Goal: Task Accomplishment & Management: Manage account settings

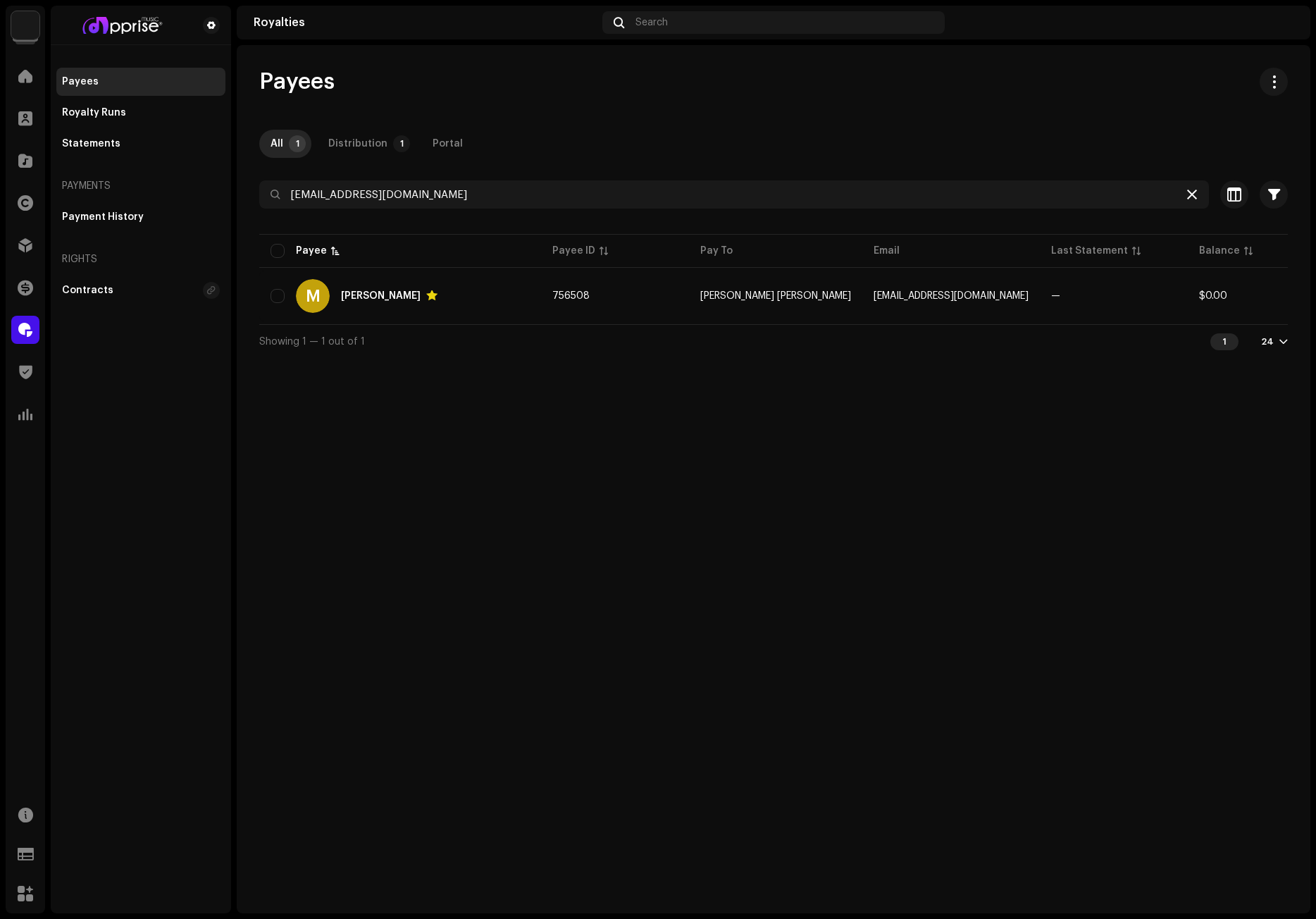
click at [1191, 188] on div at bounding box center [1191, 194] width 17 height 17
click at [1188, 193] on icon at bounding box center [1191, 195] width 10 height 11
click at [28, 81] on span at bounding box center [26, 76] width 14 height 11
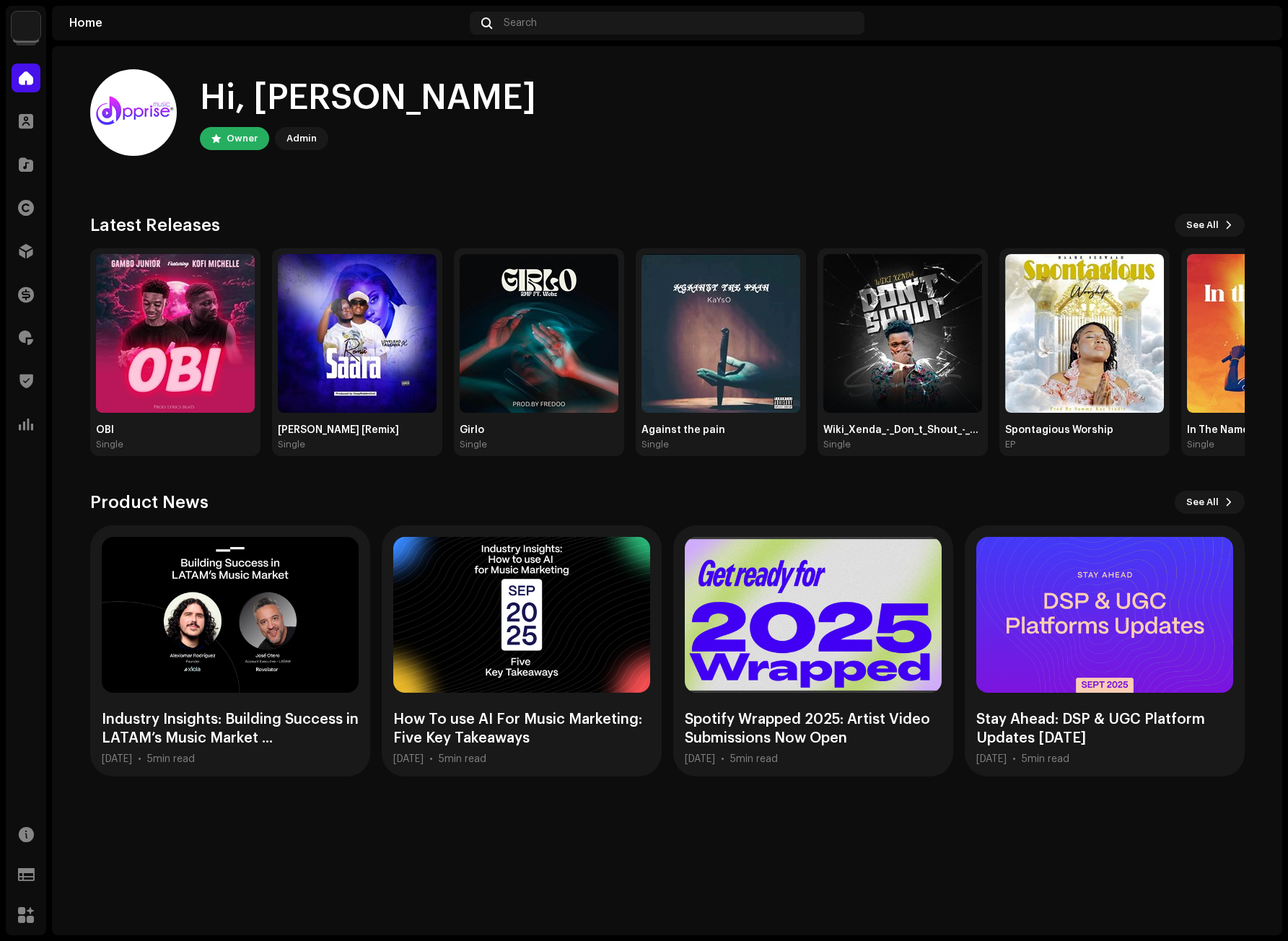
click at [815, 160] on home-user "Hi, Michael Owner Admin" at bounding box center [667, 124] width 1155 height 110
click at [907, 166] on home-user "Hi, Michael Owner Admin" at bounding box center [667, 124] width 1155 height 110
click at [1016, 156] on home-user "Hi, Michael Owner Admin" at bounding box center [667, 124] width 1155 height 110
click at [1085, 292] on img at bounding box center [1084, 333] width 159 height 159
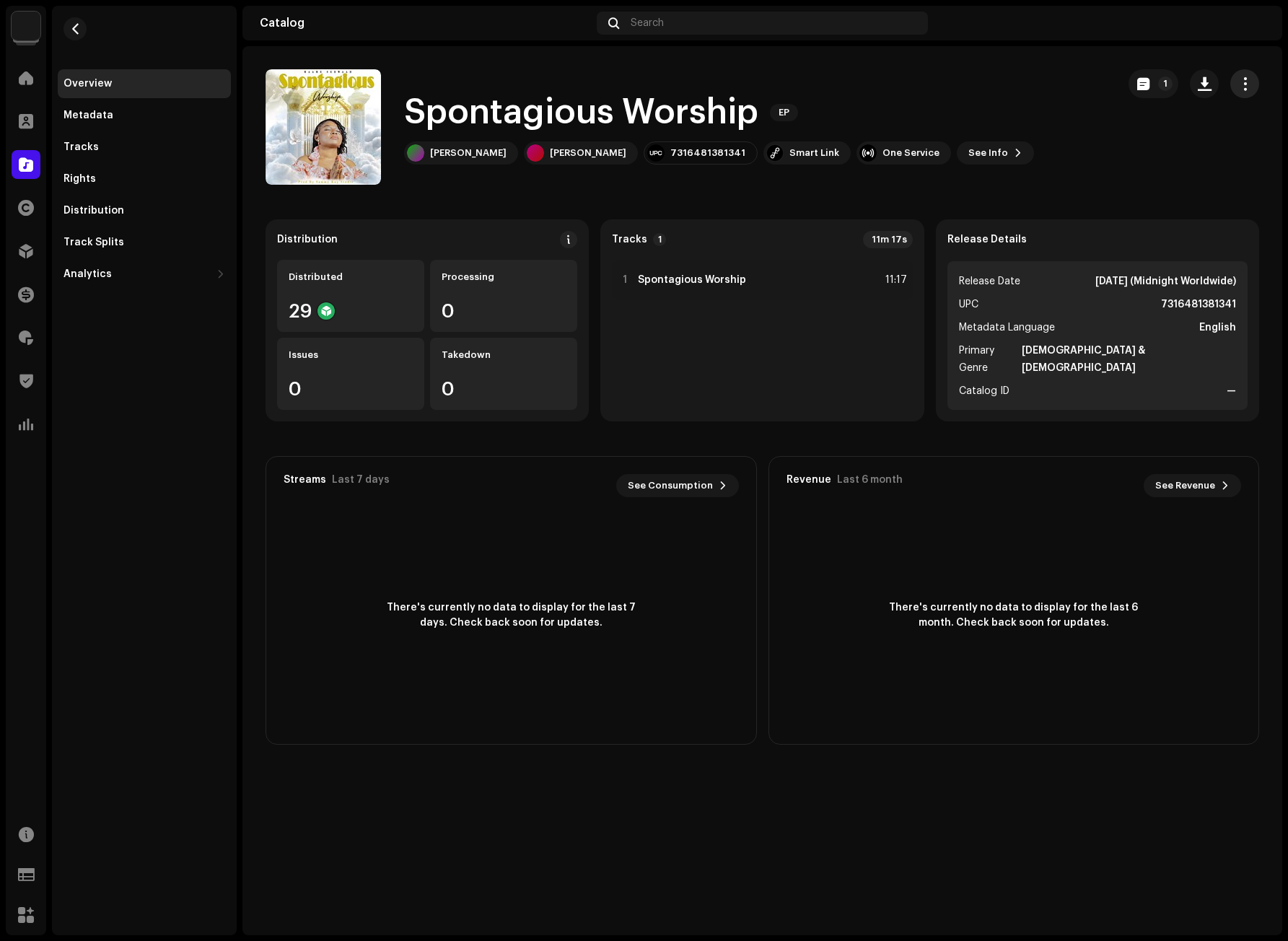
click at [1244, 84] on span "button" at bounding box center [1245, 84] width 14 height 12
click at [1136, 146] on div "Edit" at bounding box center [1179, 147] width 134 height 12
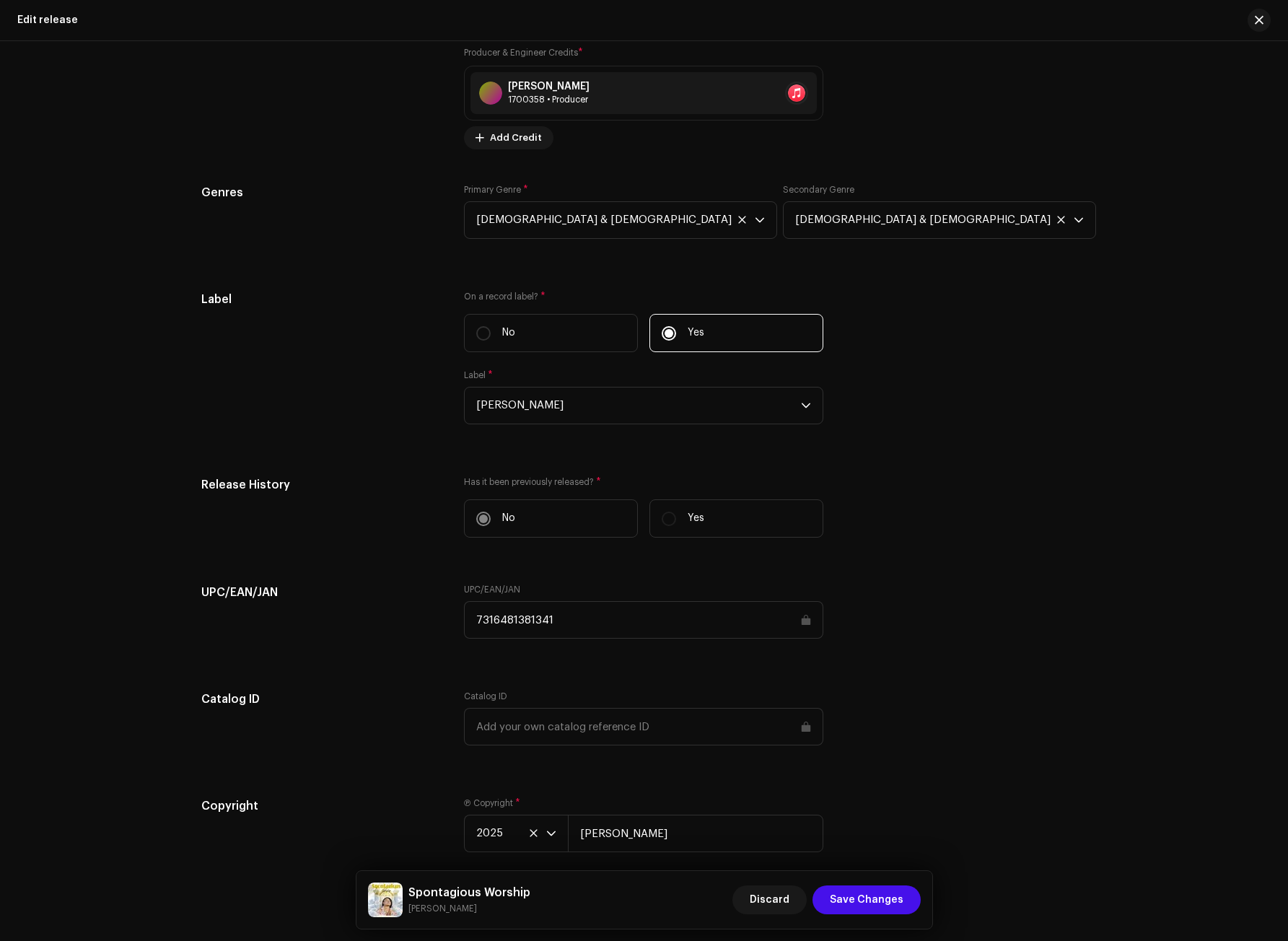
scroll to position [1587, 0]
click at [1056, 213] on icon at bounding box center [1061, 217] width 9 height 9
click at [1009, 372] on div "Label On a record label? * No Yes Label * Maame Serwaah" at bounding box center [644, 363] width 886 height 151
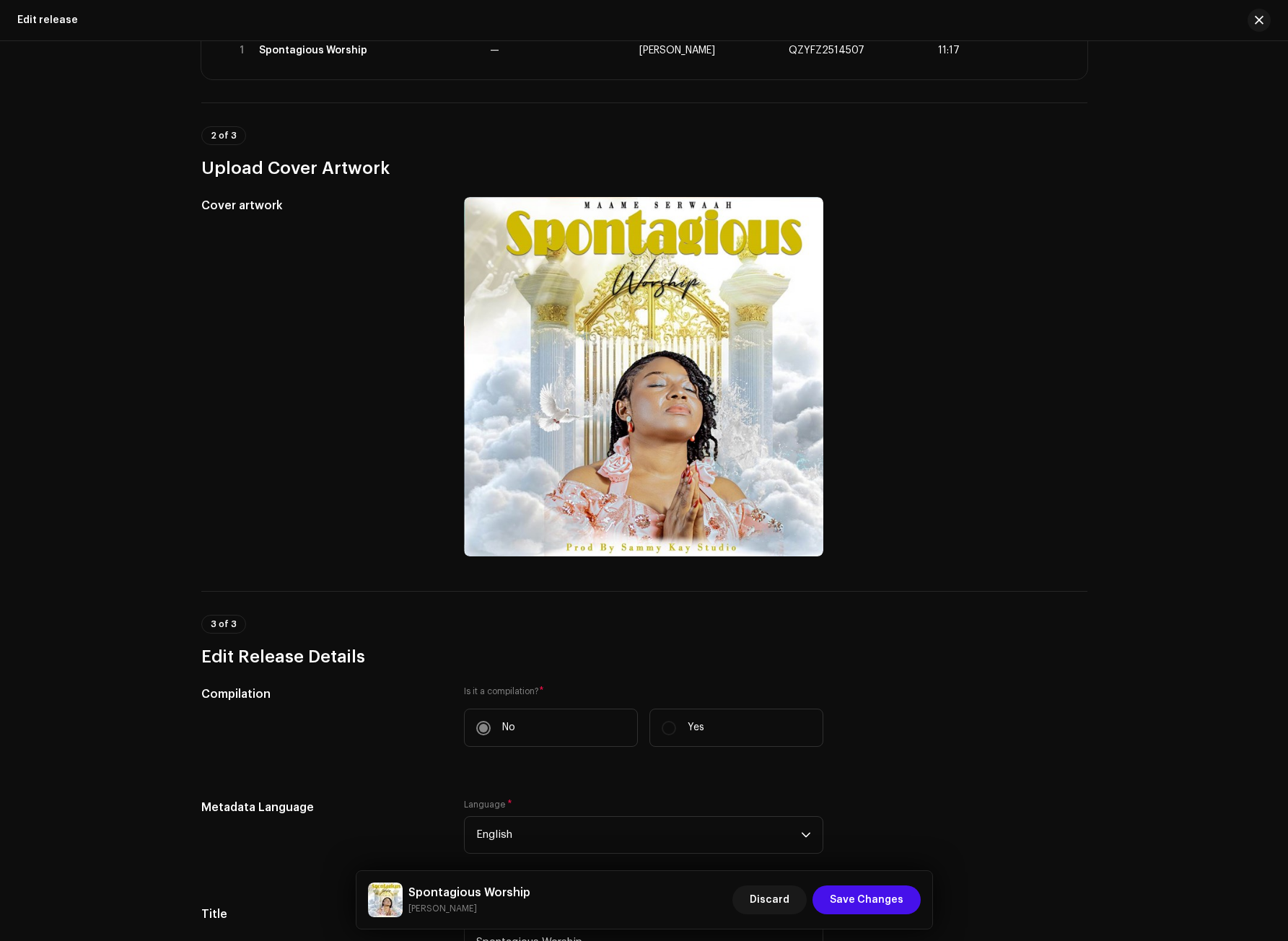
scroll to position [137, 0]
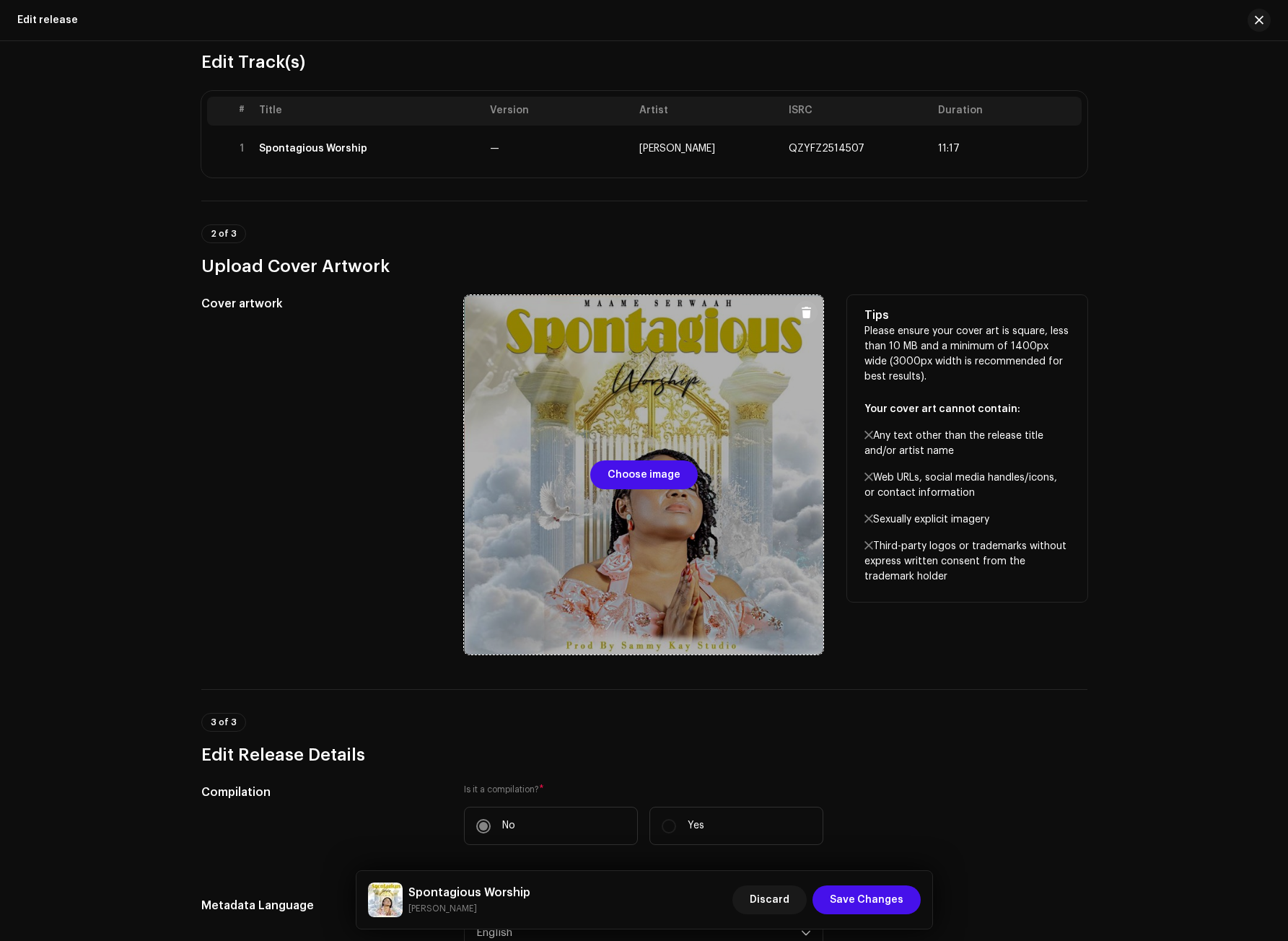
drag, startPoint x: 589, startPoint y: 397, endPoint x: 583, endPoint y: 460, distance: 63.3
click at [583, 460] on div at bounding box center [644, 475] width 359 height 359
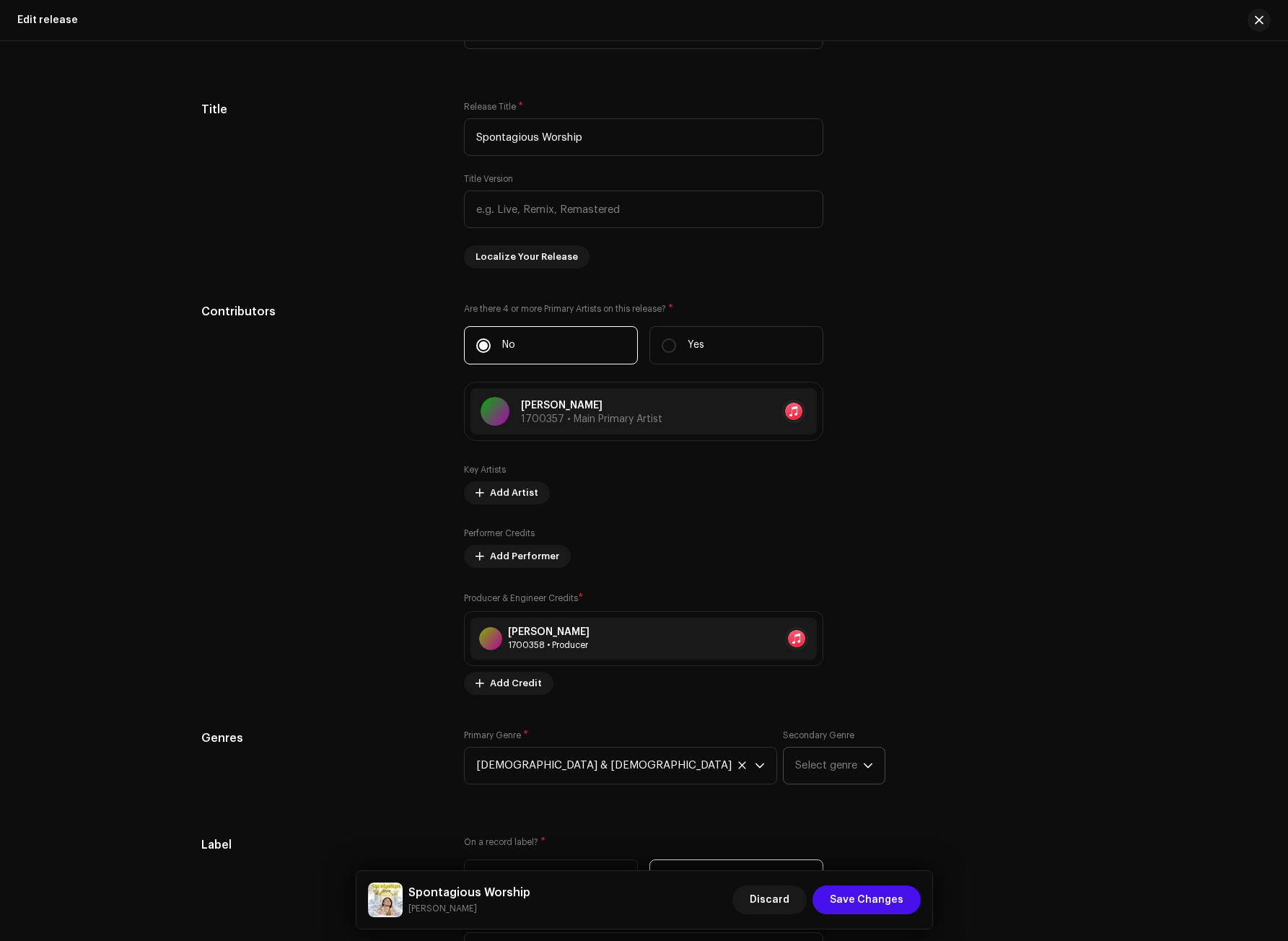
scroll to position [1075, 0]
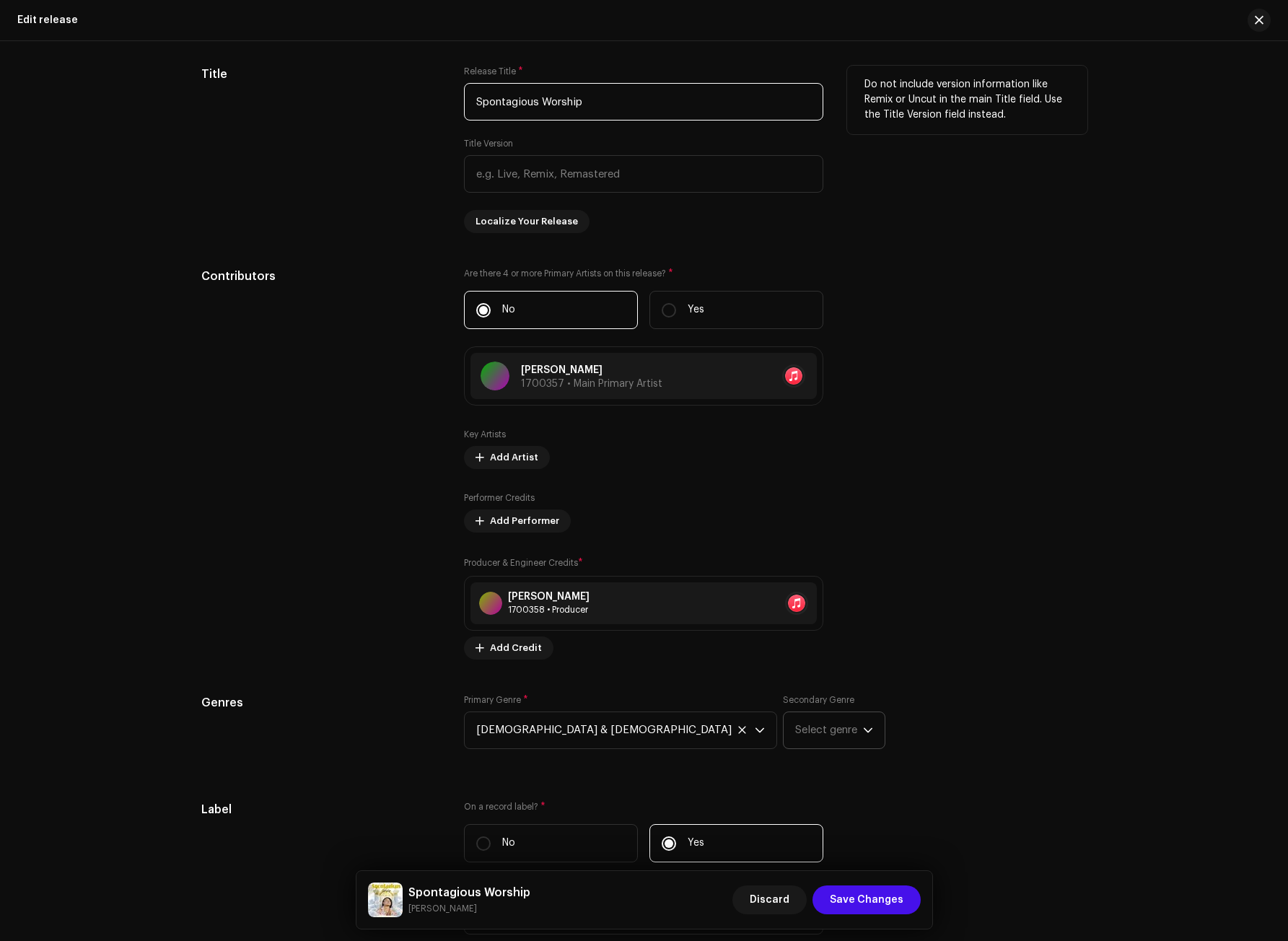
drag, startPoint x: 542, startPoint y: 101, endPoint x: 621, endPoint y: 114, distance: 80.1
click at [621, 114] on input "Spontagious Worship" at bounding box center [644, 102] width 359 height 38
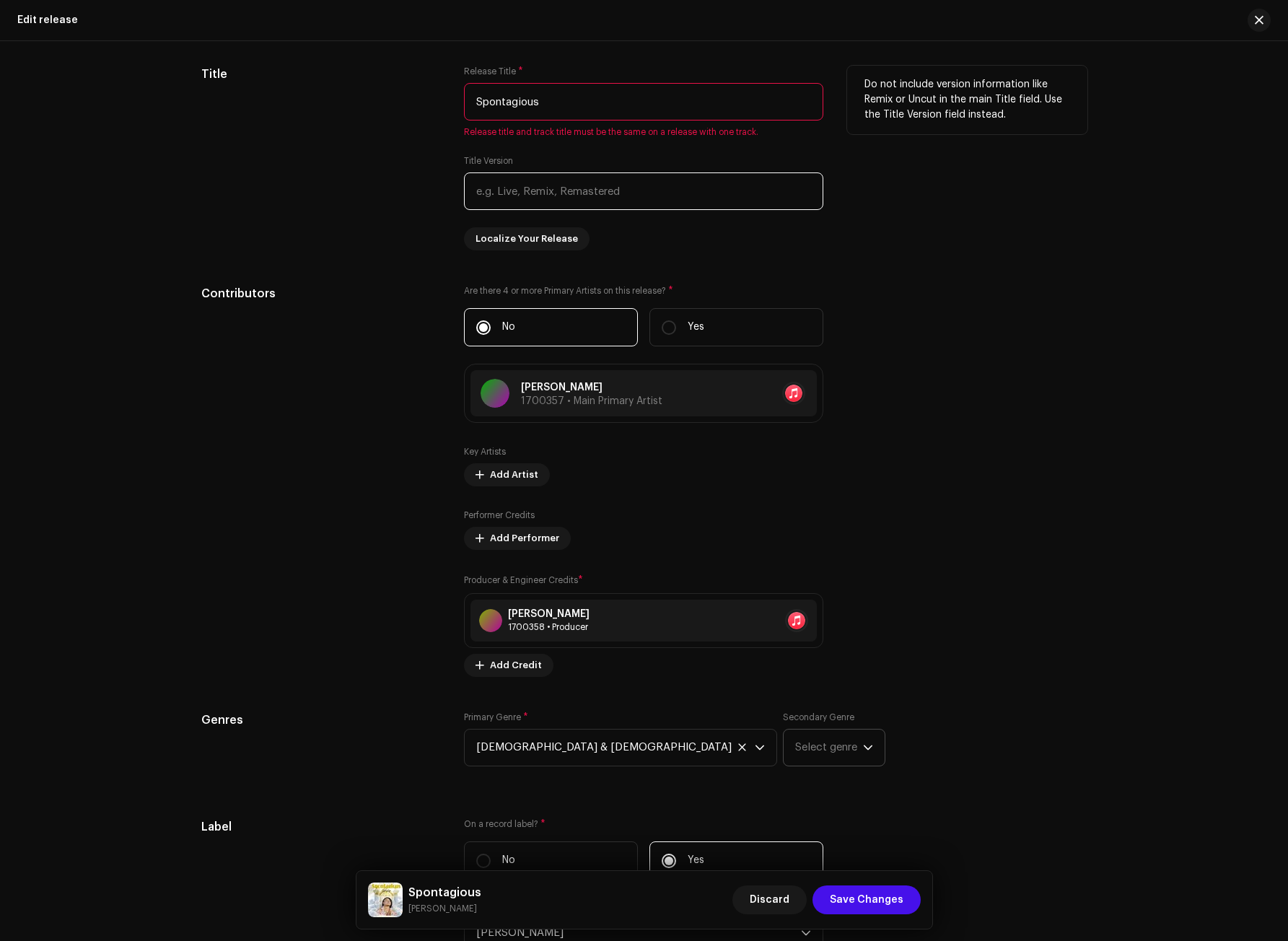
type input "Spontagious"
paste input "Worship"
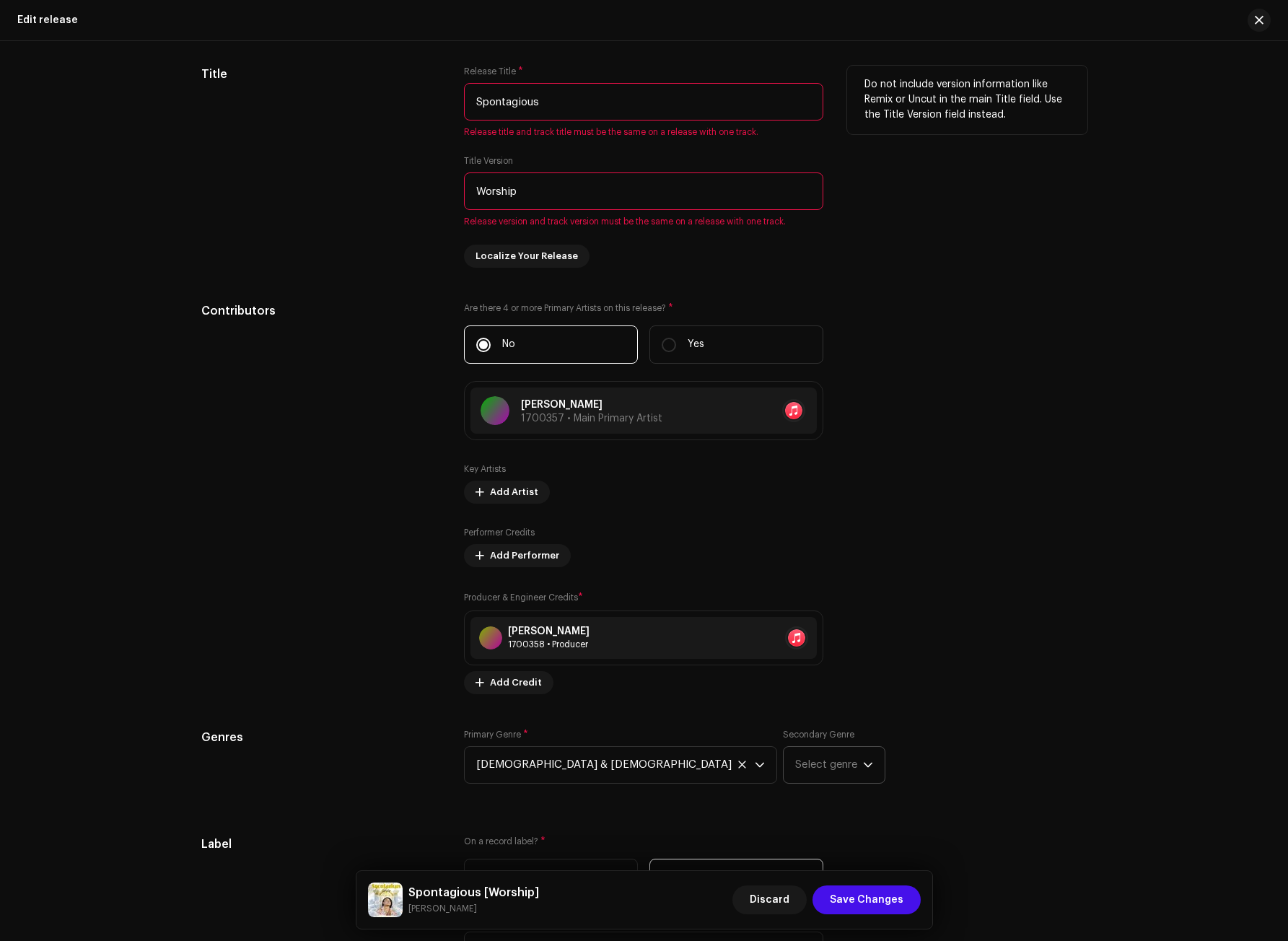
type input "Worship"
click at [571, 107] on input "Spontagious" at bounding box center [644, 102] width 359 height 38
drag, startPoint x: 563, startPoint y: 101, endPoint x: 636, endPoint y: 114, distance: 74.1
click at [636, 114] on input "Spontagious" at bounding box center [644, 102] width 359 height 38
drag, startPoint x: 555, startPoint y: 196, endPoint x: 635, endPoint y: 206, distance: 80.6
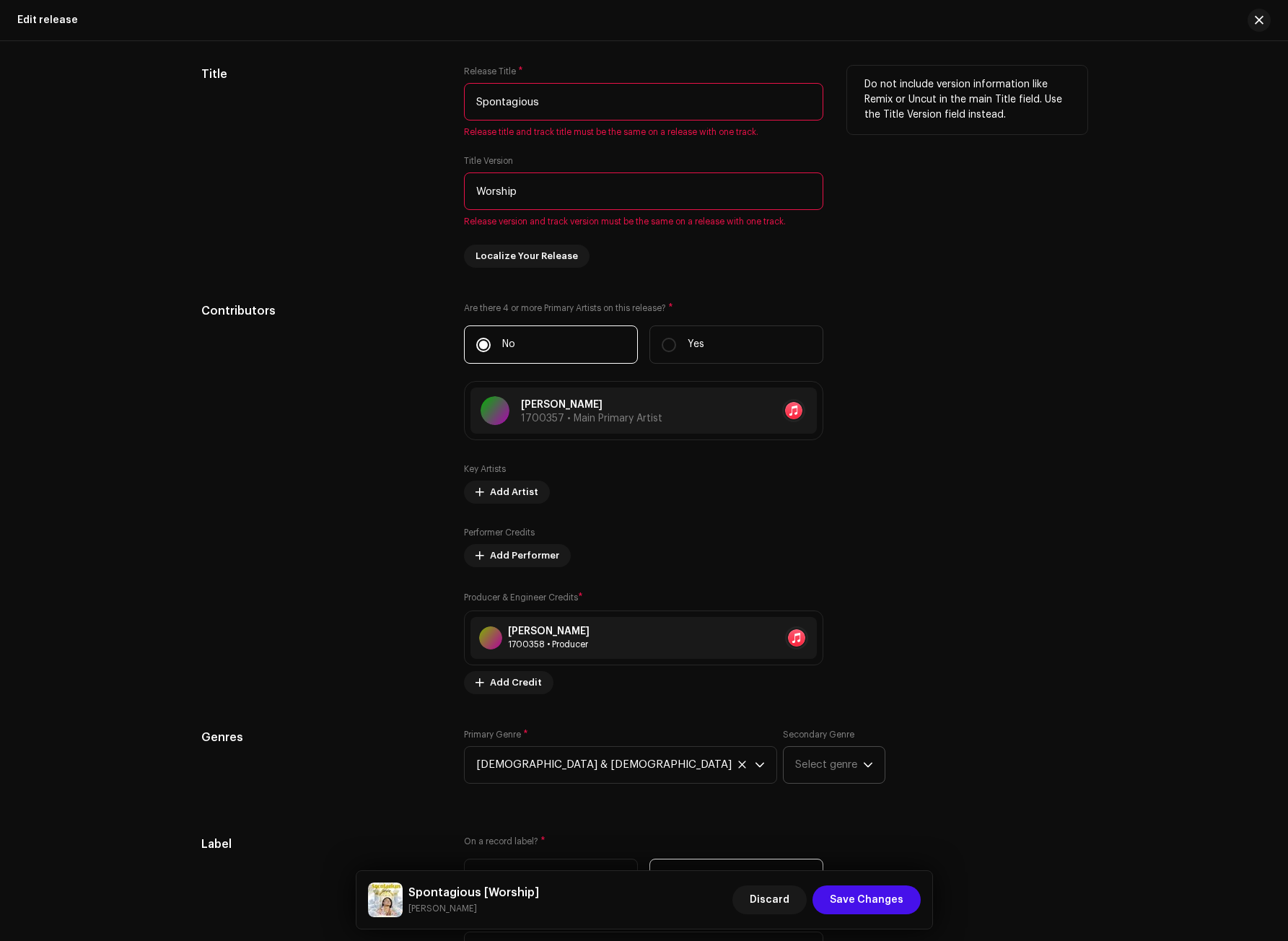
click at [635, 206] on input "Worship" at bounding box center [644, 191] width 359 height 38
drag, startPoint x: 473, startPoint y: 190, endPoint x: 381, endPoint y: 199, distance: 92.4
click at [381, 199] on div "Title Release Title * Spontagious Release title and track title must be the sam…" at bounding box center [644, 166] width 886 height 202
click at [357, 223] on div "Title" at bounding box center [321, 166] width 241 height 202
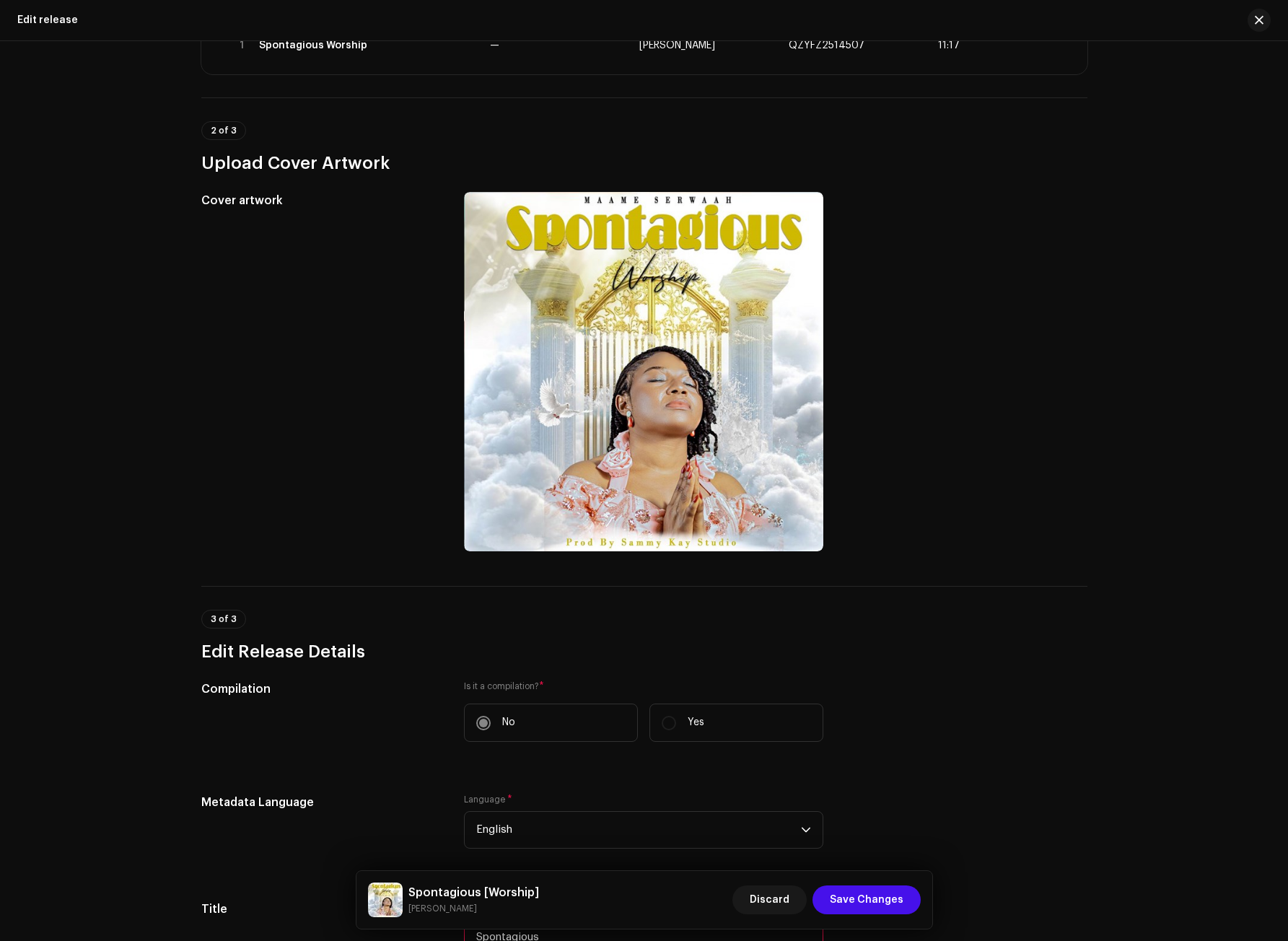
scroll to position [65, 0]
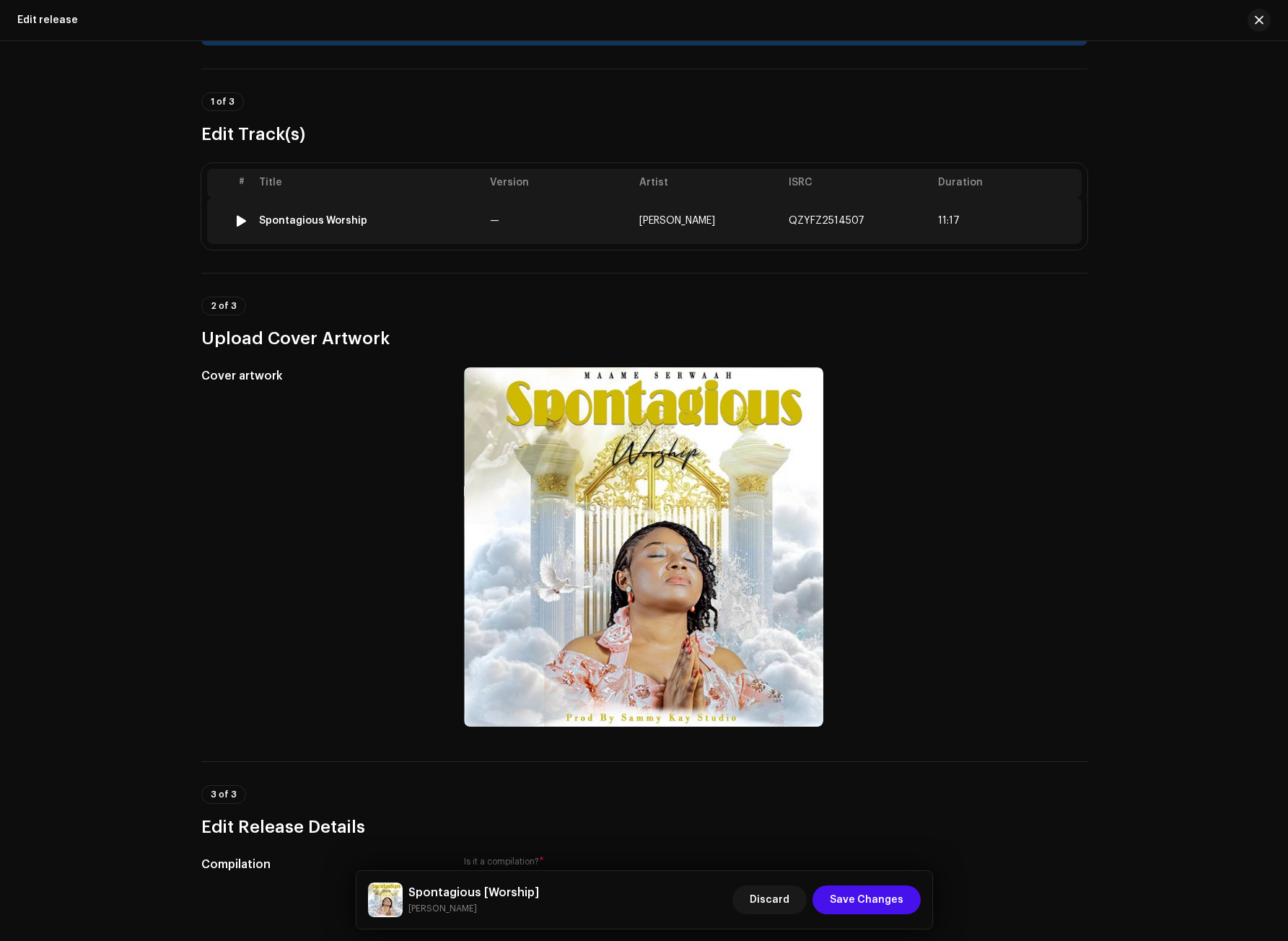
click at [371, 218] on div "Spontagious Worship" at bounding box center [368, 221] width 219 height 12
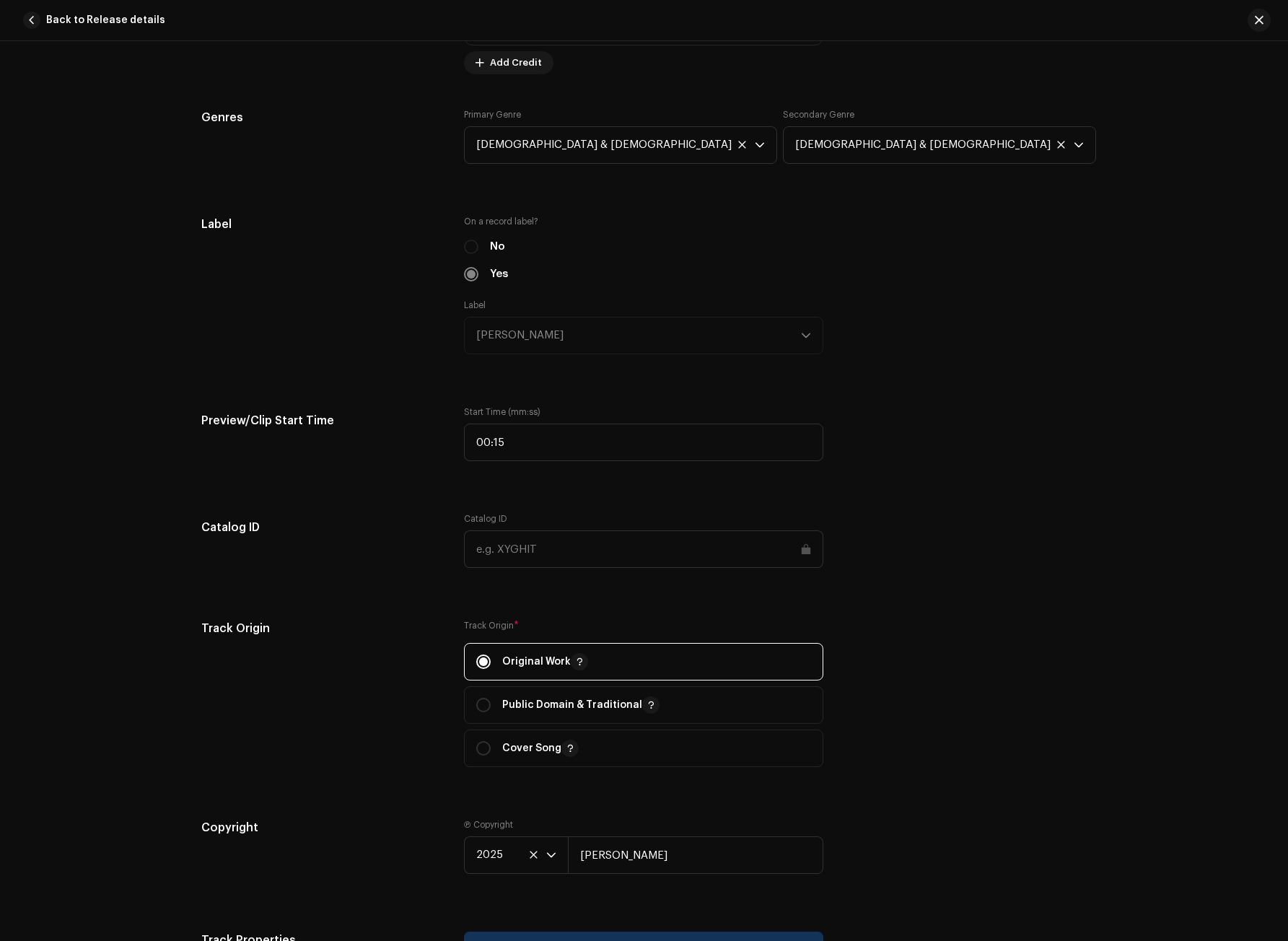
scroll to position [1280, 0]
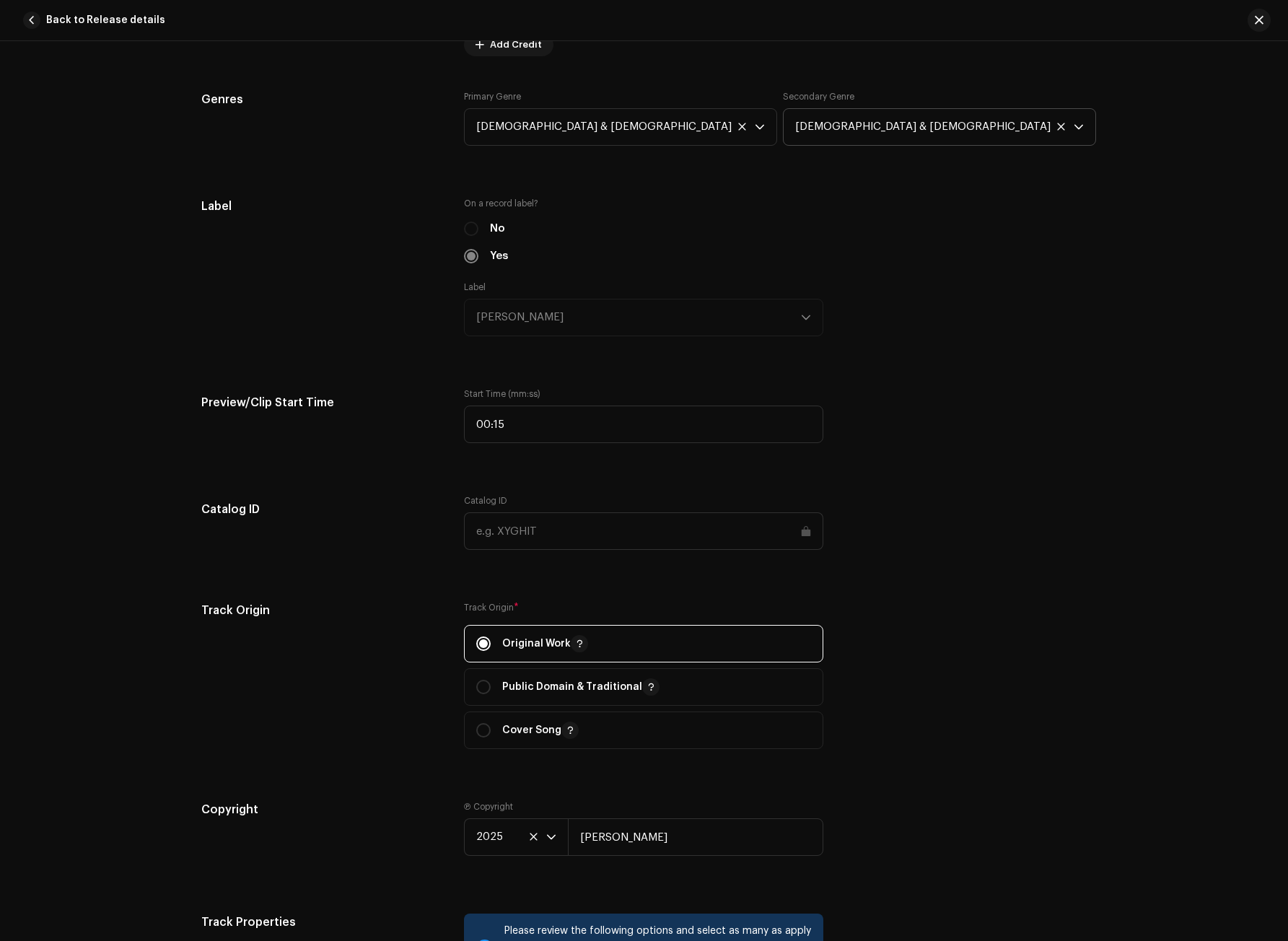
click at [1057, 124] on icon at bounding box center [1061, 126] width 7 height 7
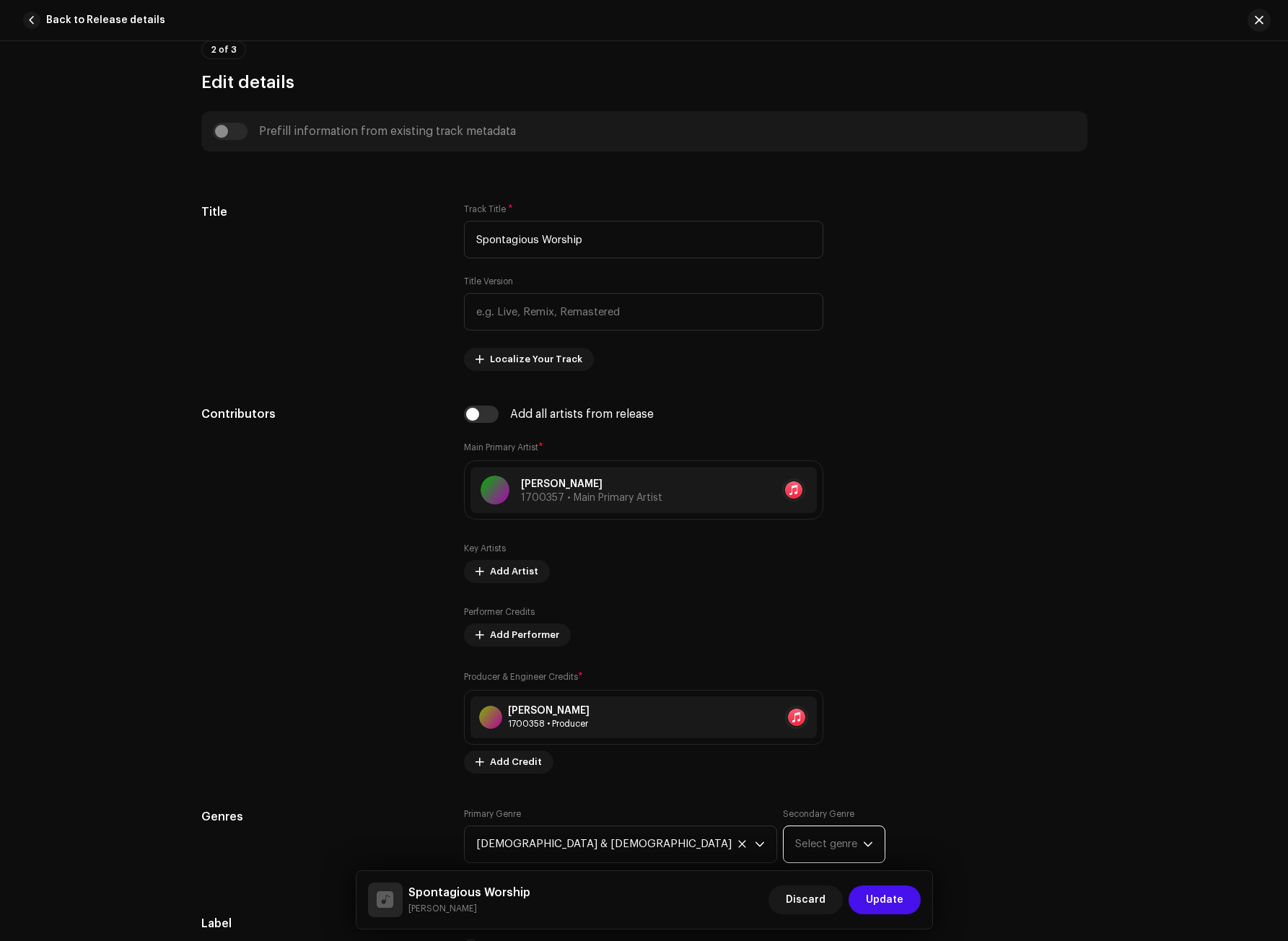
scroll to position [559, 0]
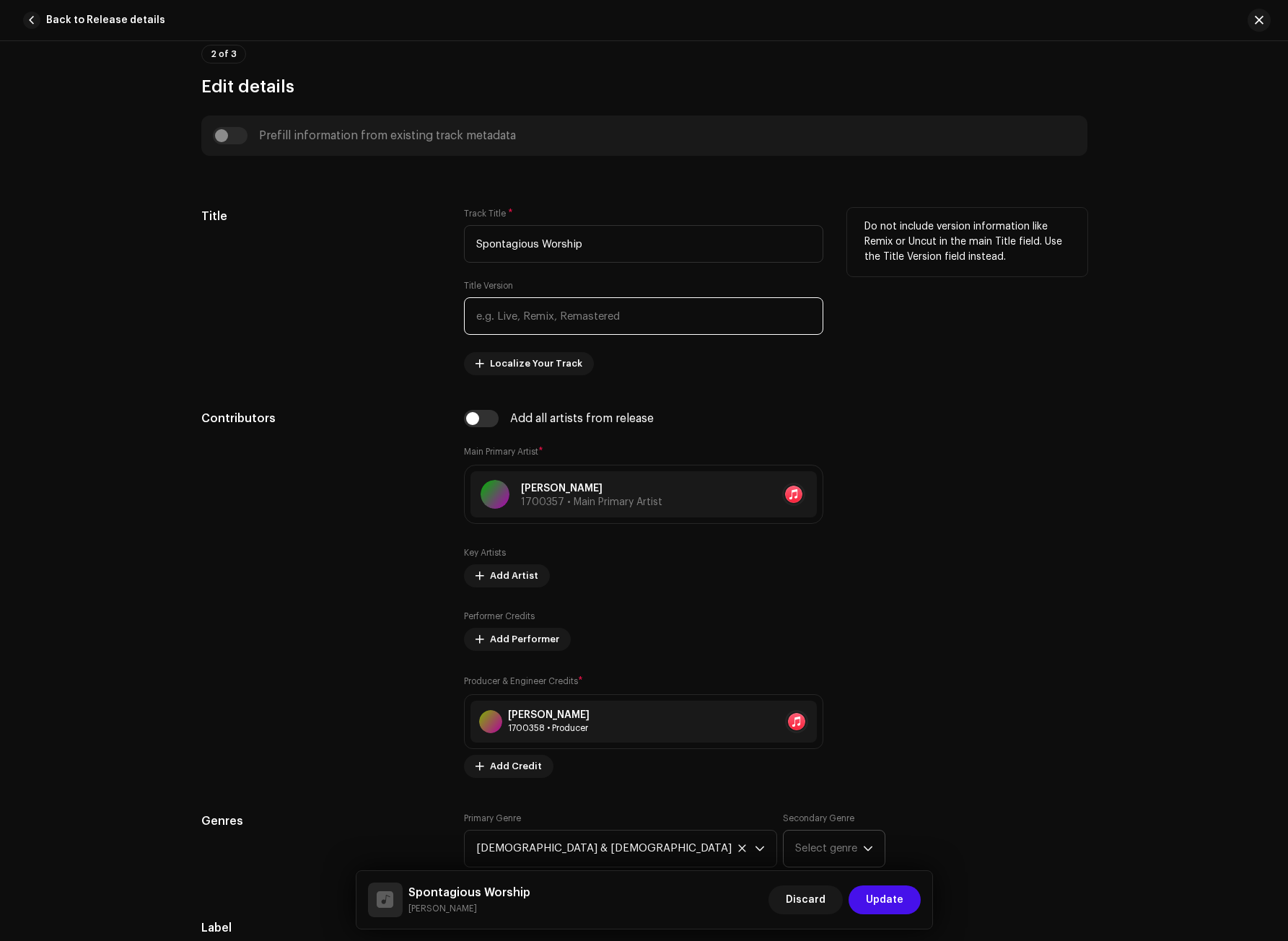
paste input "Worship"
type input "Worship"
drag, startPoint x: 536, startPoint y: 241, endPoint x: 633, endPoint y: 245, distance: 97.1
click at [633, 245] on input "Spontagious Worship" at bounding box center [644, 244] width 359 height 38
type input "Spontagious"
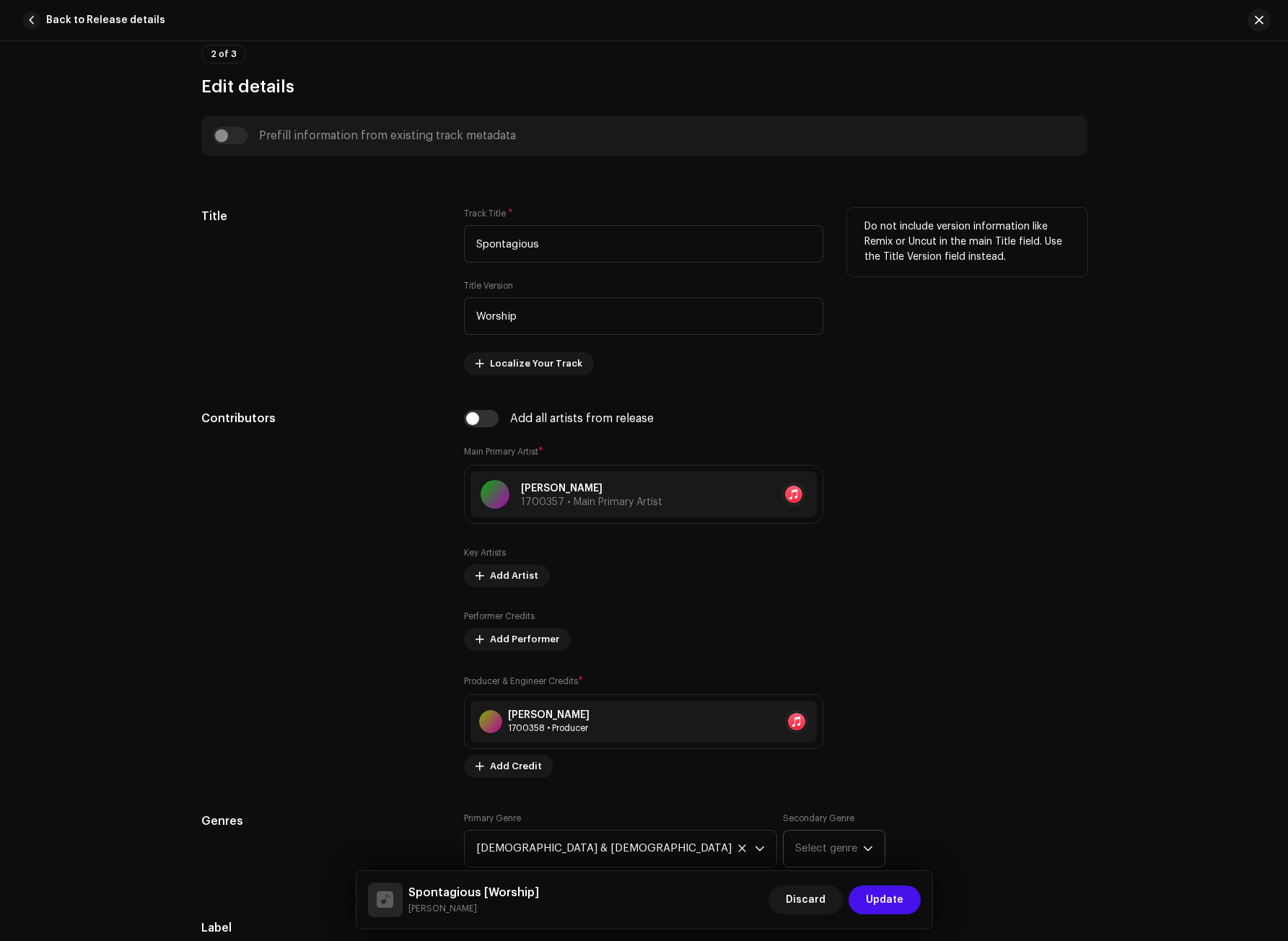
click at [345, 360] on div "Title" at bounding box center [321, 291] width 241 height 167
click at [888, 897] on span "Update" at bounding box center [885, 899] width 38 height 29
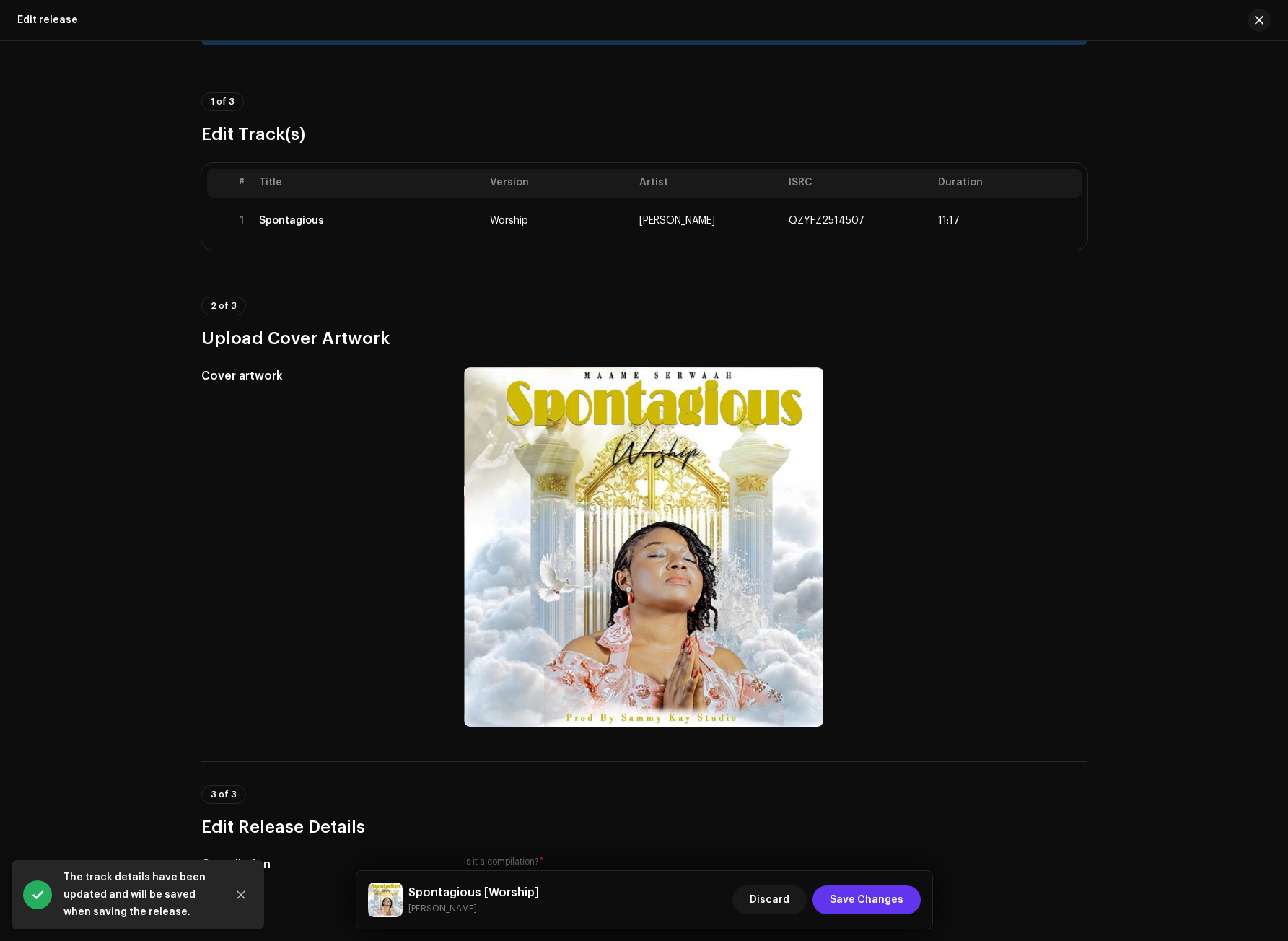
click at [875, 893] on span "Save Changes" at bounding box center [866, 899] width 73 height 29
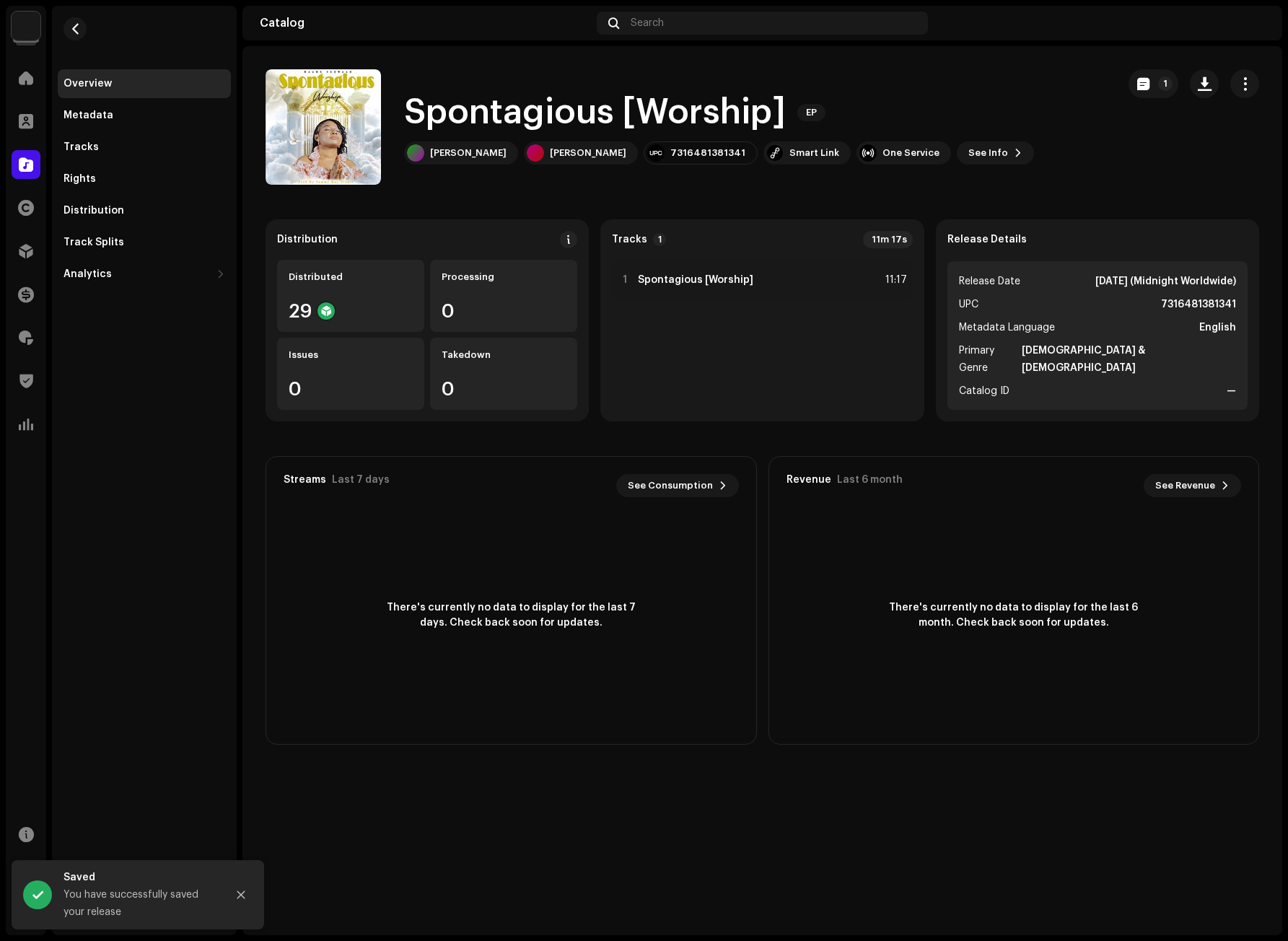
click at [1079, 154] on div "Spontagious [Worship] EP Maame Serwaah Maame Serwaah 7316481381341 Smart Link O…" at bounding box center [685, 127] width 840 height 115
click at [1100, 167] on div "Spontagious [Worship] EP Maame Serwaah Maame Serwaah 7316481381341 Smart Link O…" at bounding box center [685, 127] width 840 height 115
click at [1246, 81] on span "button" at bounding box center [1245, 84] width 14 height 12
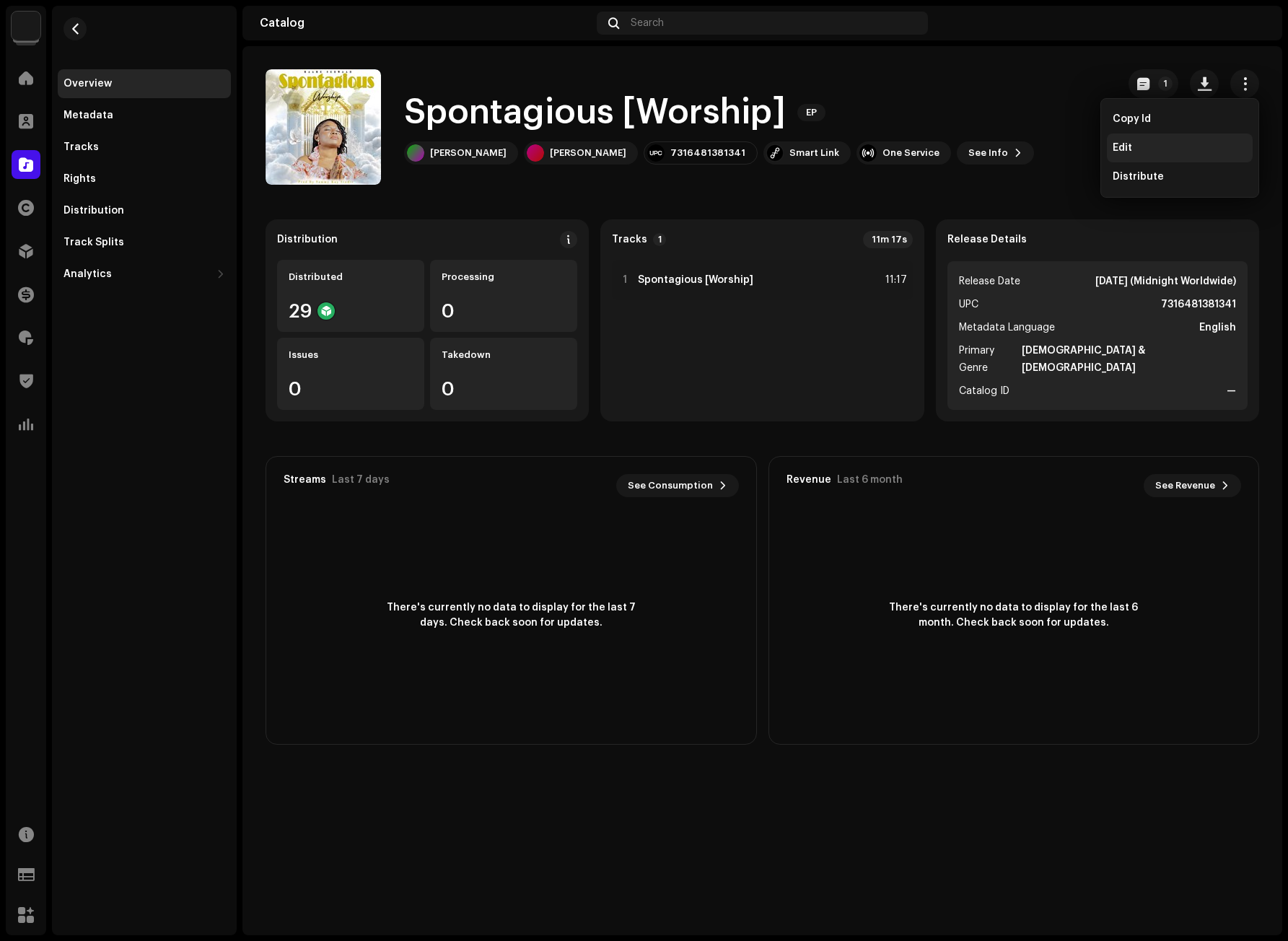
click at [1122, 147] on span "Edit" at bounding box center [1122, 147] width 20 height 12
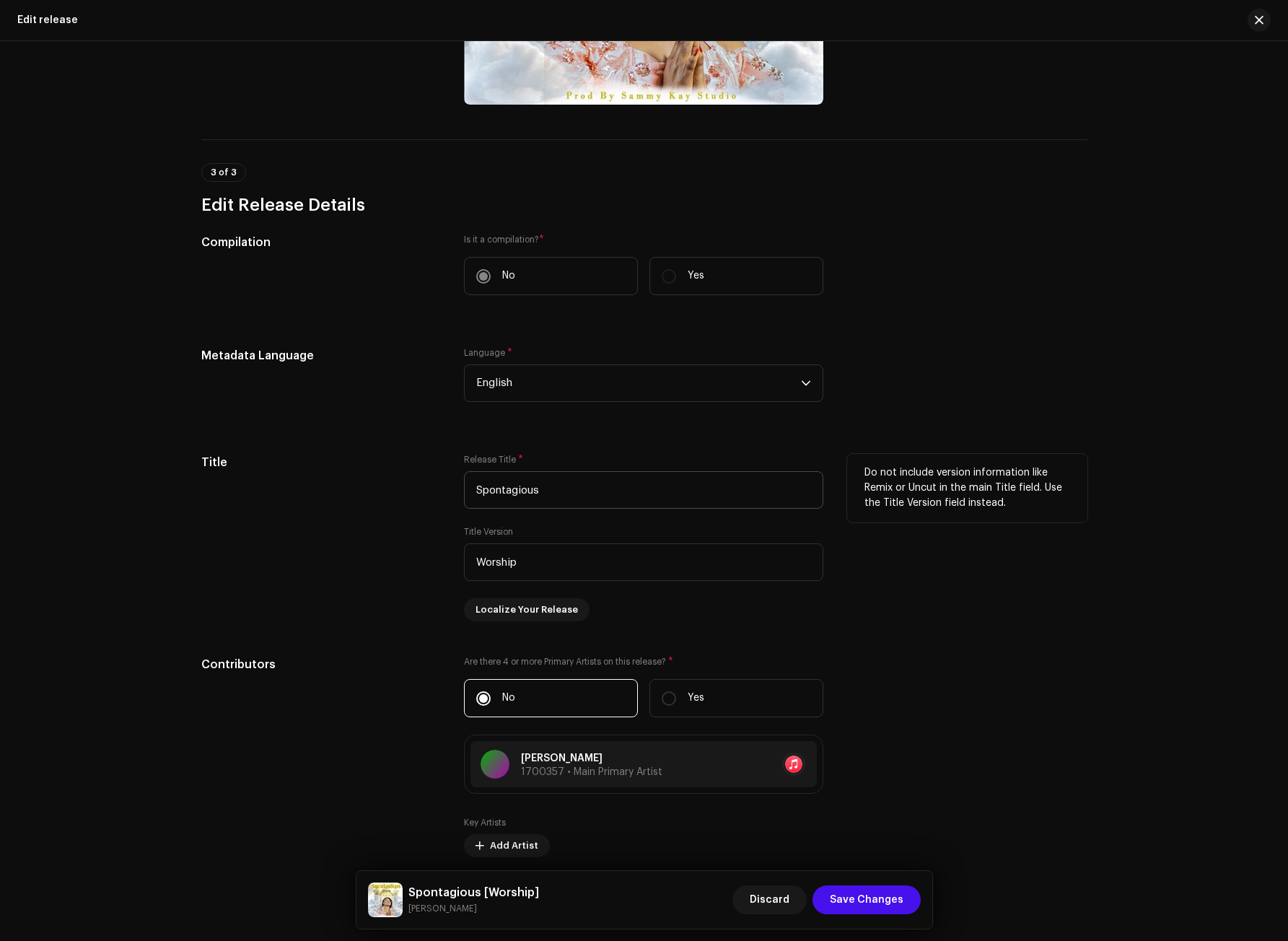
scroll to position [722, 0]
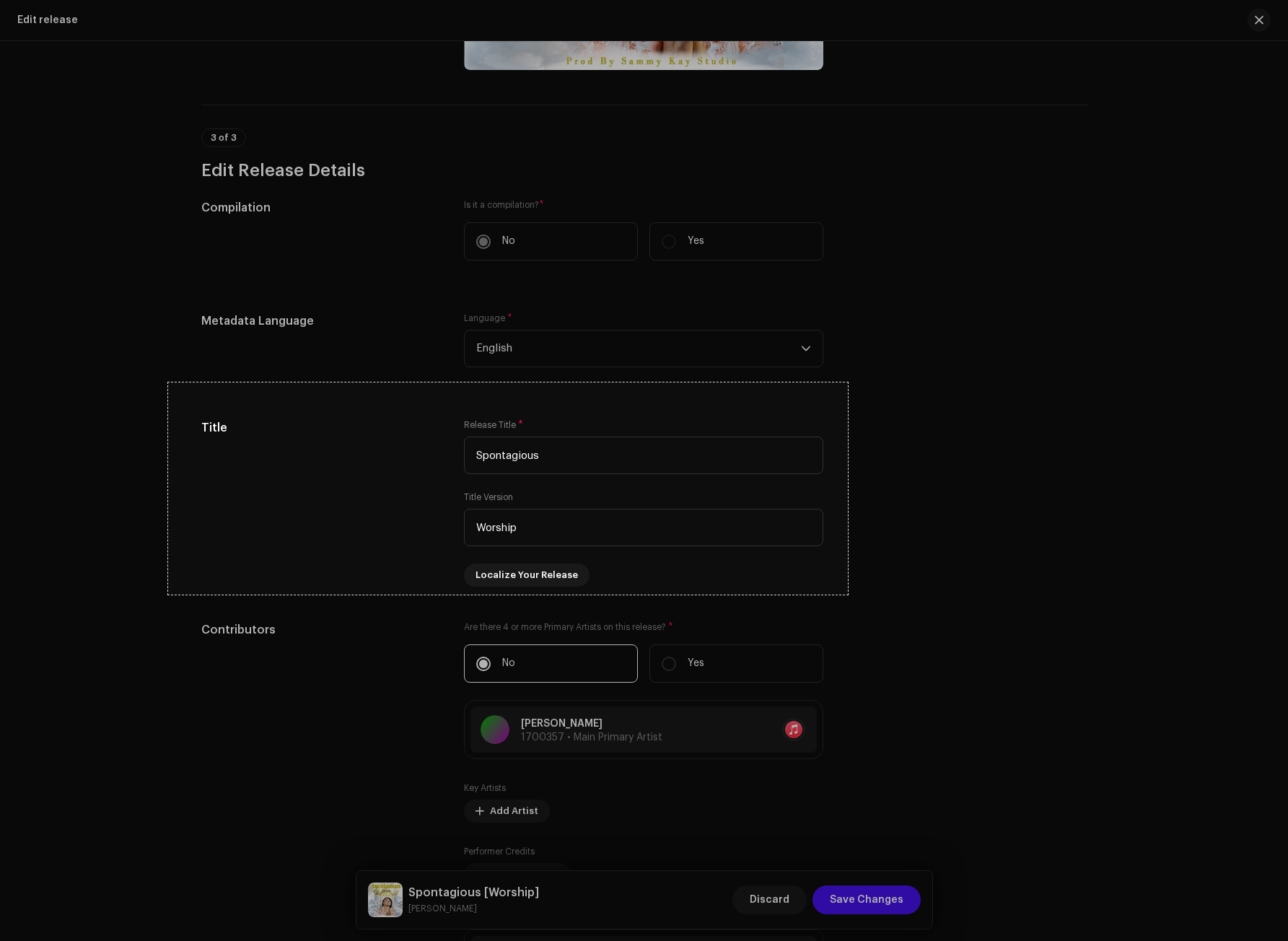
drag, startPoint x: 170, startPoint y: 382, endPoint x: 848, endPoint y: 595, distance: 710.7
click at [848, 595] on div "942 X 294" at bounding box center [644, 470] width 1288 height 941
click at [867, 391] on div "Rectangle" at bounding box center [869, 391] width 19 height 17
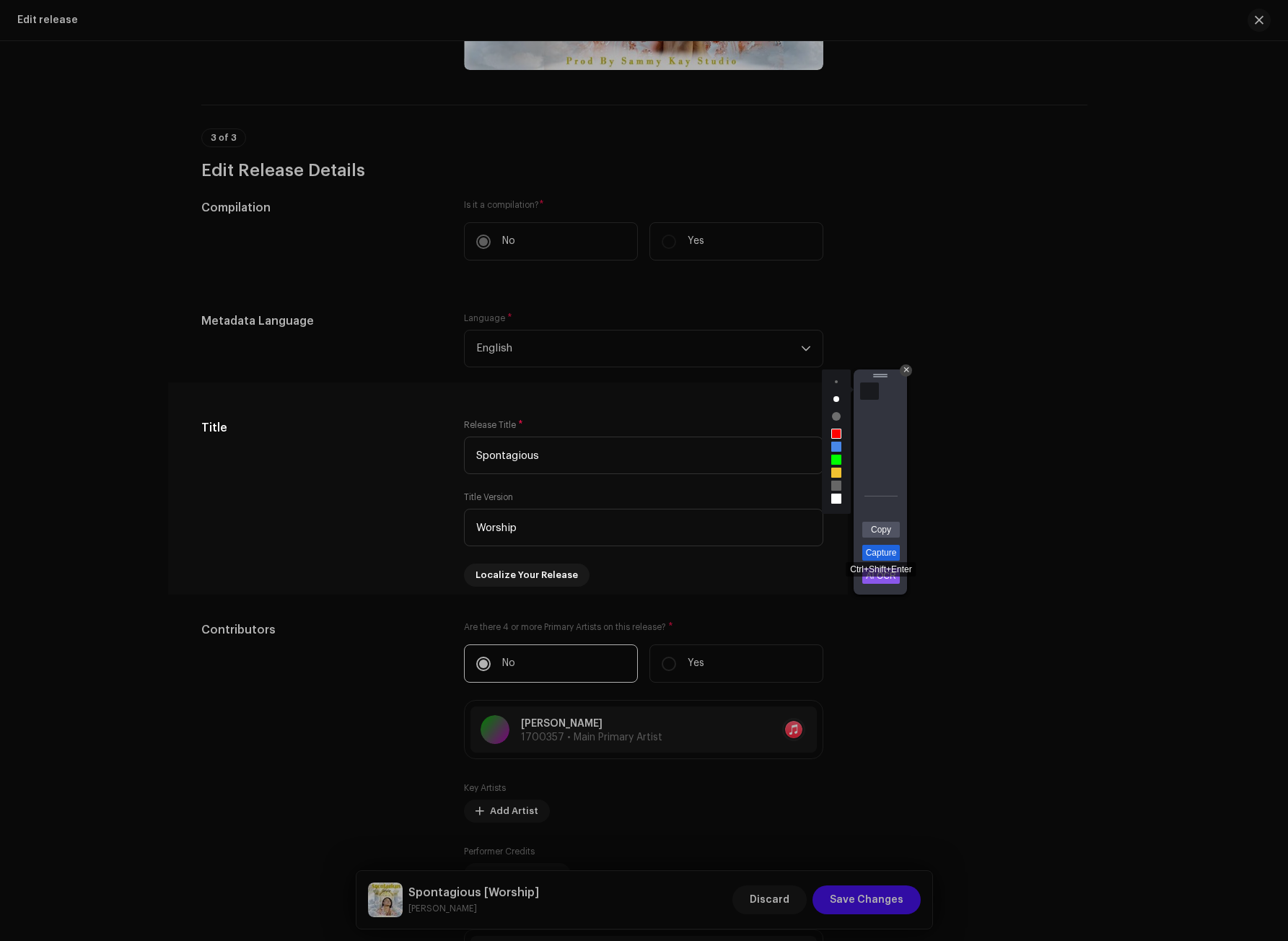
click at [881, 551] on link "Capture" at bounding box center [881, 552] width 38 height 16
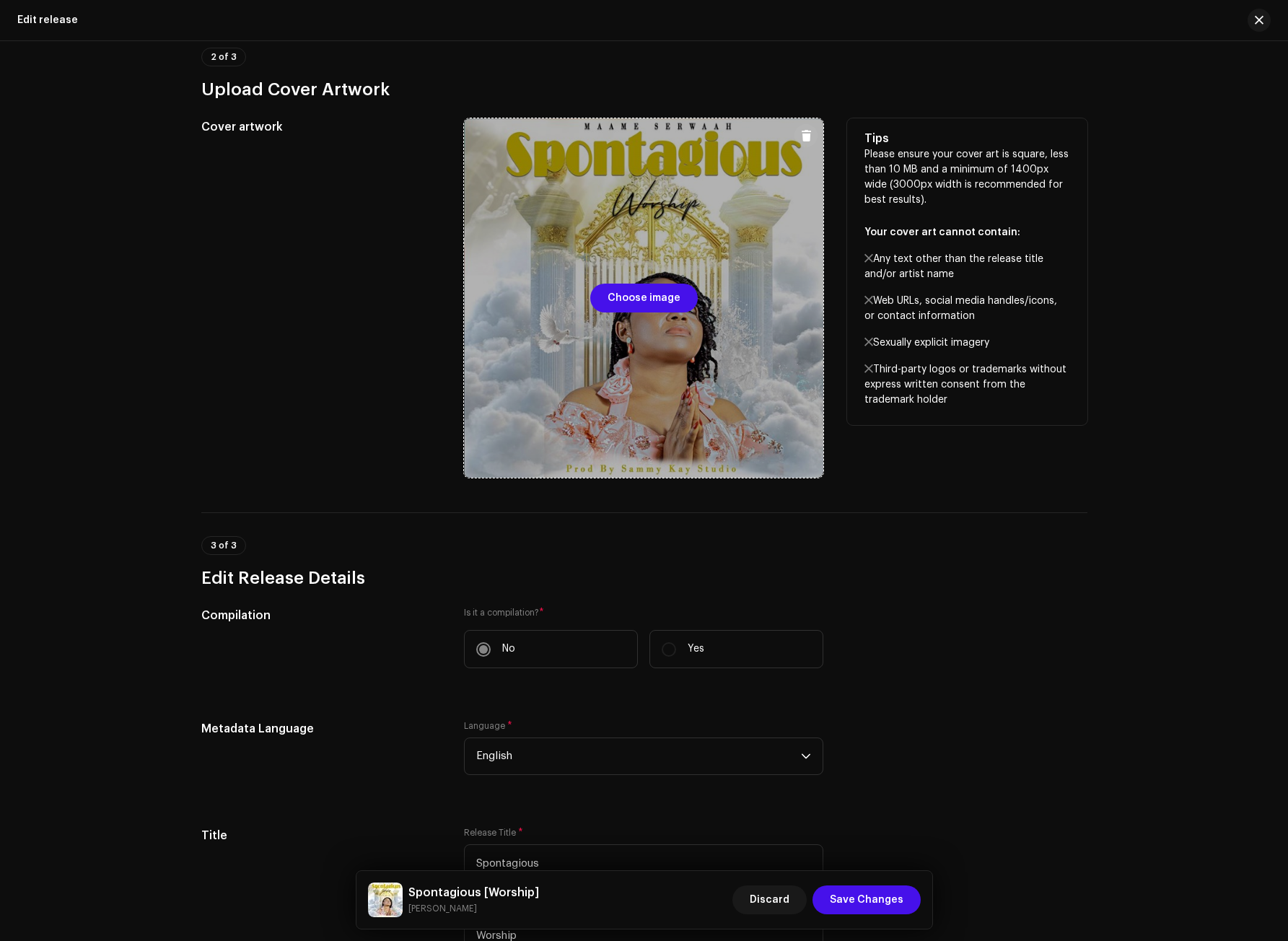
scroll to position [288, 0]
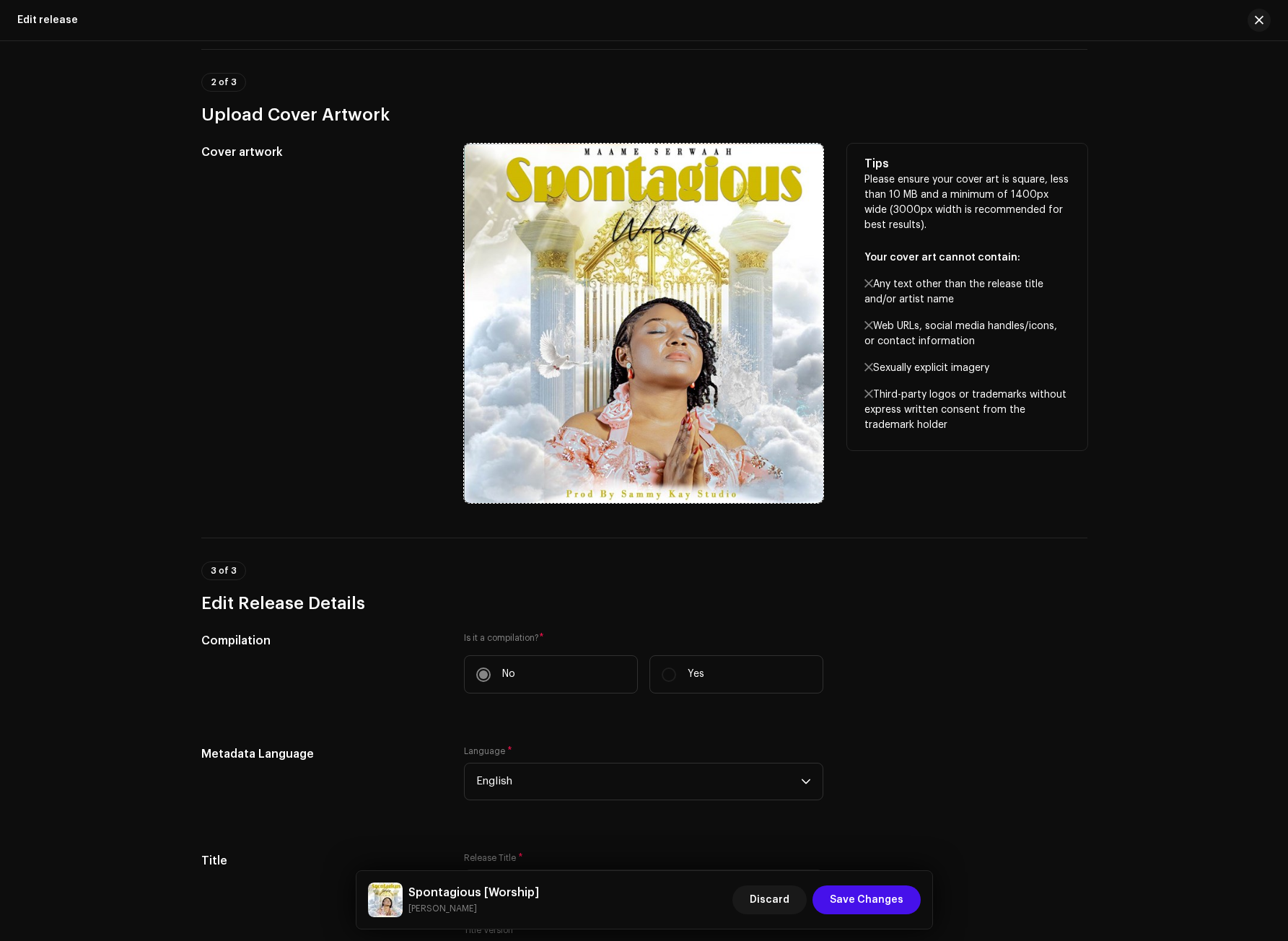
click at [802, 150] on button at bounding box center [806, 161] width 23 height 23
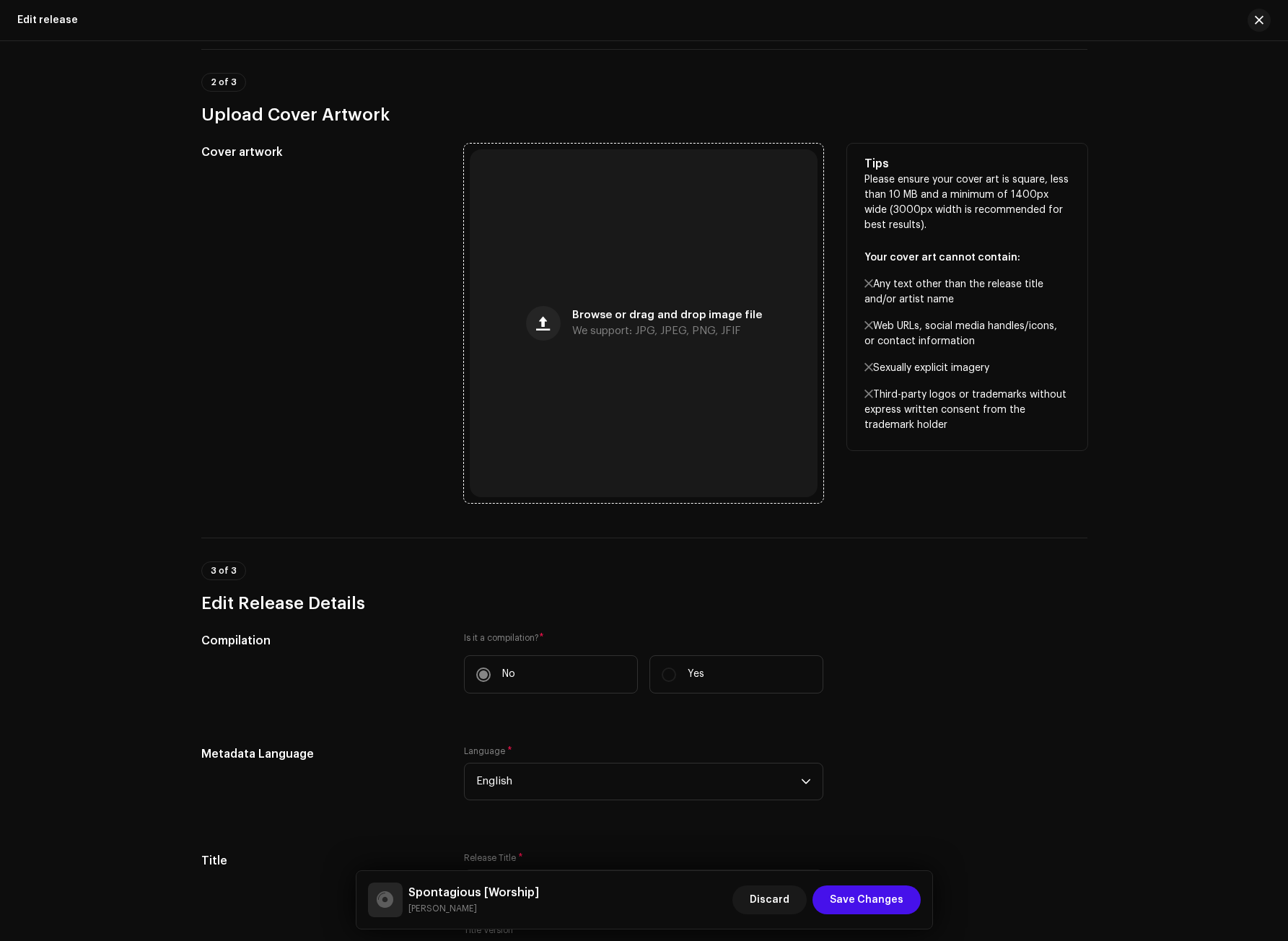
click at [676, 311] on span "Browse or drag and drop image file" at bounding box center [667, 316] width 190 height 10
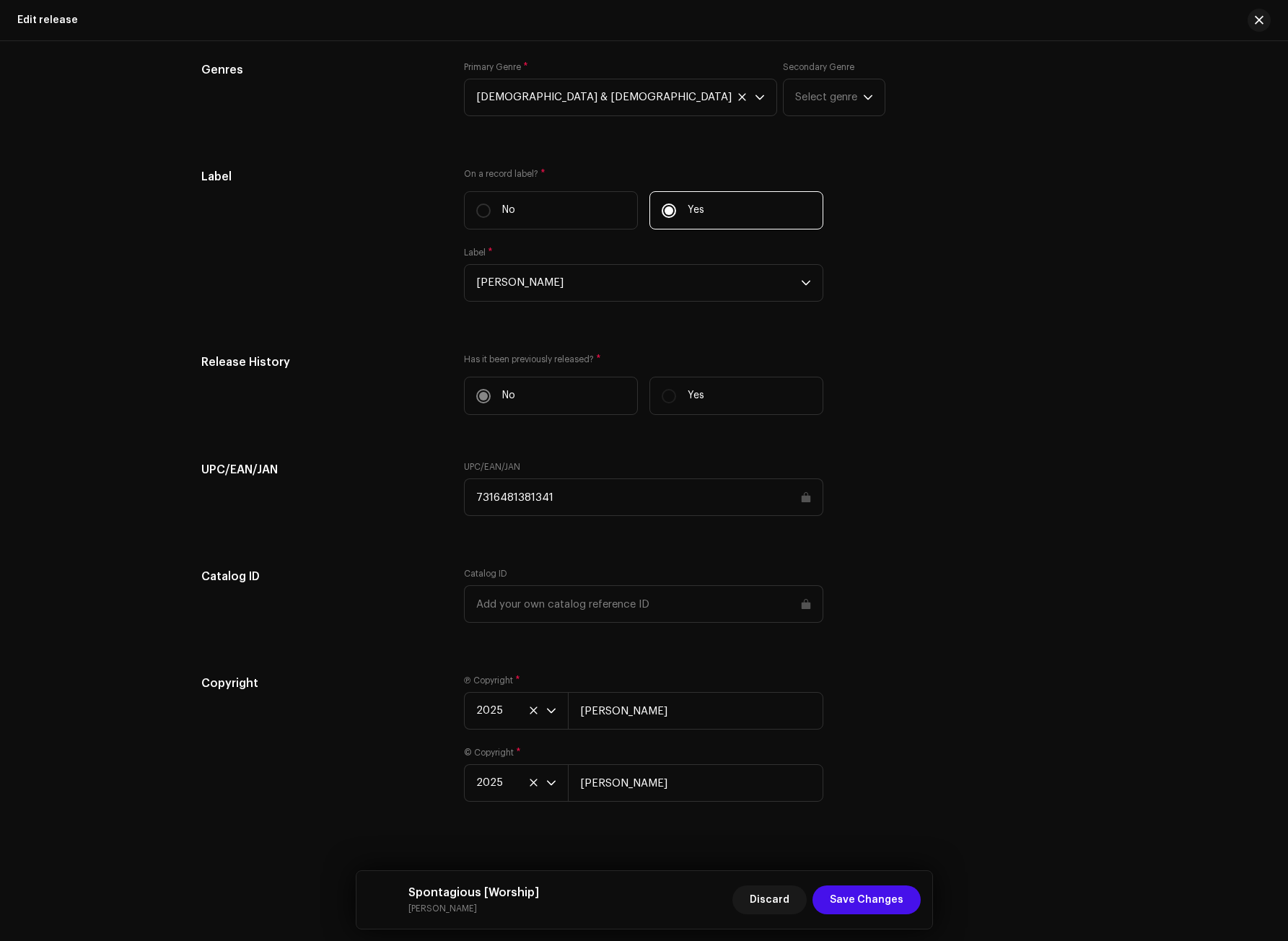
scroll to position [1725, 0]
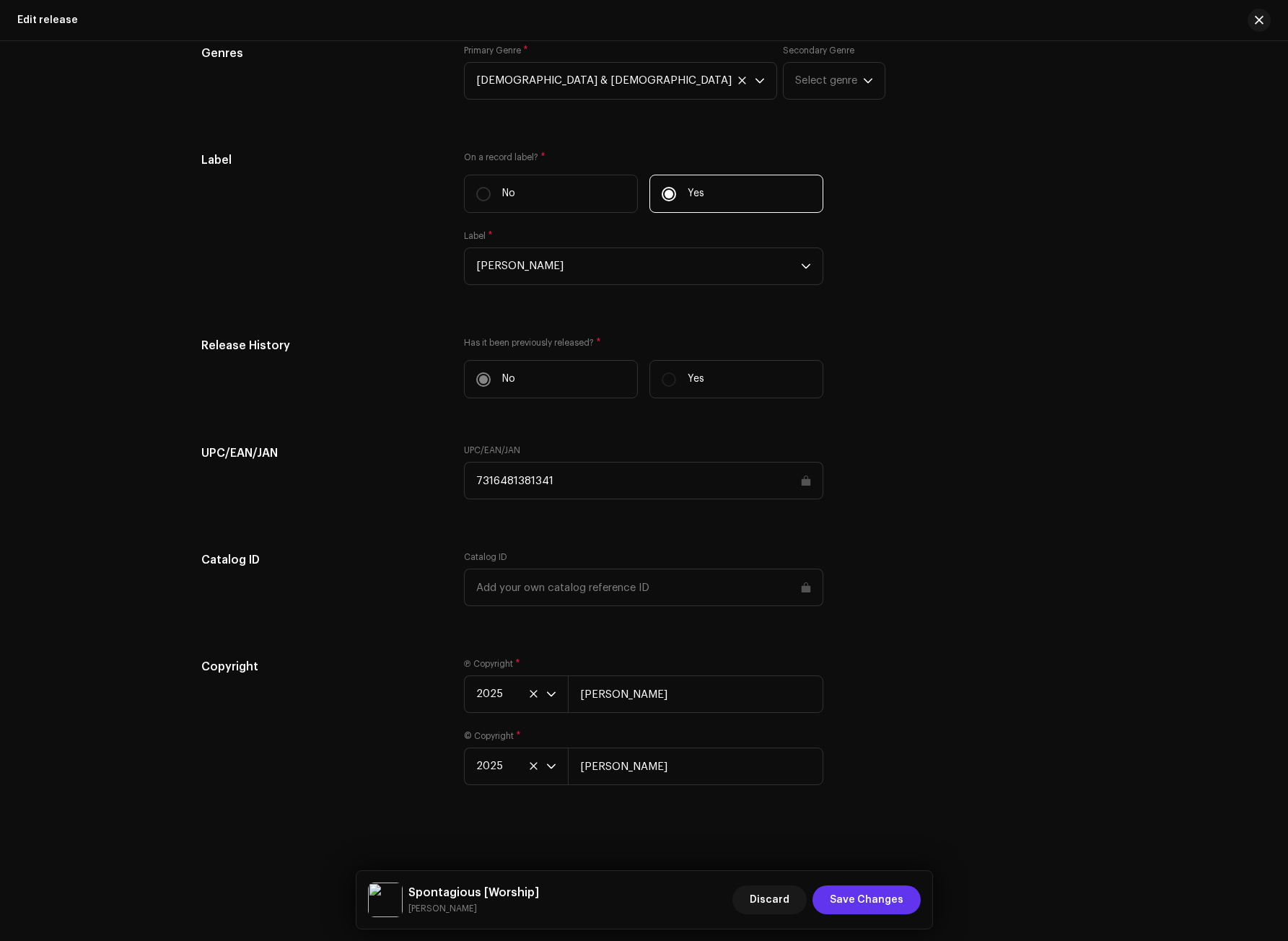
click at [892, 901] on span "Save Changes" at bounding box center [866, 899] width 73 height 29
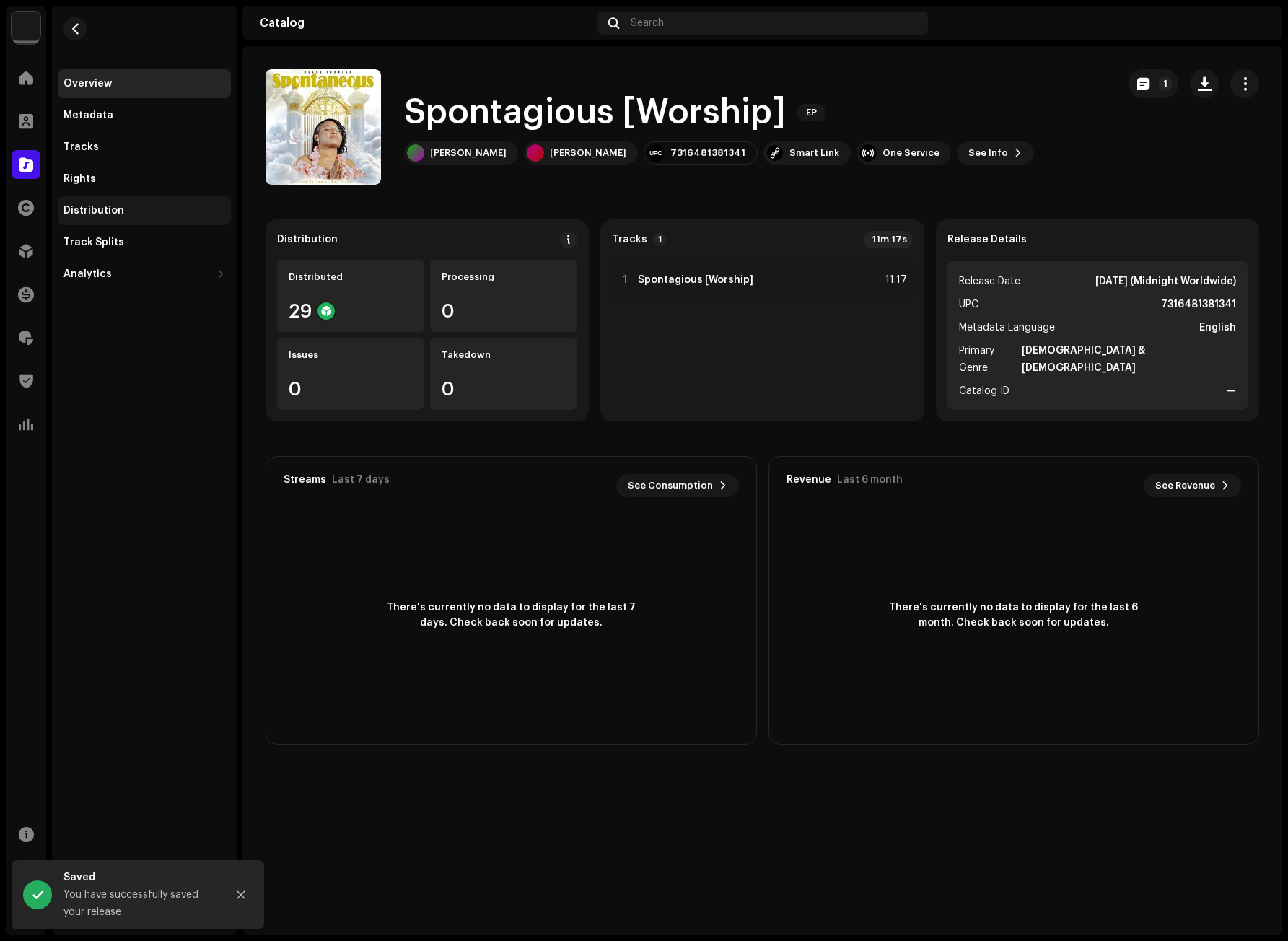
click at [101, 208] on div "Distribution" at bounding box center [94, 211] width 61 height 12
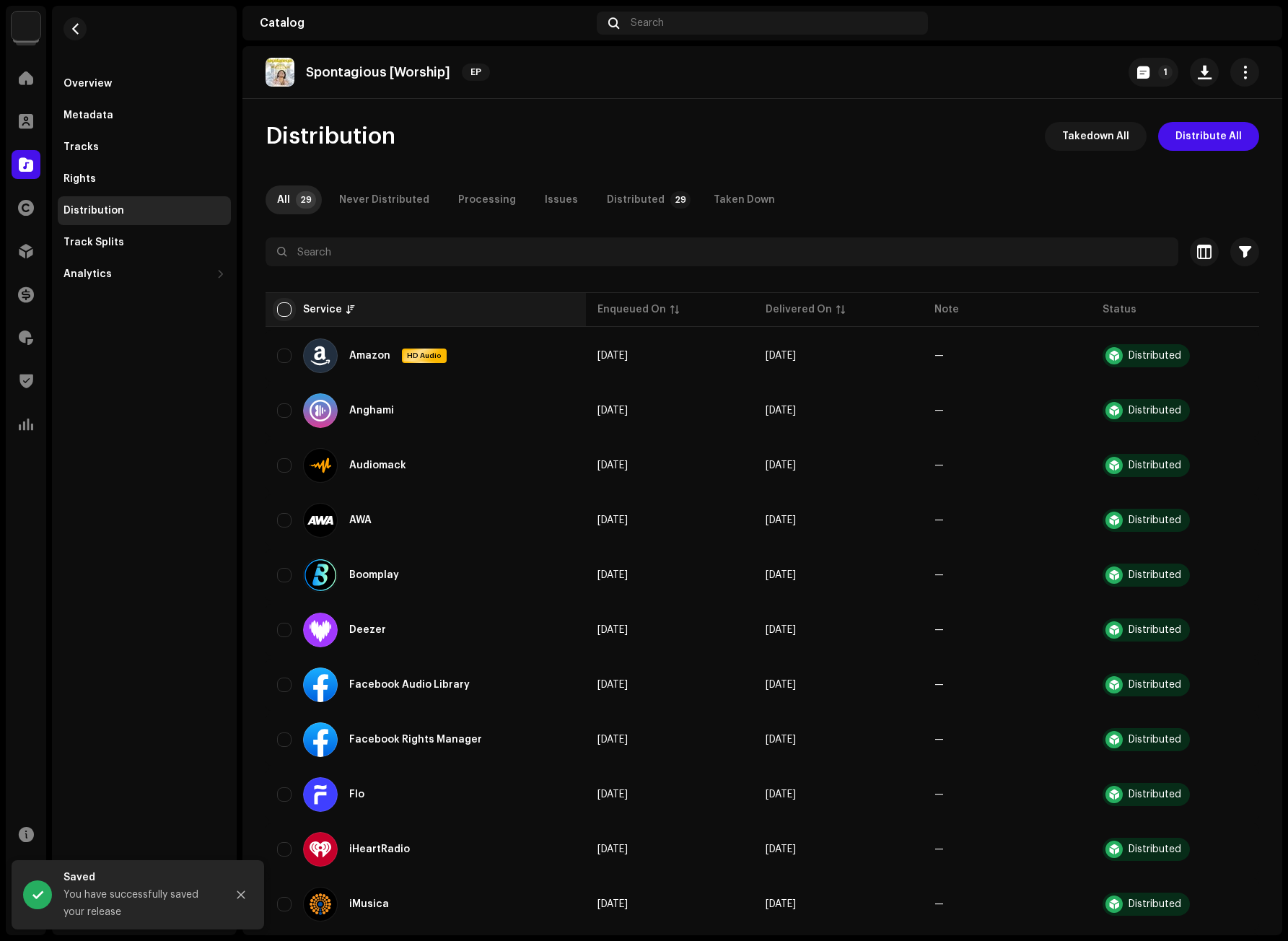
click at [287, 307] on input "checkbox" at bounding box center [284, 310] width 15 height 15
checkbox input "true"
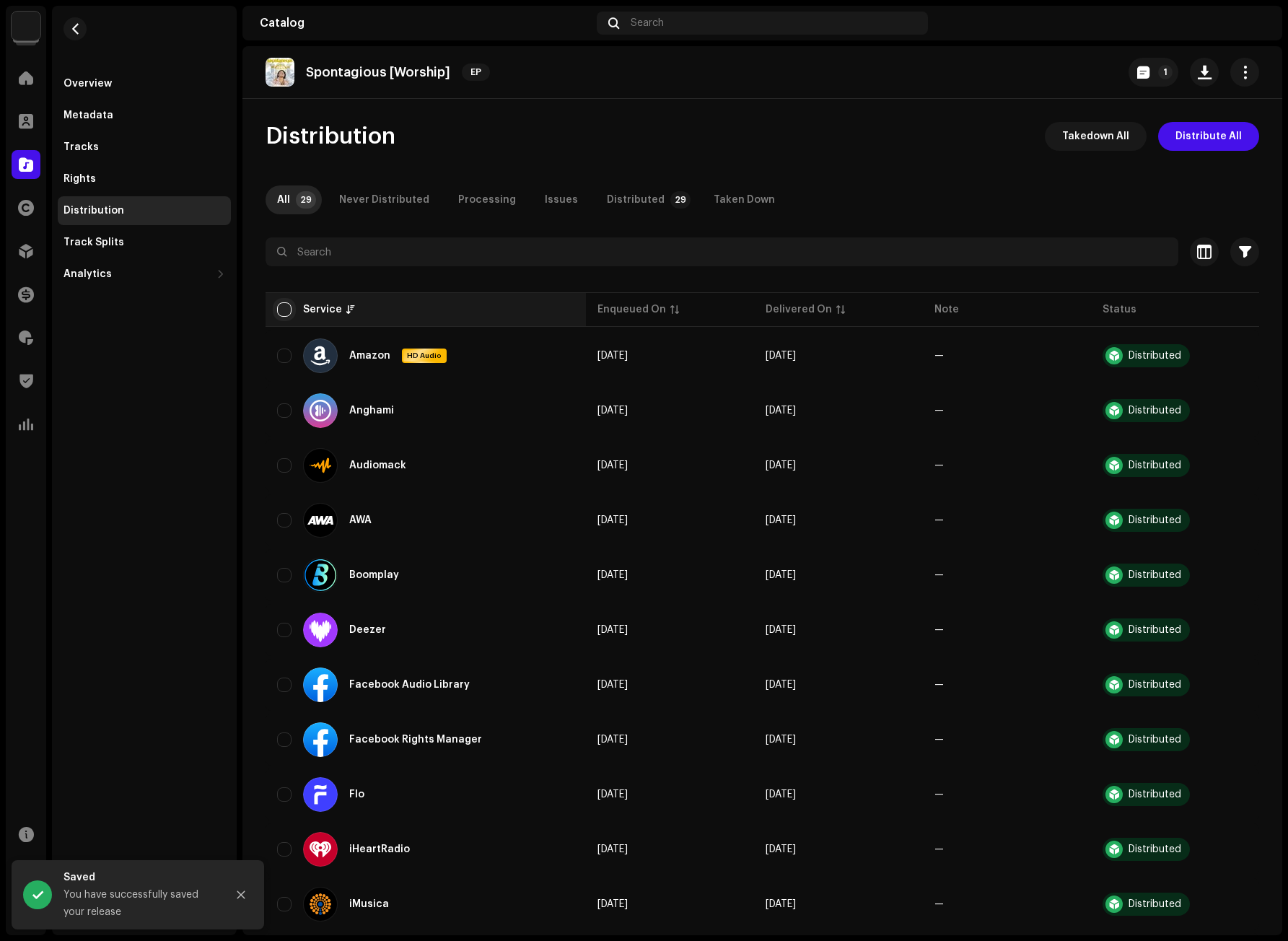
checkbox input "true"
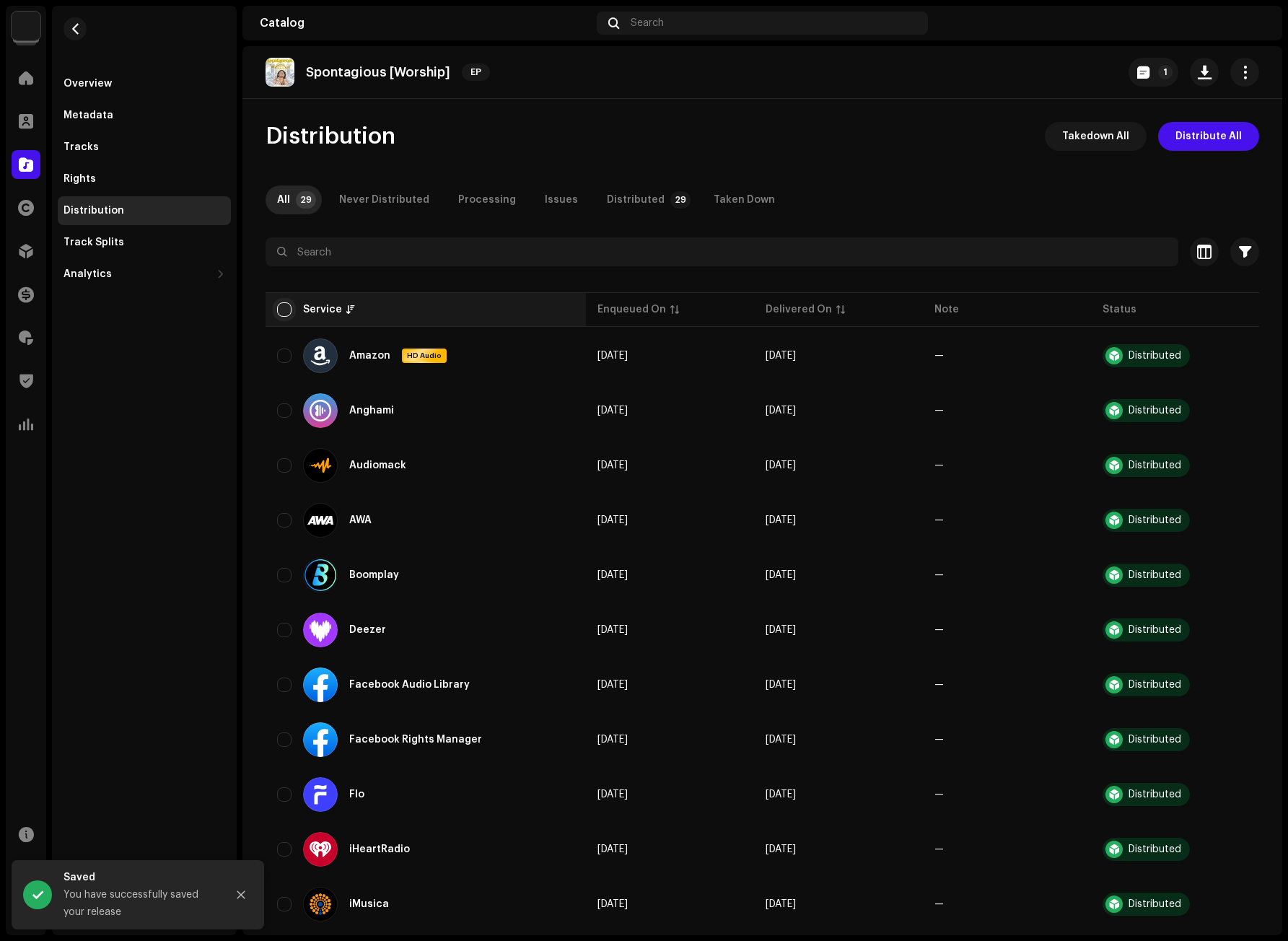
checkbox input "true"
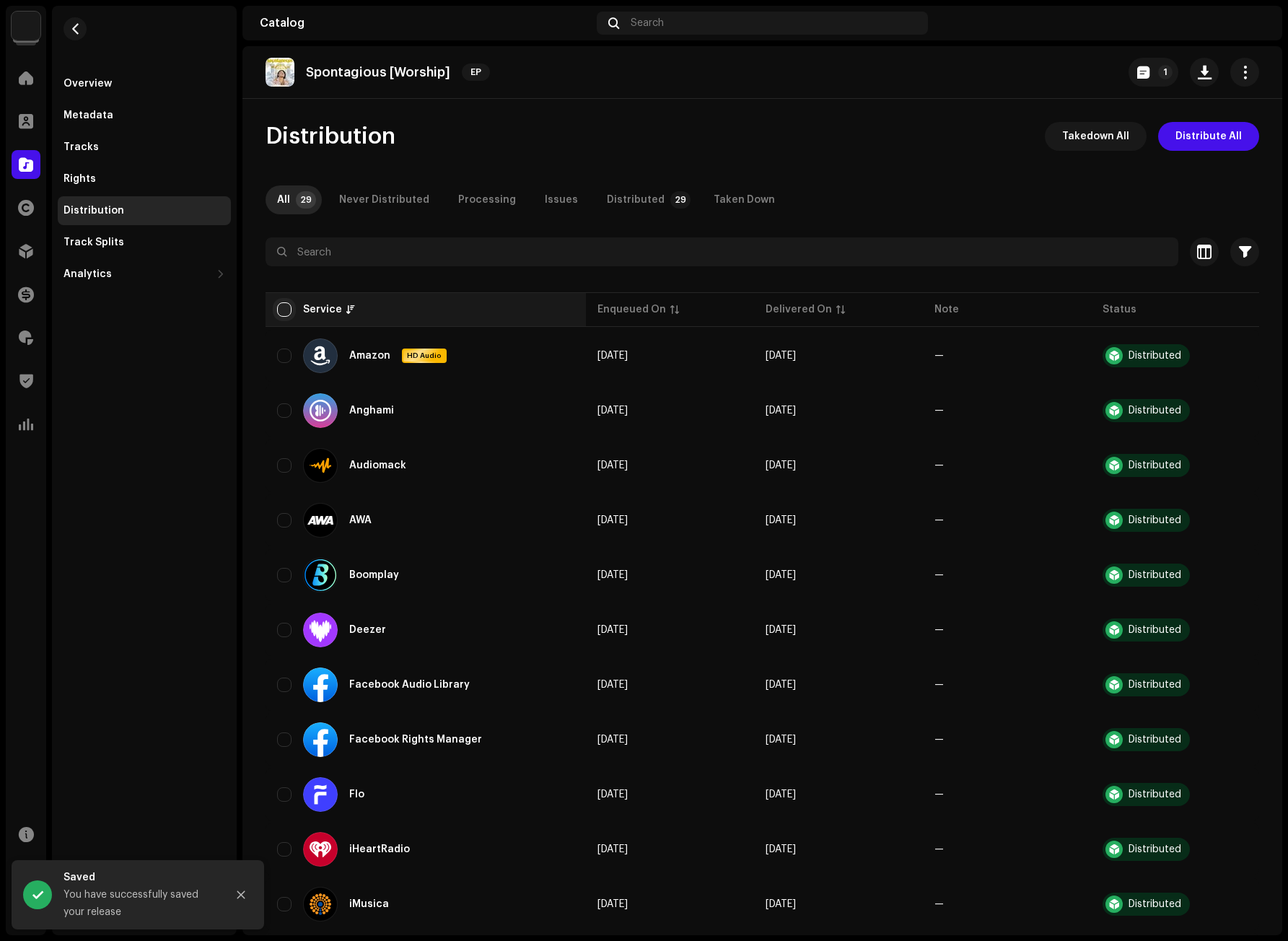
checkbox input "true"
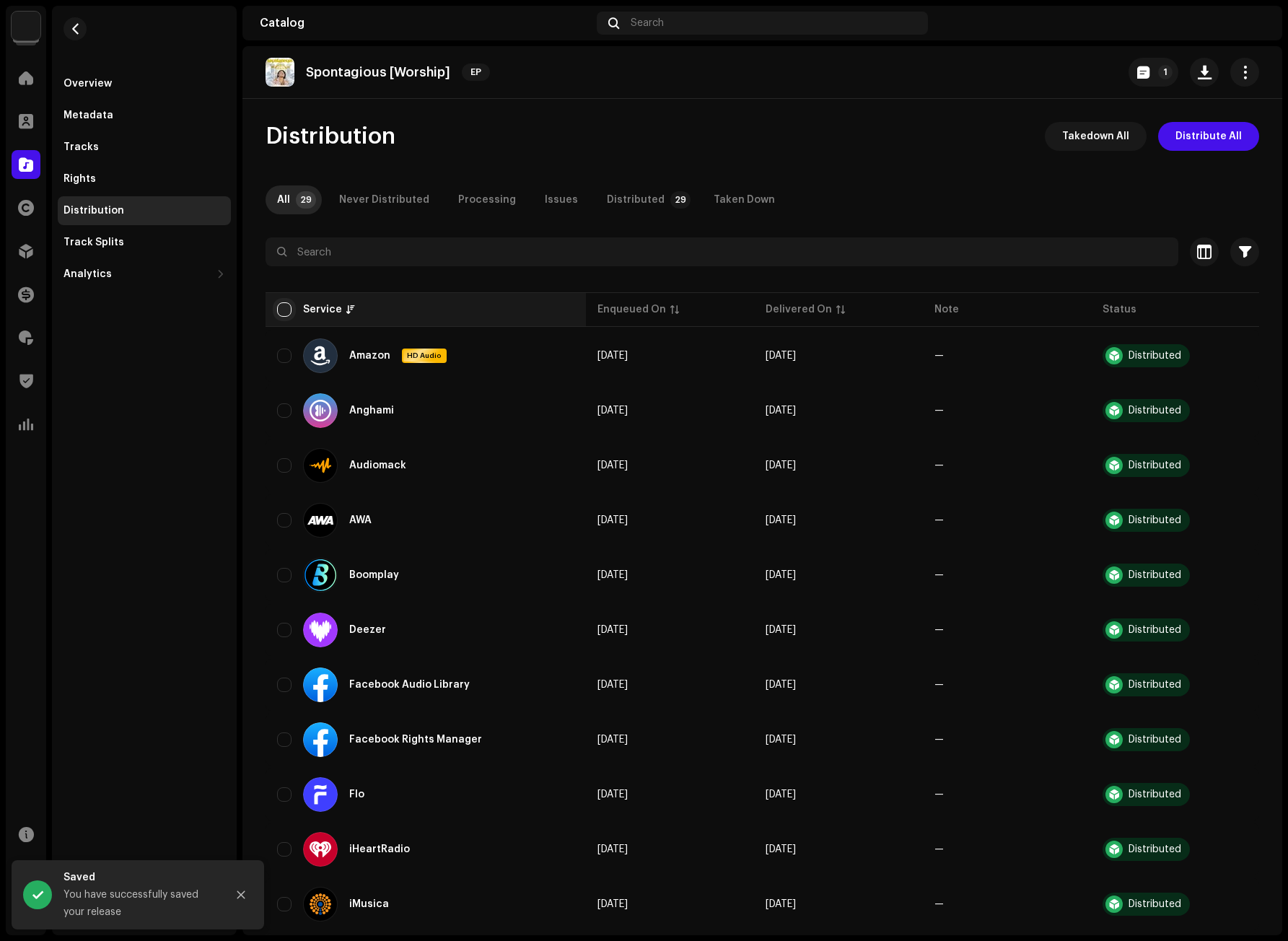
checkbox input "true"
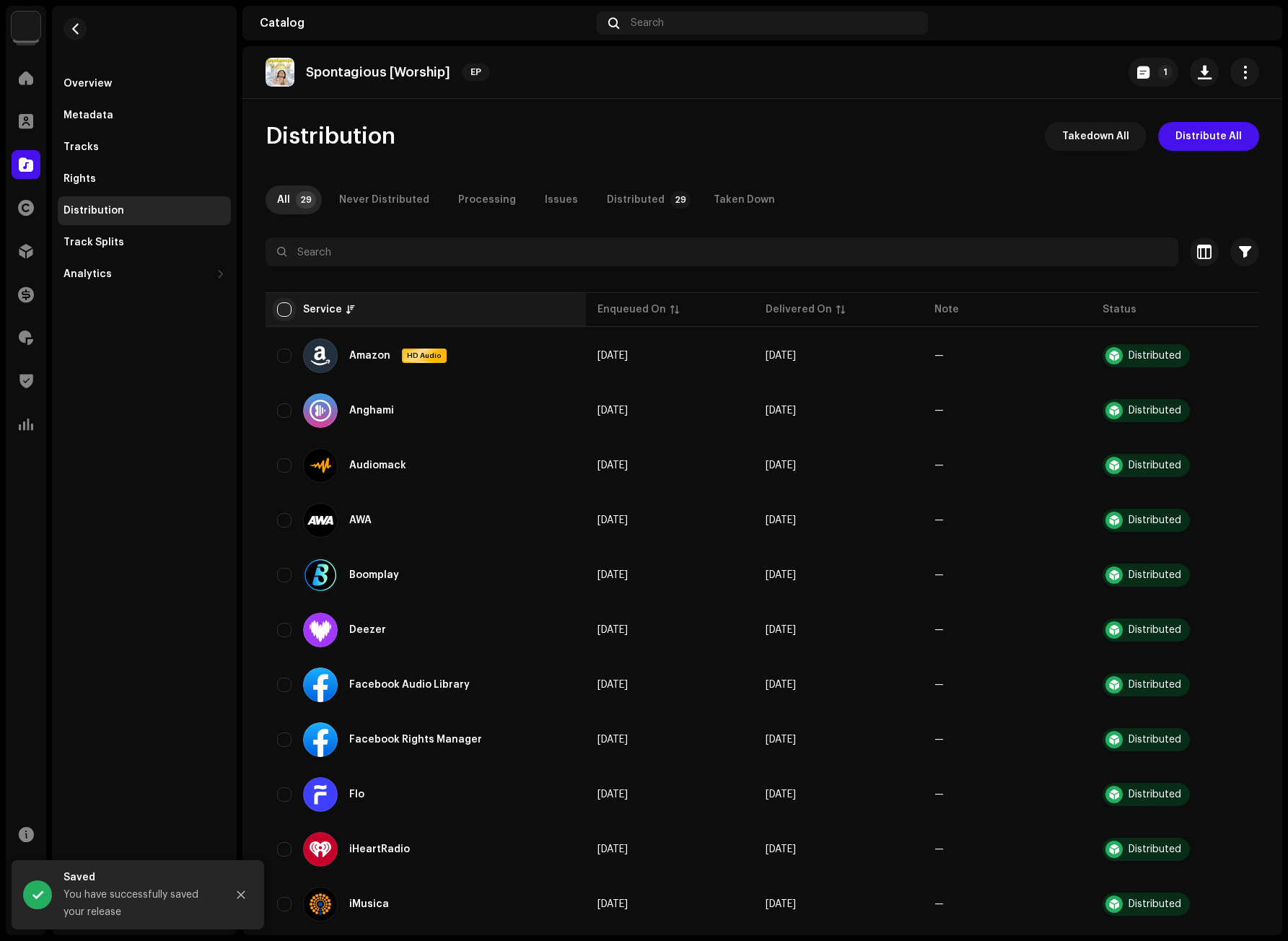
checkbox input "true"
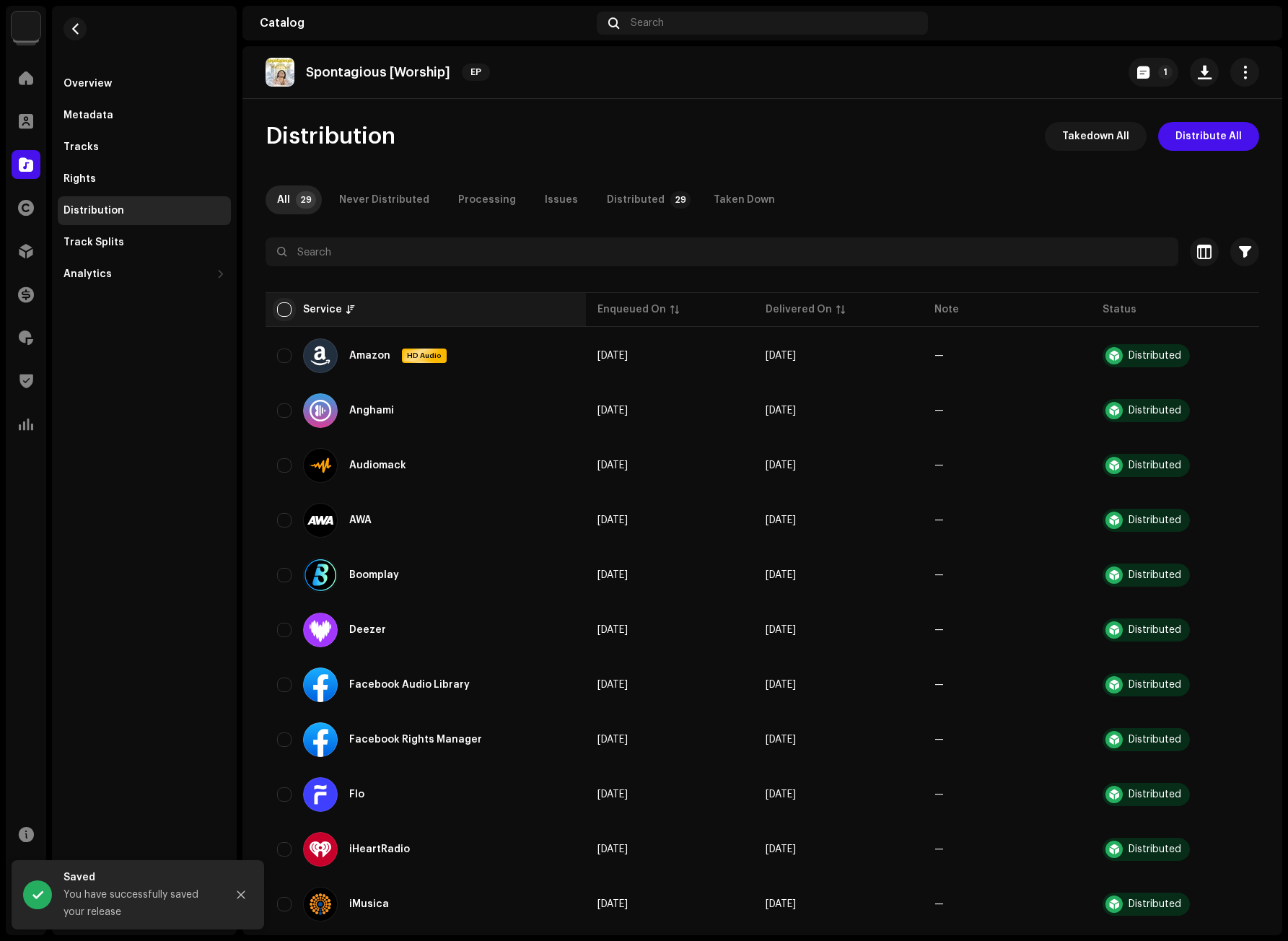
checkbox input "true"
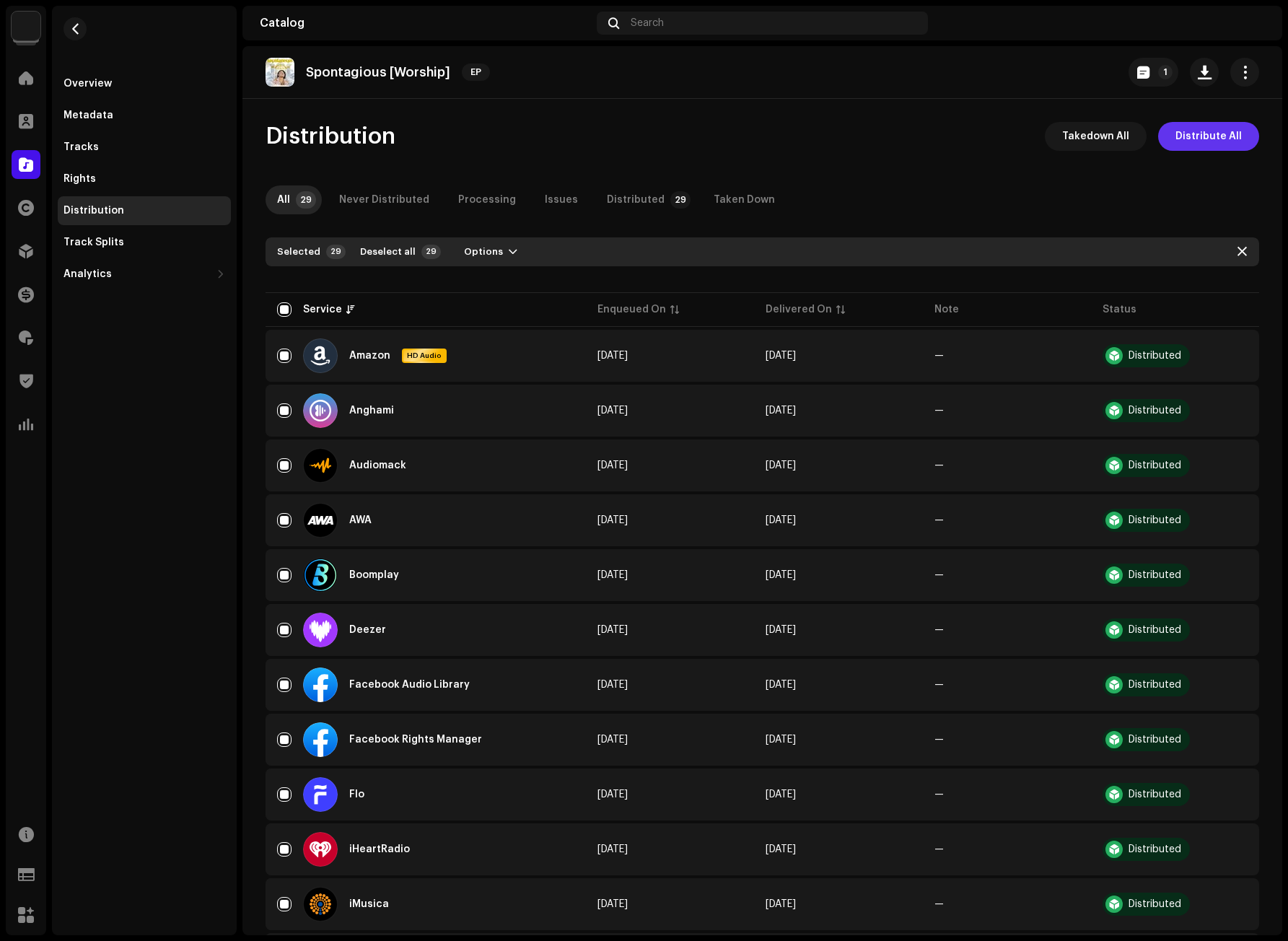
click at [1197, 133] on span "Distribute All" at bounding box center [1208, 136] width 67 height 29
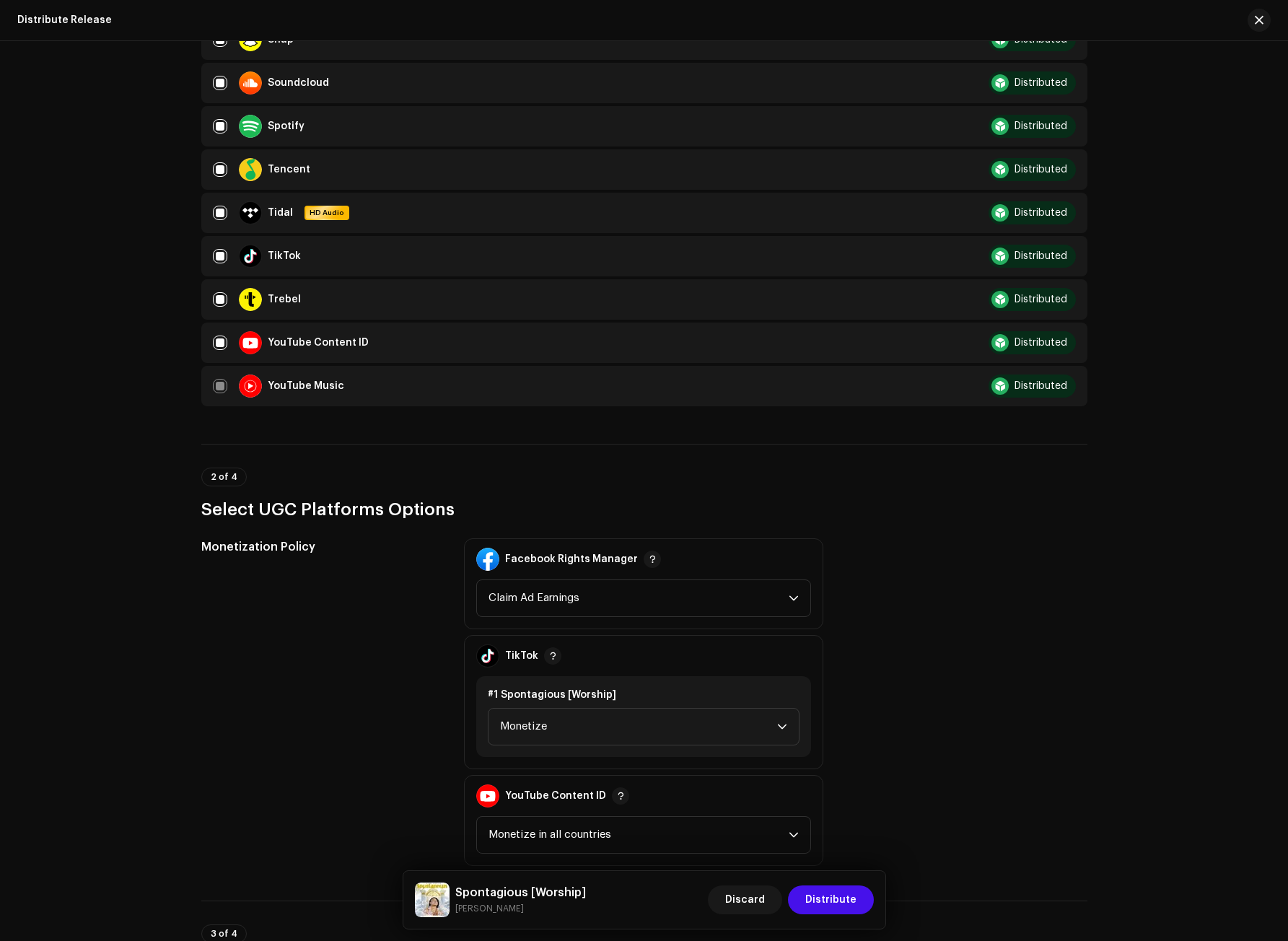
scroll to position [1371, 0]
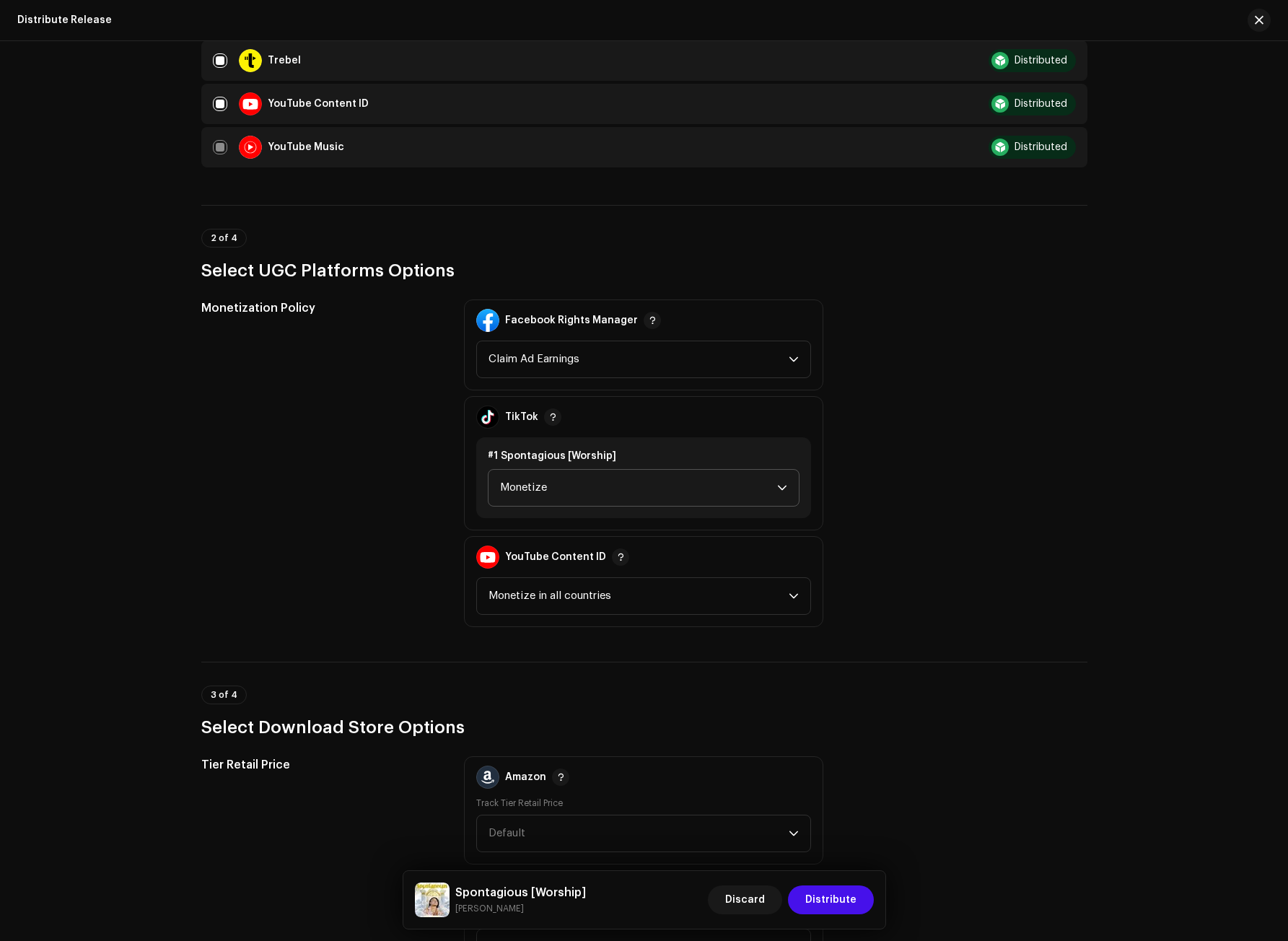
click at [536, 485] on span "Monetize" at bounding box center [639, 488] width 277 height 36
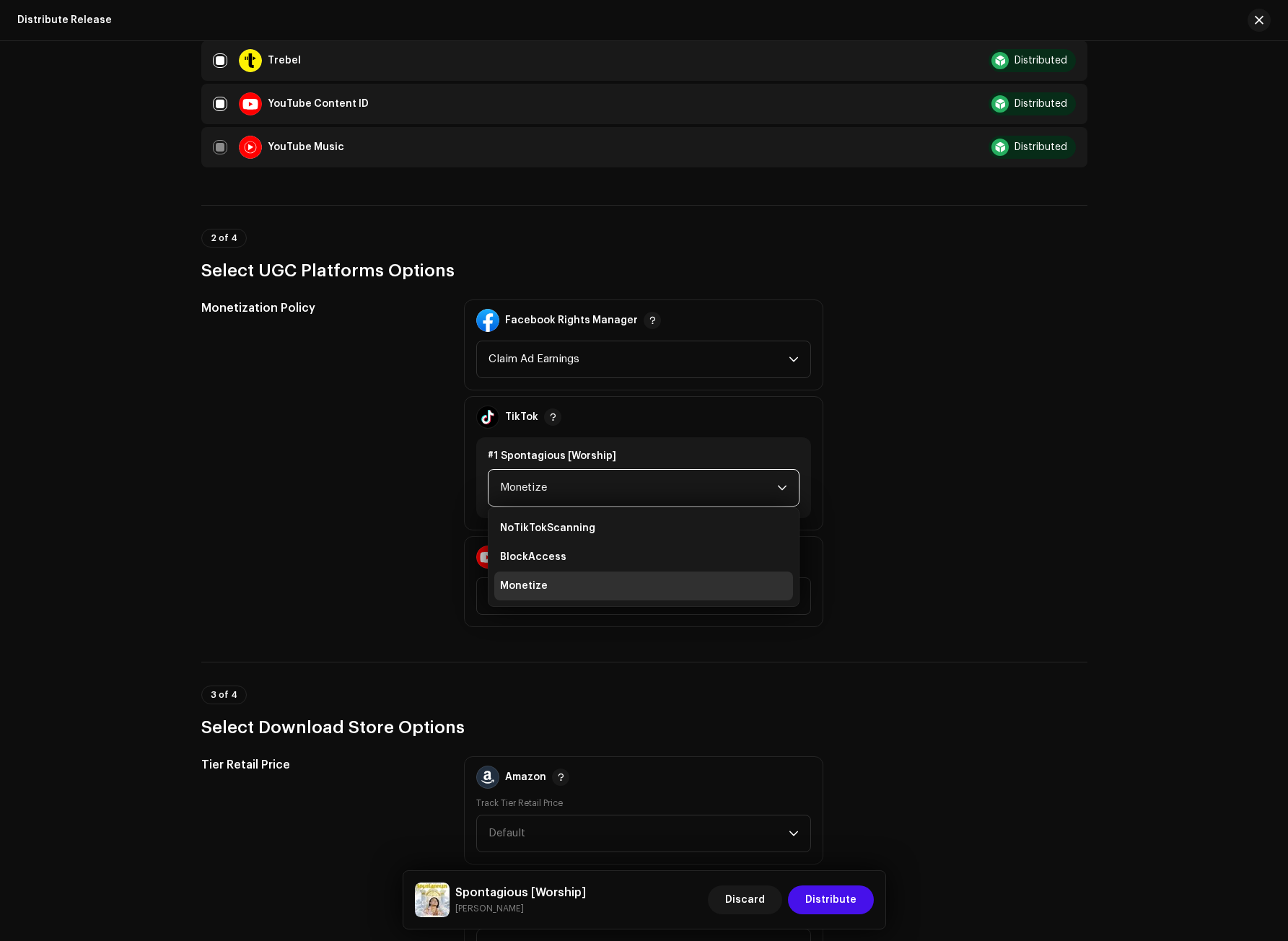
click at [536, 485] on span "Monetize" at bounding box center [639, 488] width 277 height 36
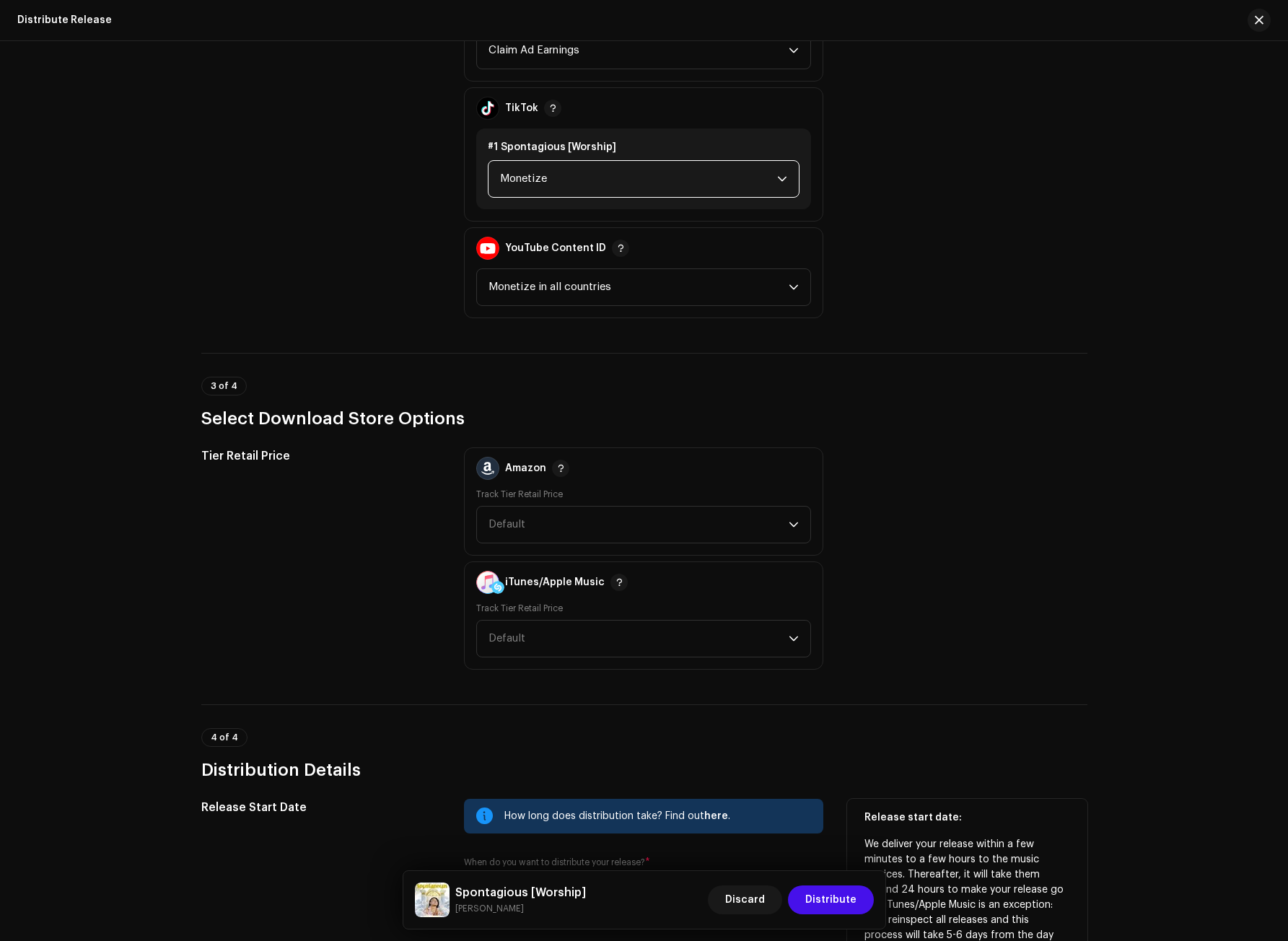
scroll to position [1731, 0]
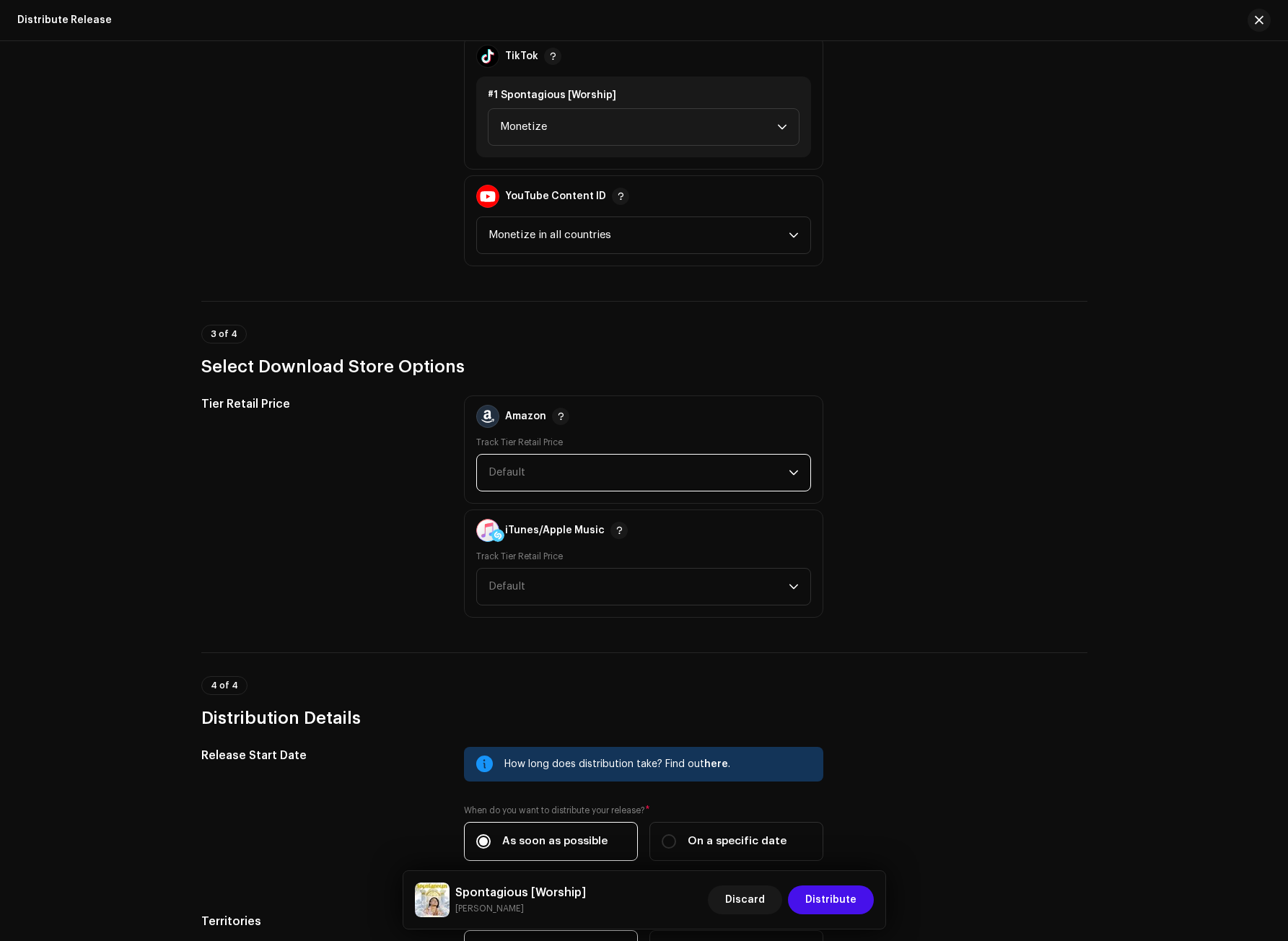
click at [505, 468] on span "Default" at bounding box center [507, 472] width 37 height 11
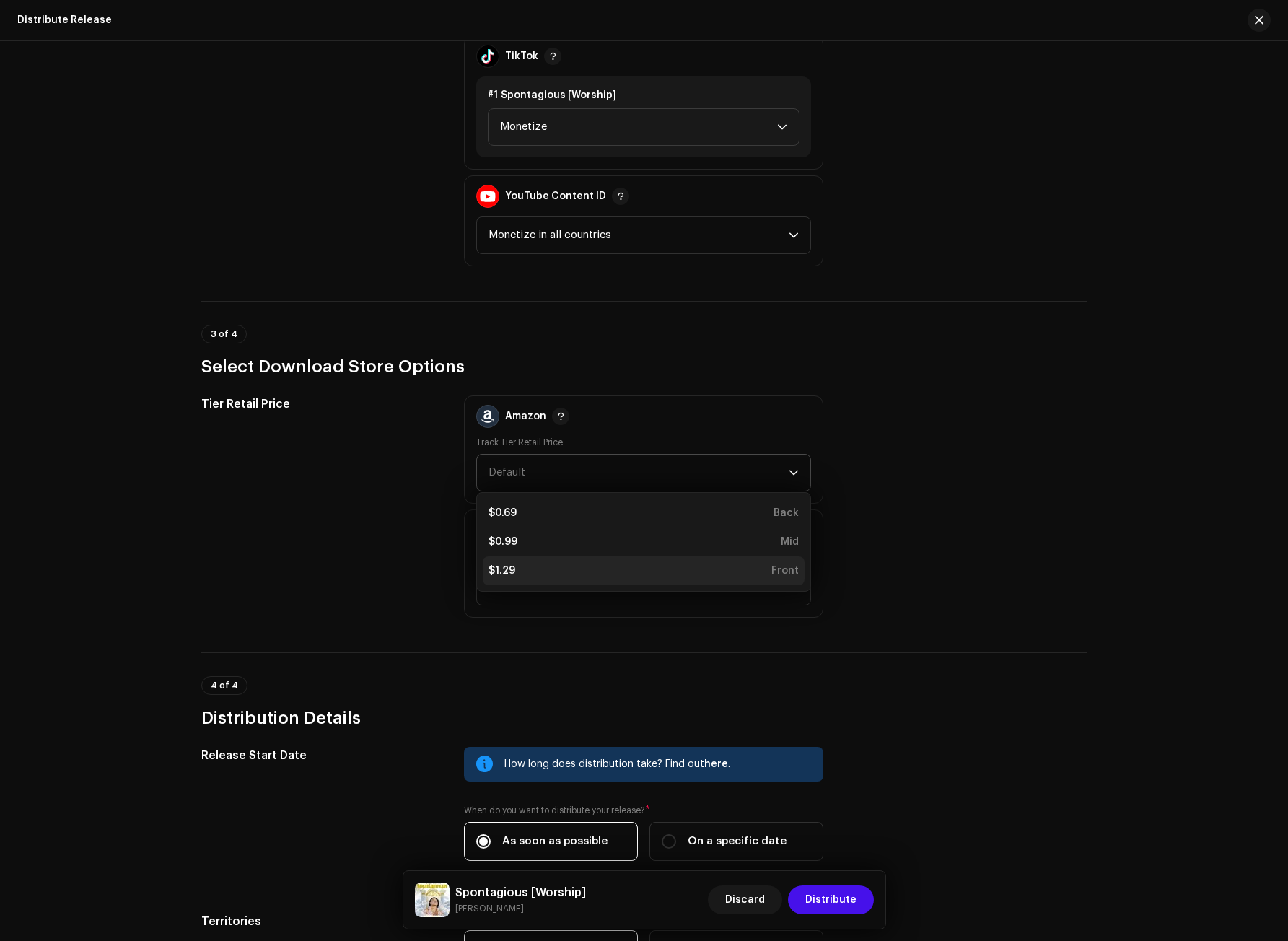
click at [505, 565] on div "$1.29" at bounding box center [502, 571] width 26 height 15
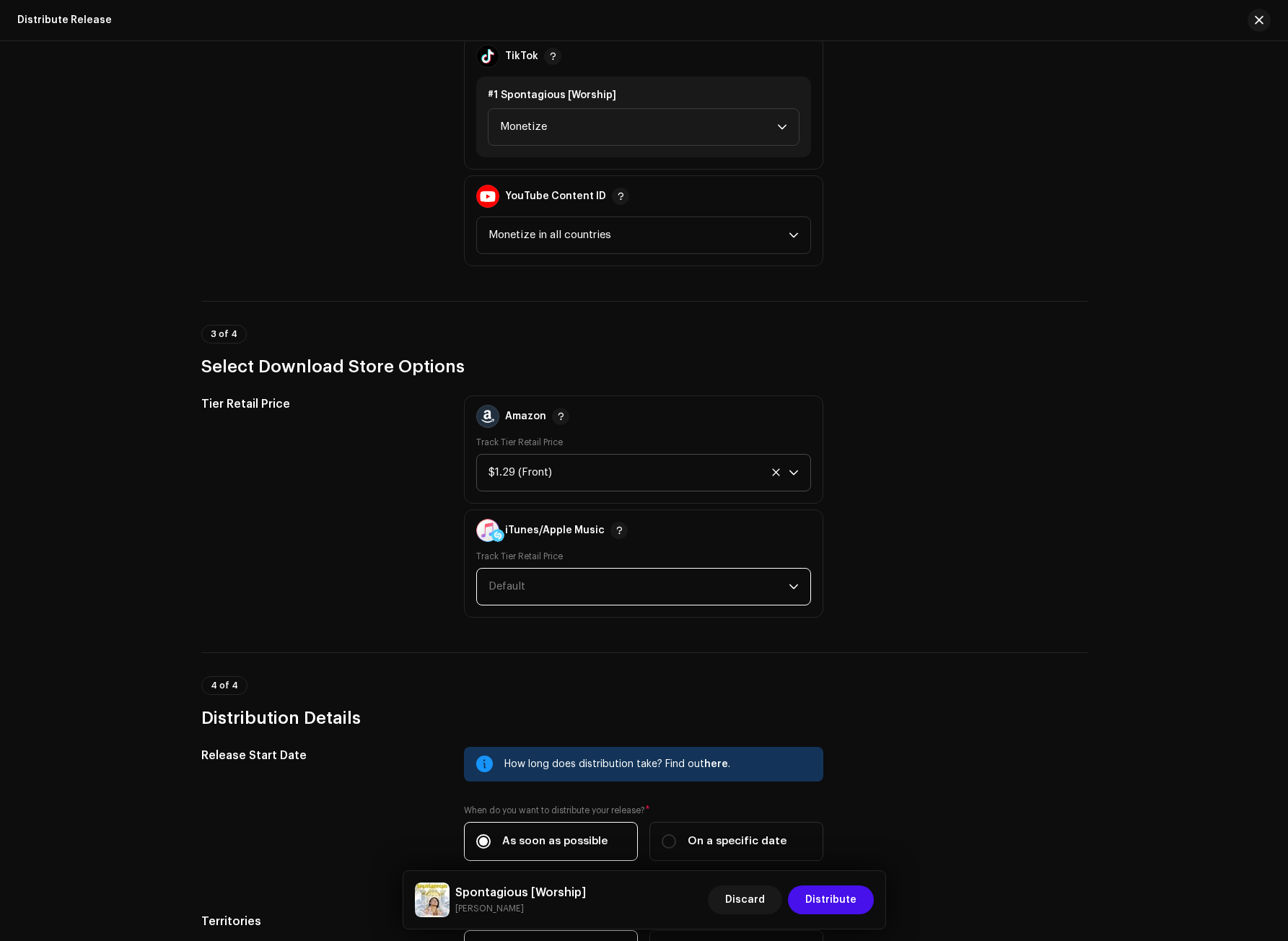
click at [507, 580] on span "Default" at bounding box center [639, 587] width 300 height 36
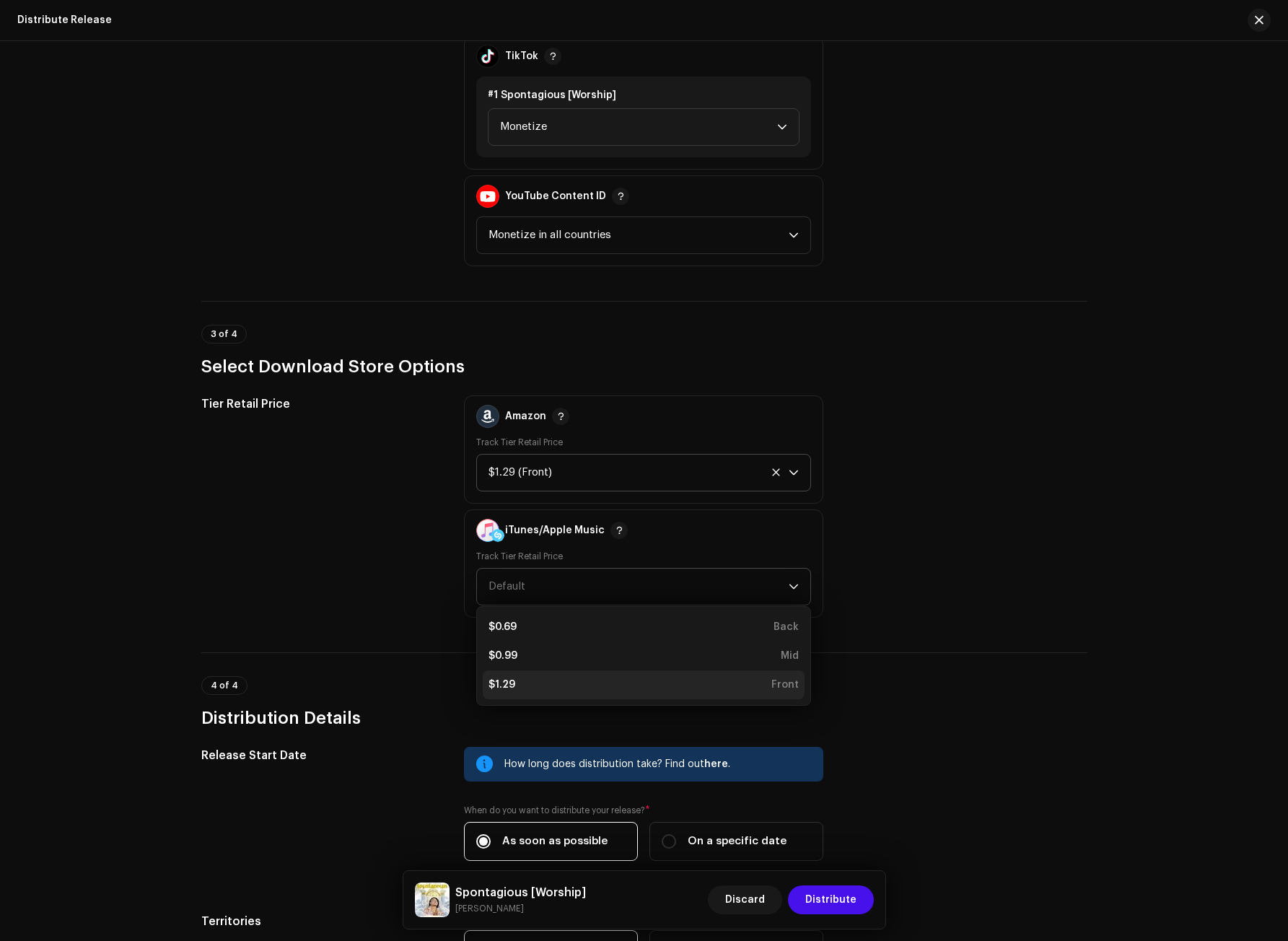
click at [516, 681] on div "$1.29 Front" at bounding box center [644, 685] width 311 height 15
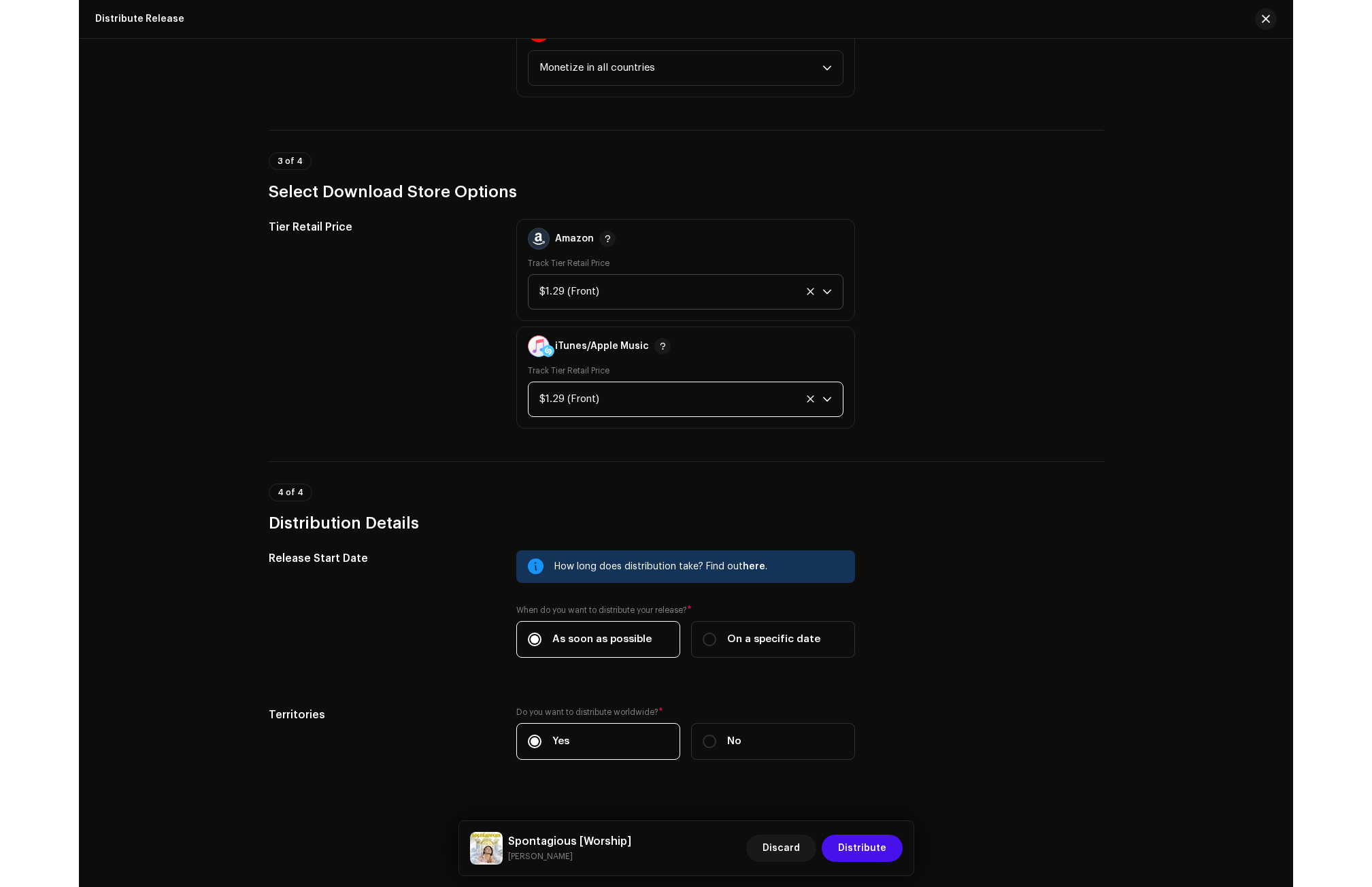
scroll to position [1806, 0]
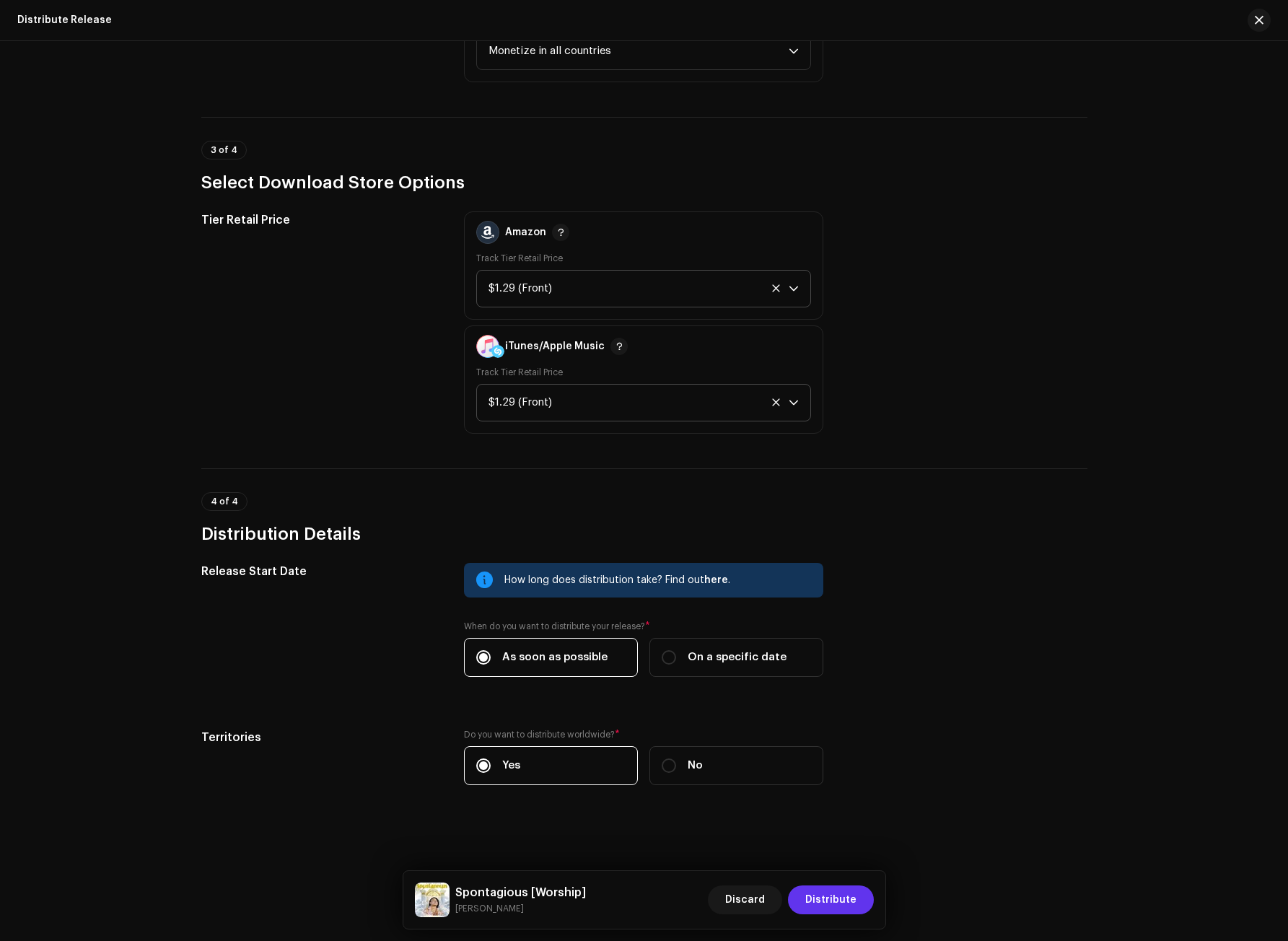
click at [827, 898] on span "Distribute" at bounding box center [831, 899] width 51 height 29
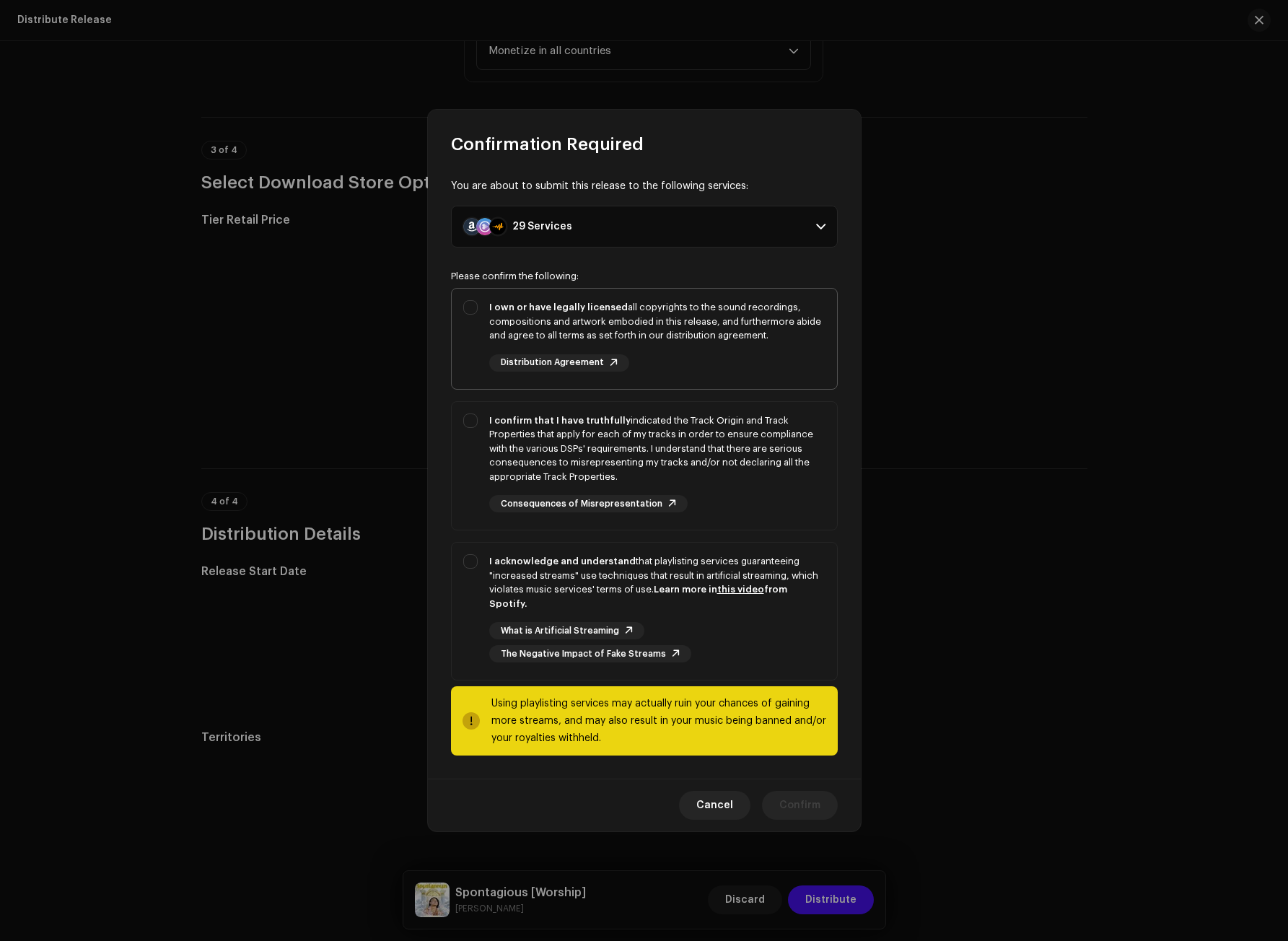
click at [503, 322] on div "I own or have legally licensed all copyrights to the sound recordings, composit…" at bounding box center [658, 321] width 336 height 43
checkbox input "true"
click at [503, 446] on div "I confirm that I have truthfully indicated the Track Origin and Track Propertie…" at bounding box center [658, 449] width 336 height 71
checkbox input "true"
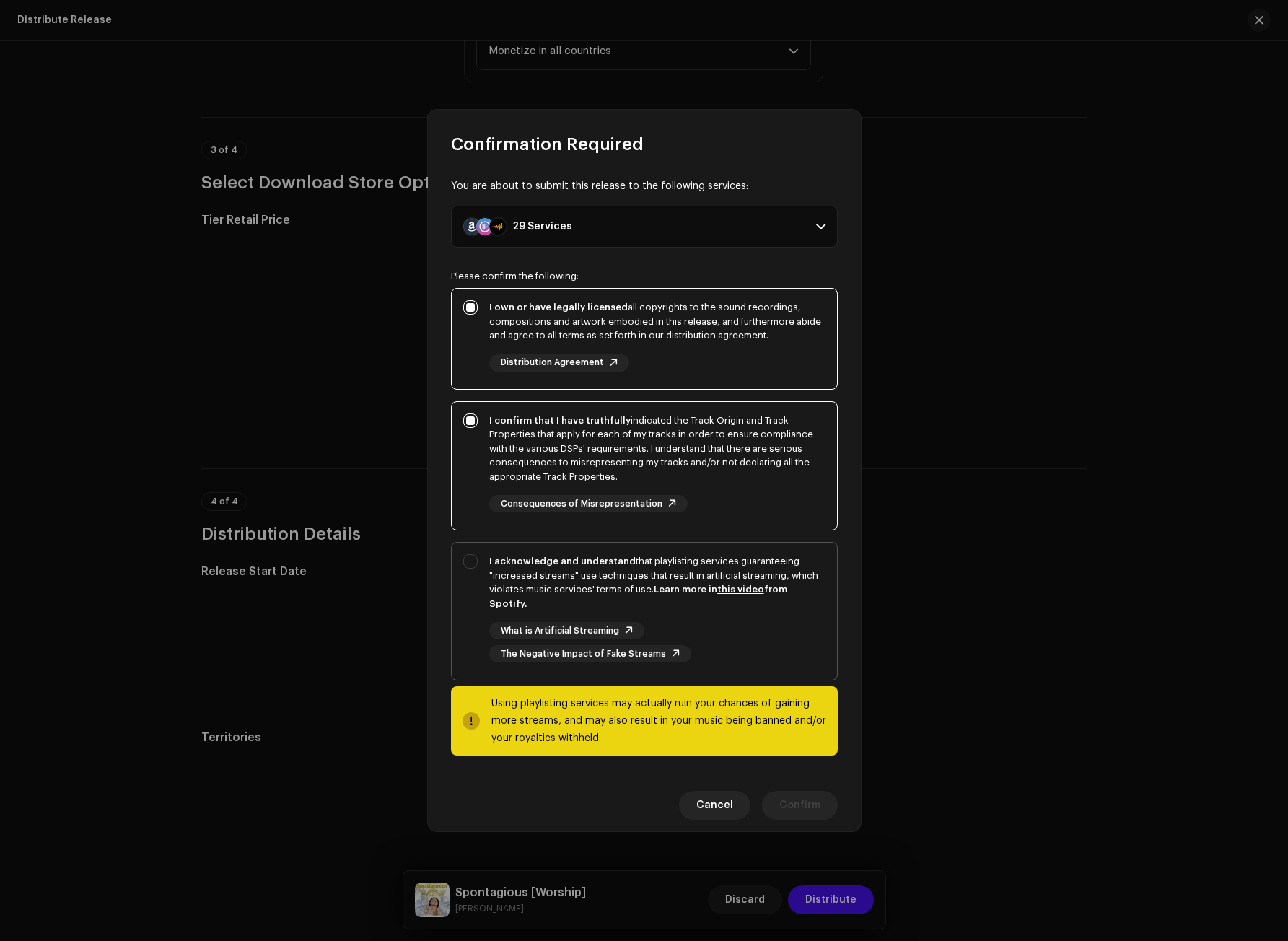
drag, startPoint x: 500, startPoint y: 567, endPoint x: 593, endPoint y: 703, distance: 164.8
click at [500, 565] on strong "I acknowledge and understand" at bounding box center [563, 560] width 147 height 9
checkbox input "true"
click at [805, 797] on span "Confirm" at bounding box center [800, 805] width 41 height 29
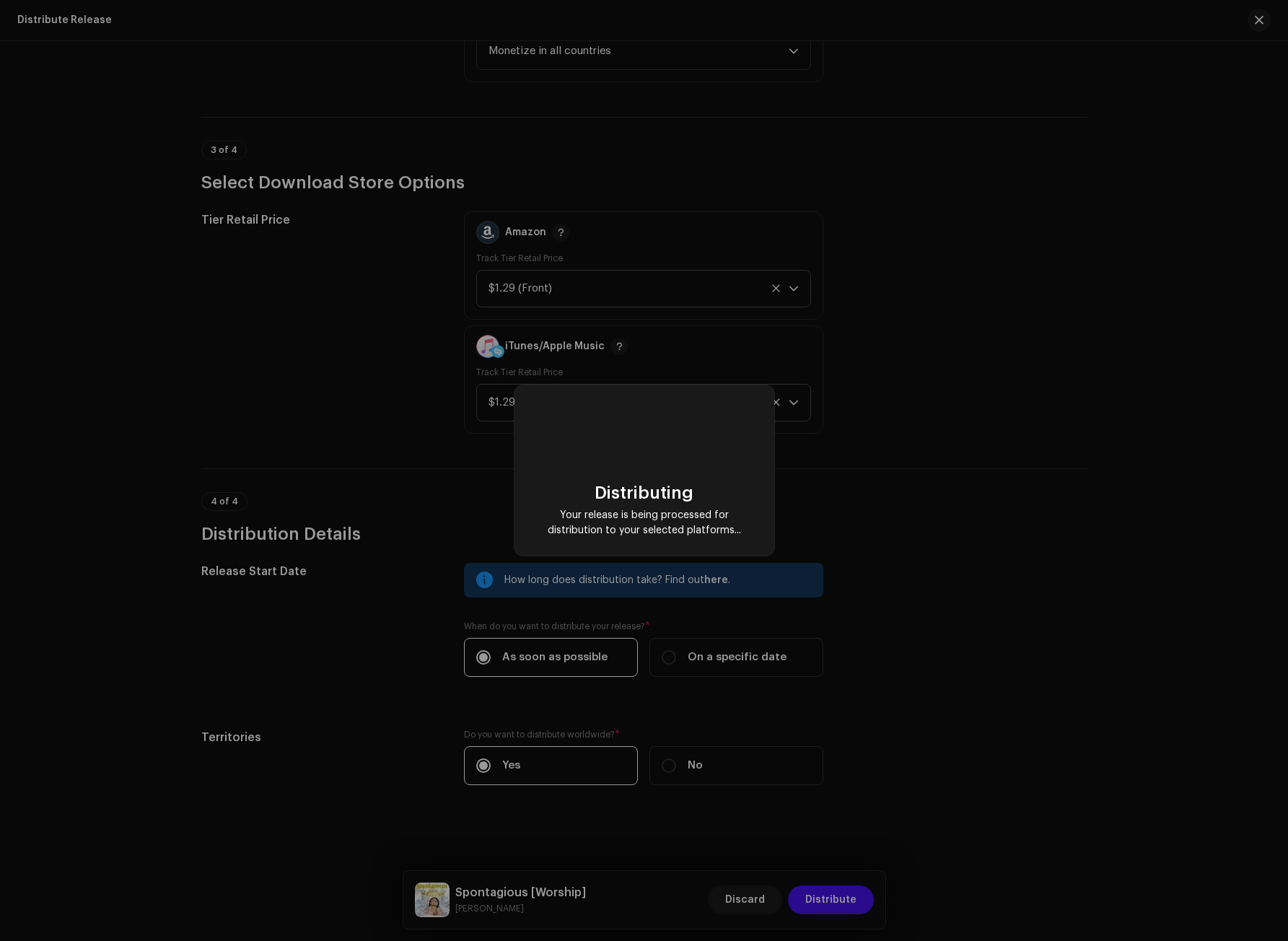
checkbox input "false"
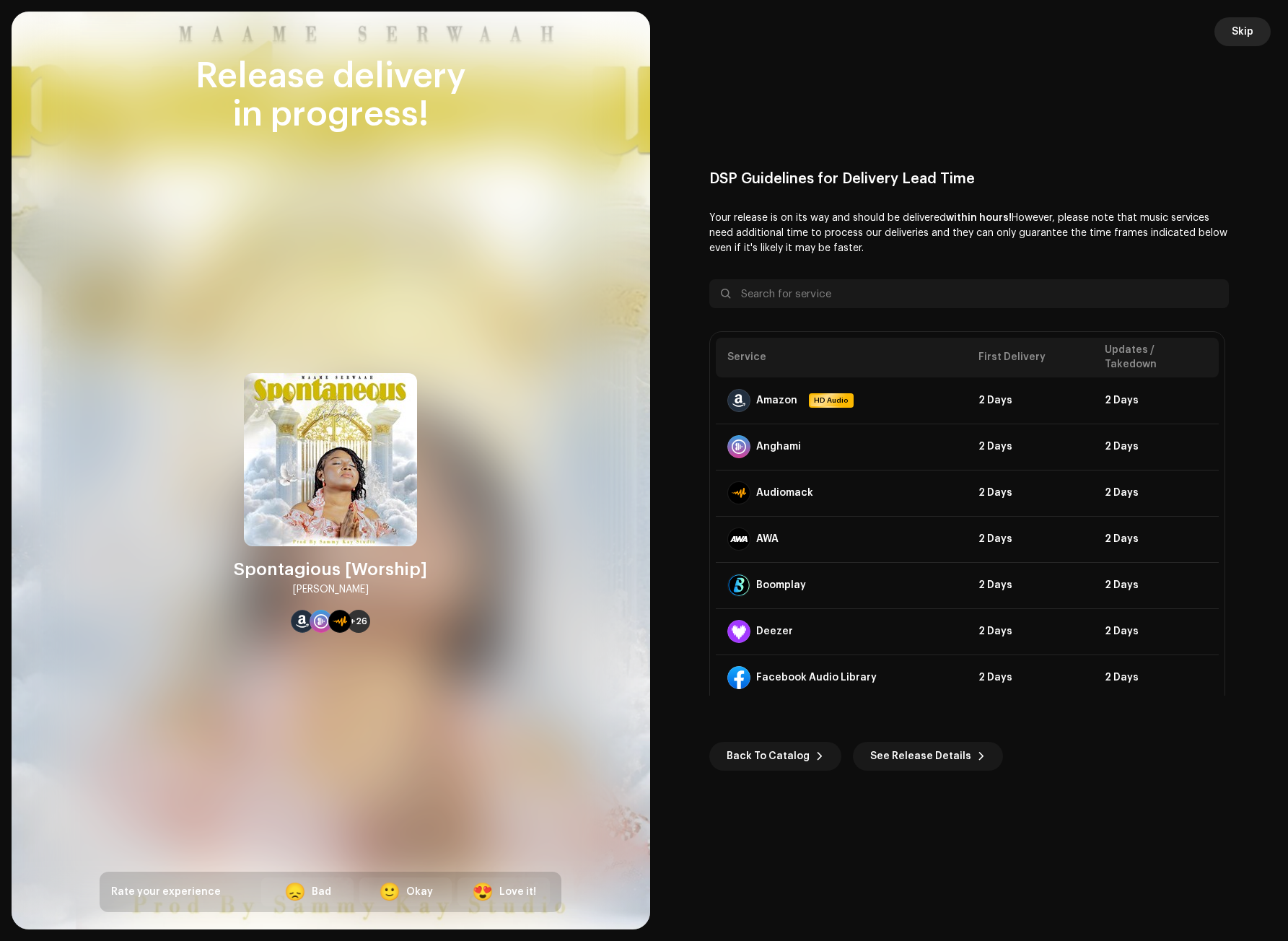
click at [1241, 26] on span "Skip" at bounding box center [1243, 31] width 21 height 29
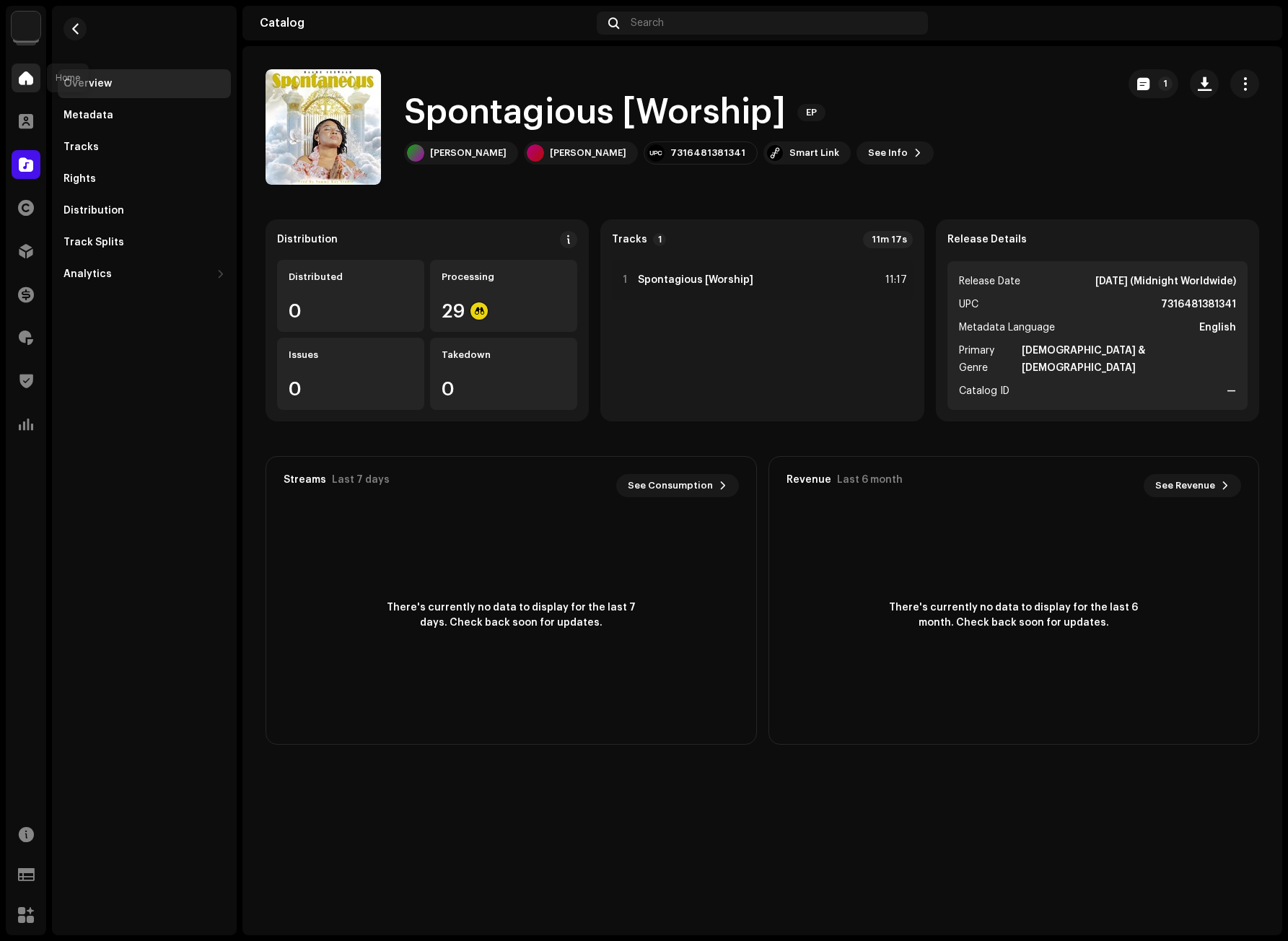
click at [23, 67] on div at bounding box center [26, 77] width 29 height 29
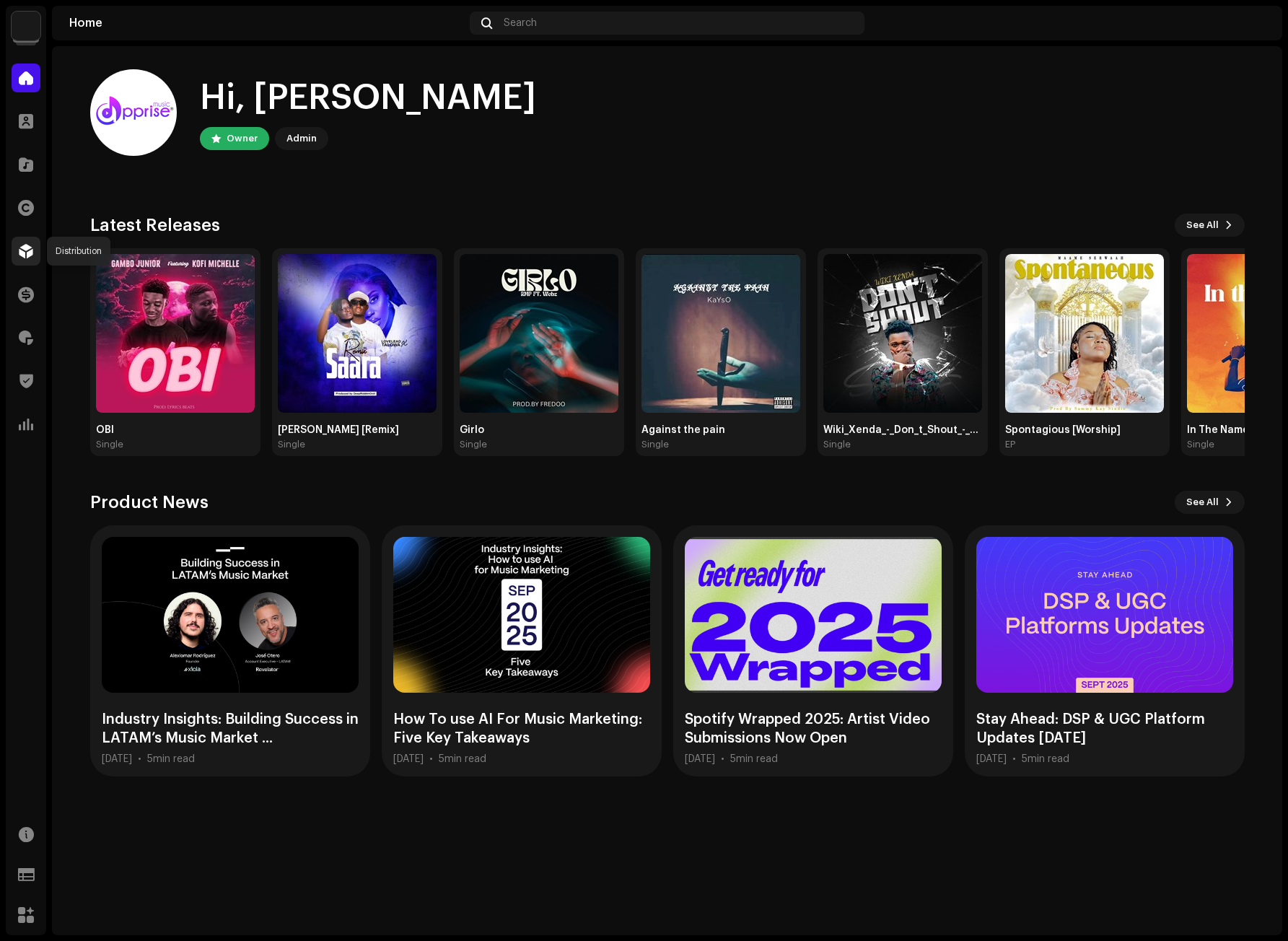
click at [23, 257] on span at bounding box center [26, 251] width 15 height 12
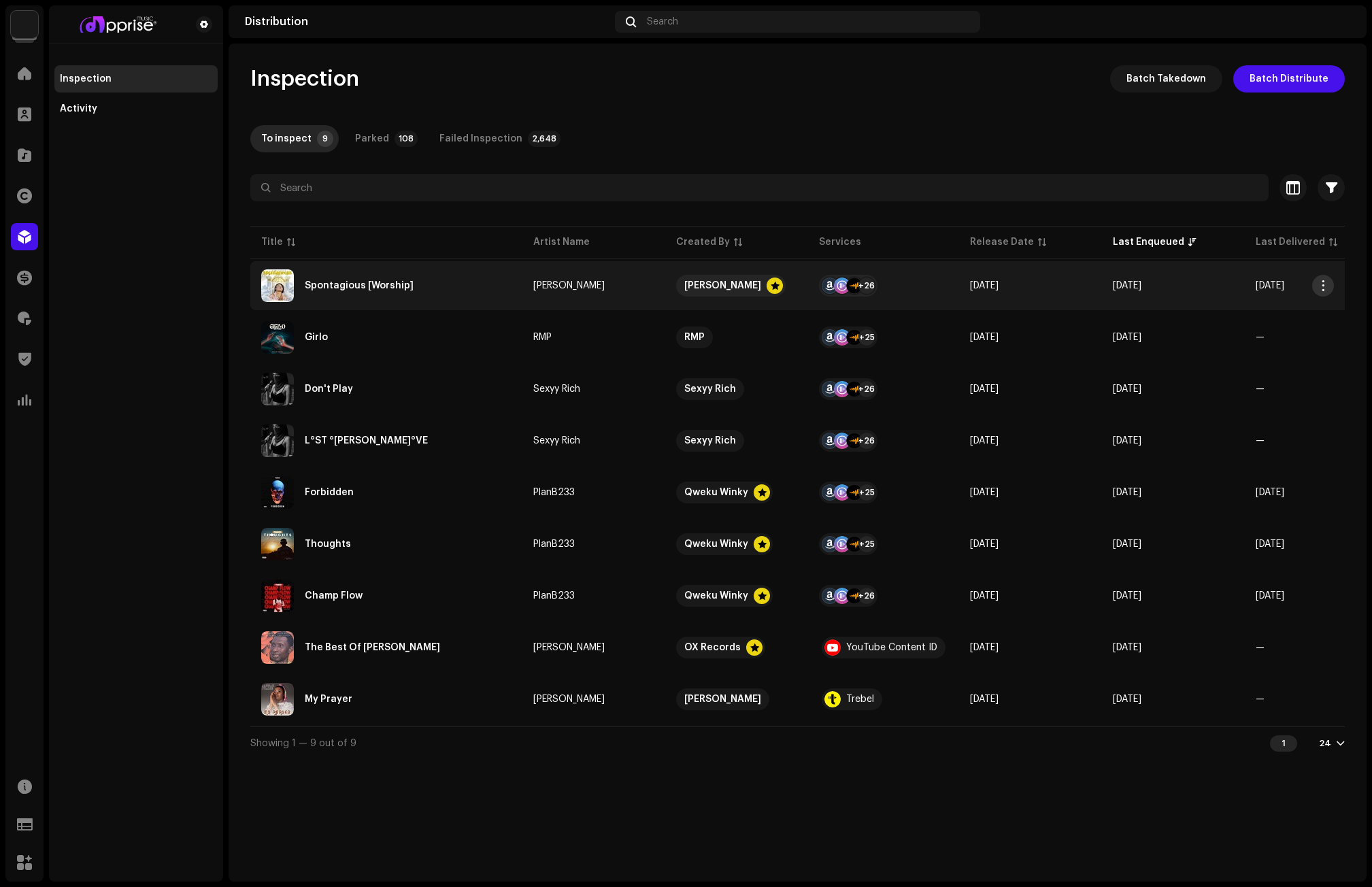
click at [1270, 283] on span "button" at bounding box center [1323, 286] width 10 height 11
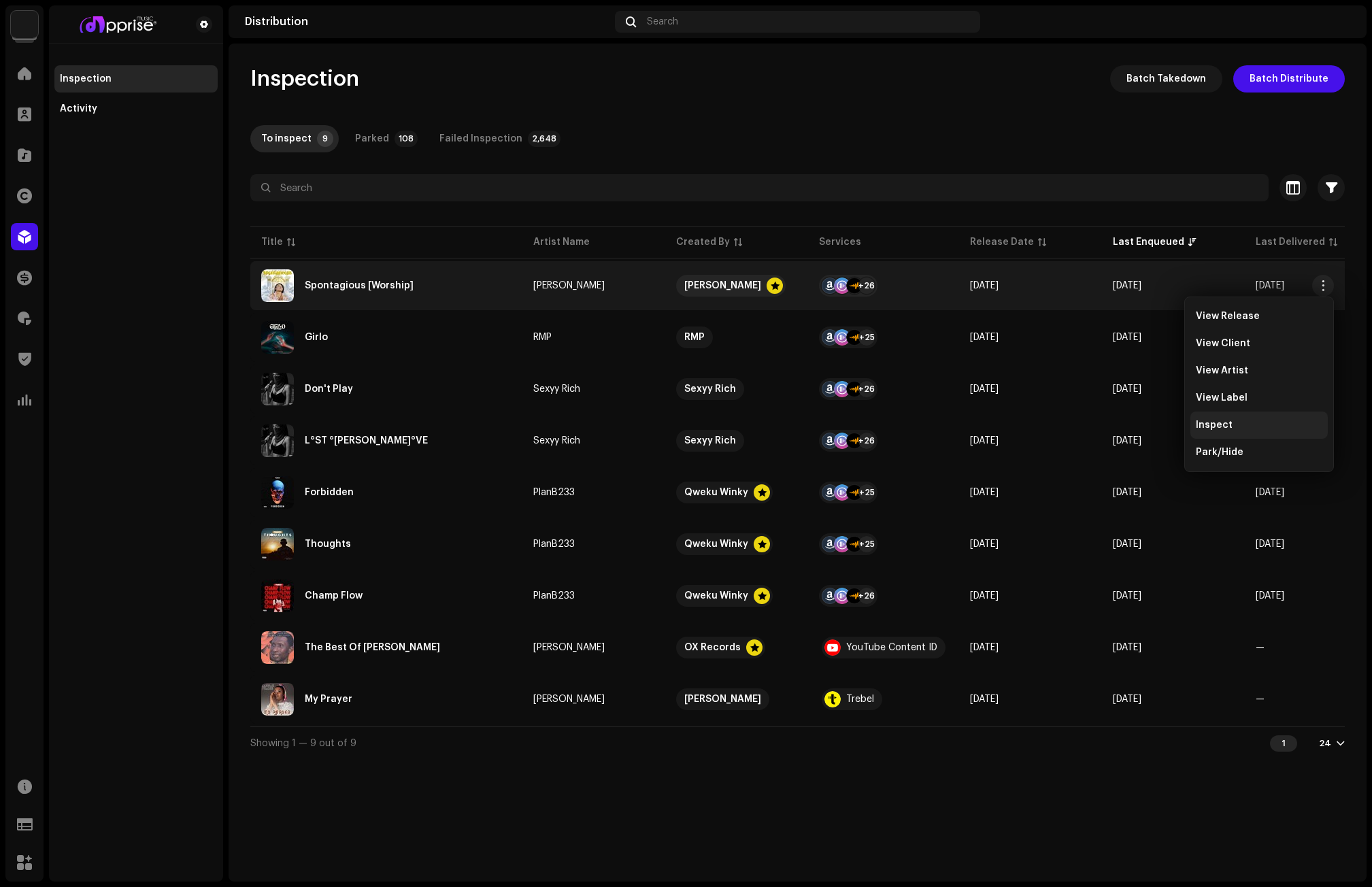
click at [1239, 422] on div "Inspect" at bounding box center [1259, 425] width 127 height 11
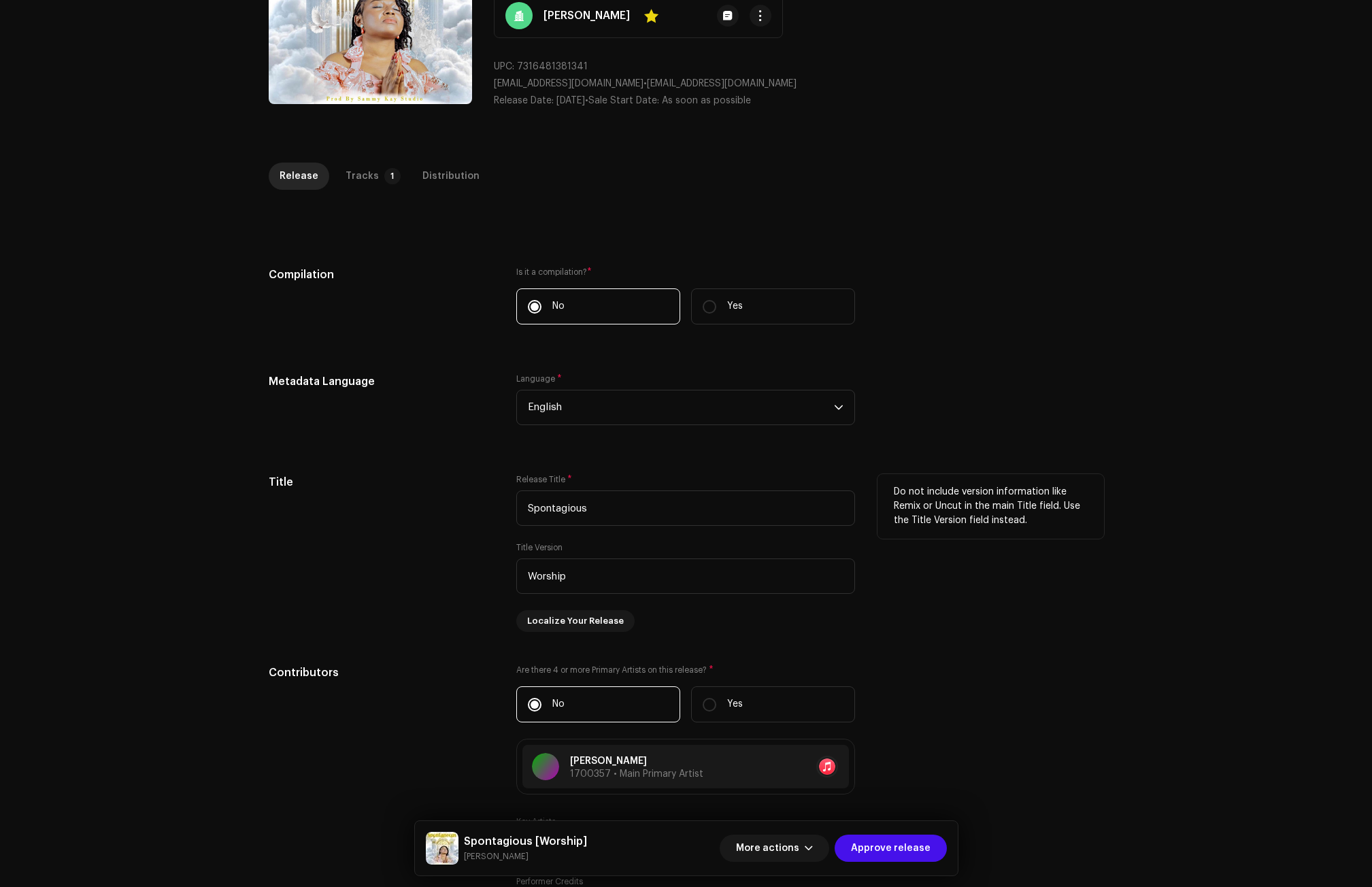
scroll to position [204, 0]
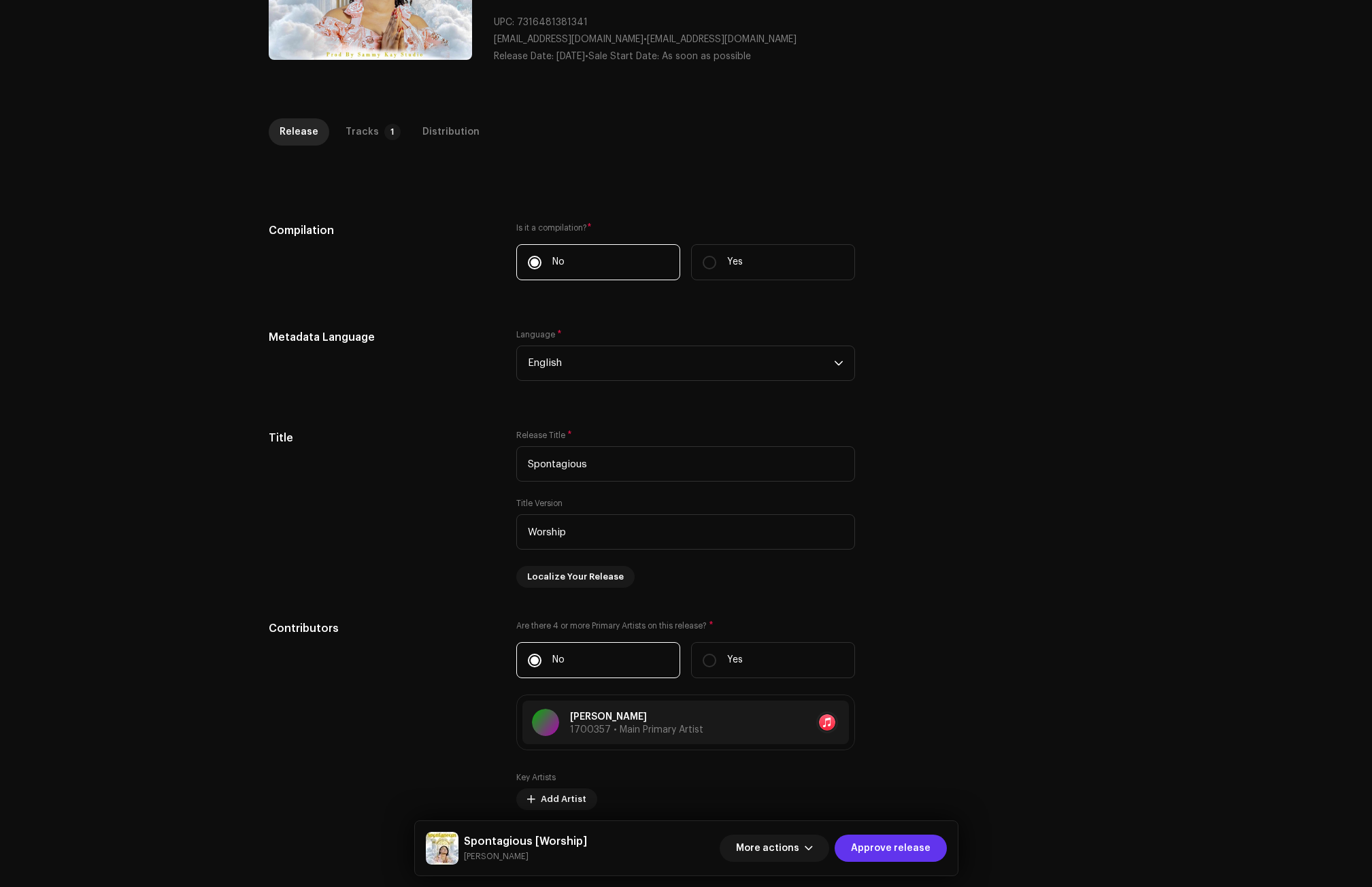
click at [900, 842] on span "Approve release" at bounding box center [890, 847] width 79 height 27
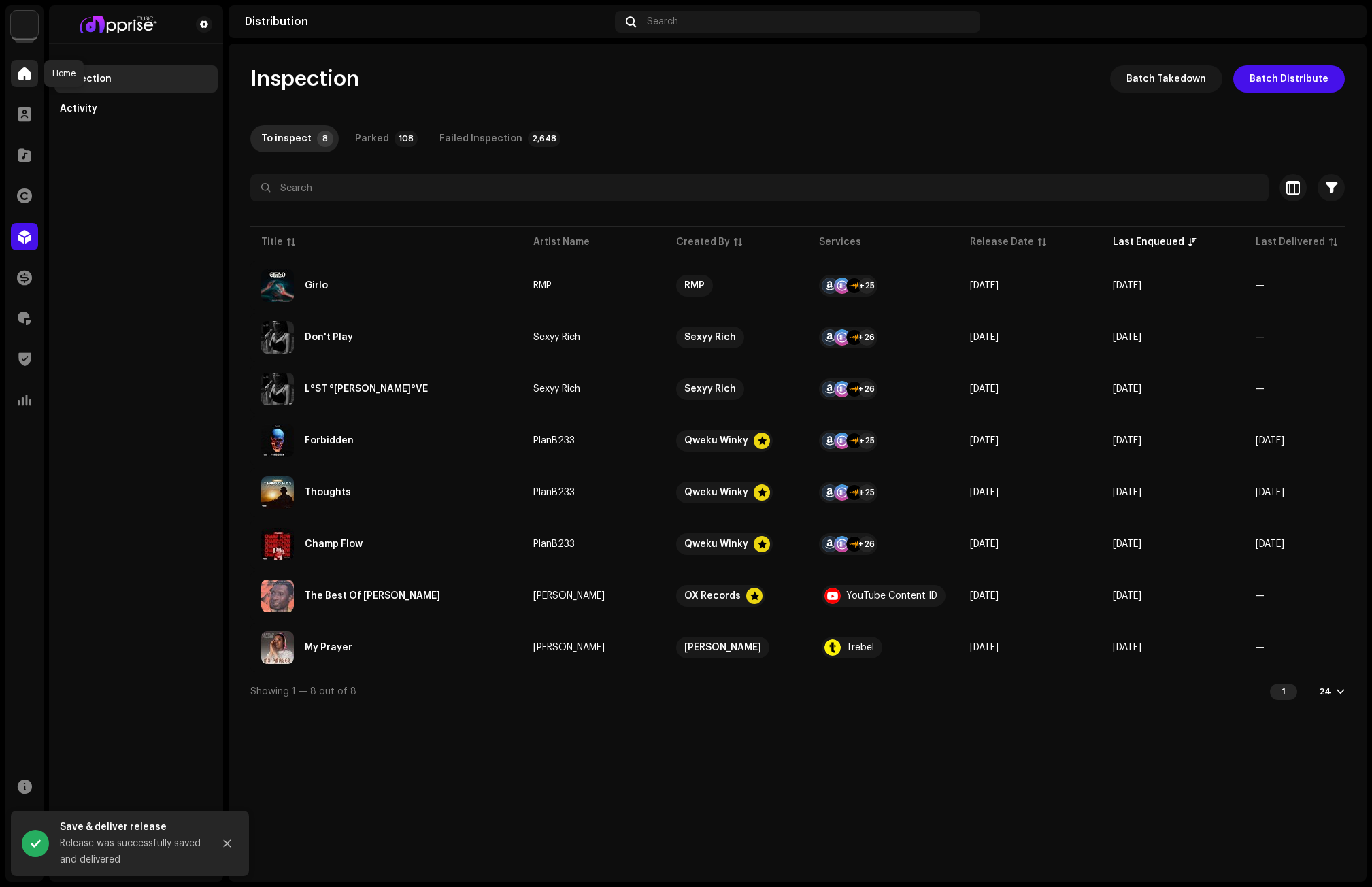
click at [26, 71] on span at bounding box center [25, 74] width 14 height 11
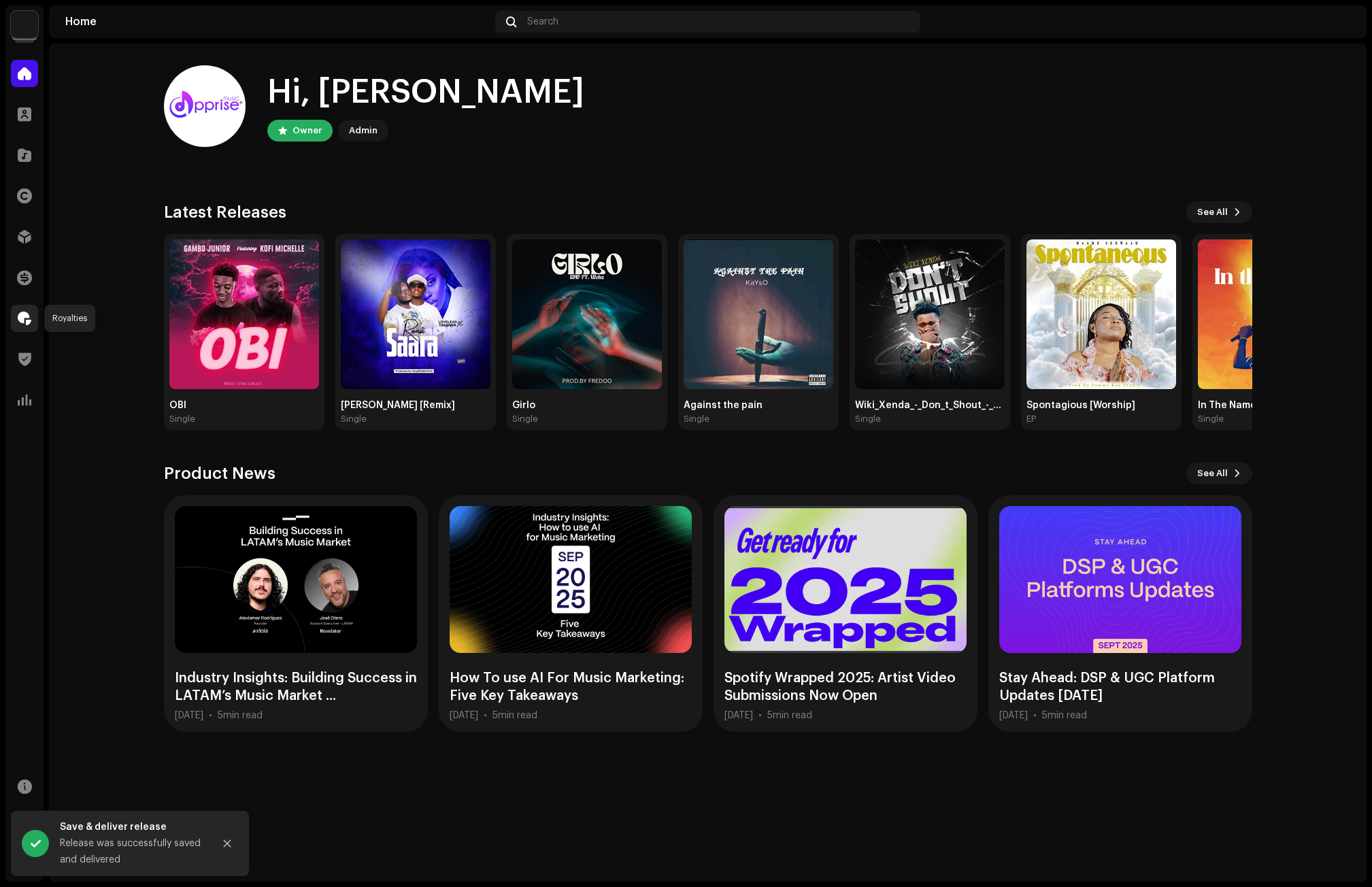
click at [26, 315] on span at bounding box center [25, 318] width 14 height 11
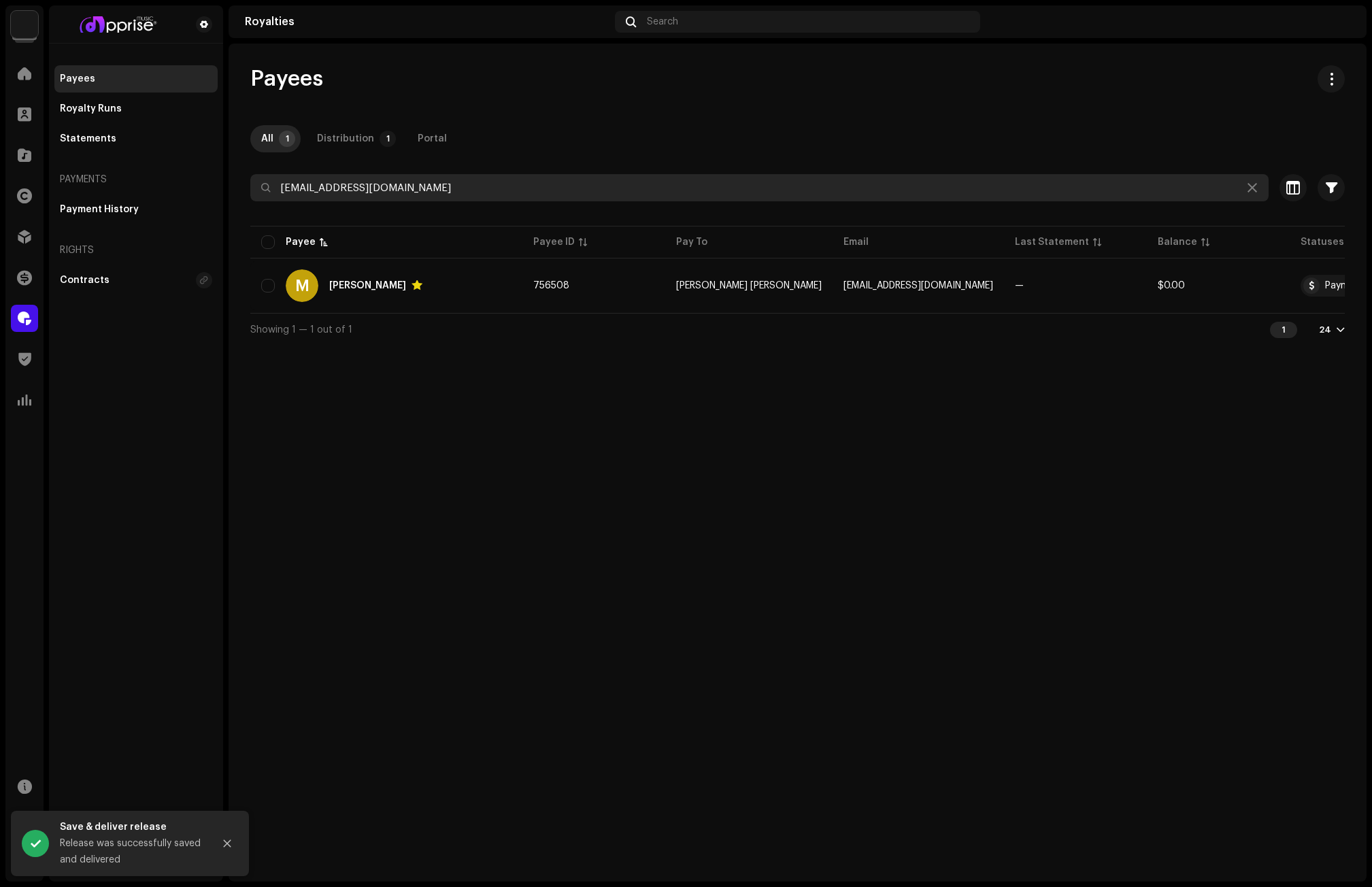
drag, startPoint x: 431, startPoint y: 184, endPoint x: 172, endPoint y: 192, distance: 259.1
click at [172, 192] on div "Apprise Music & Media Home Clients Catalog Rights Distribution Finance Royaltie…" at bounding box center [686, 444] width 1372 height 887
paste input ".MONSTERONBEAT"
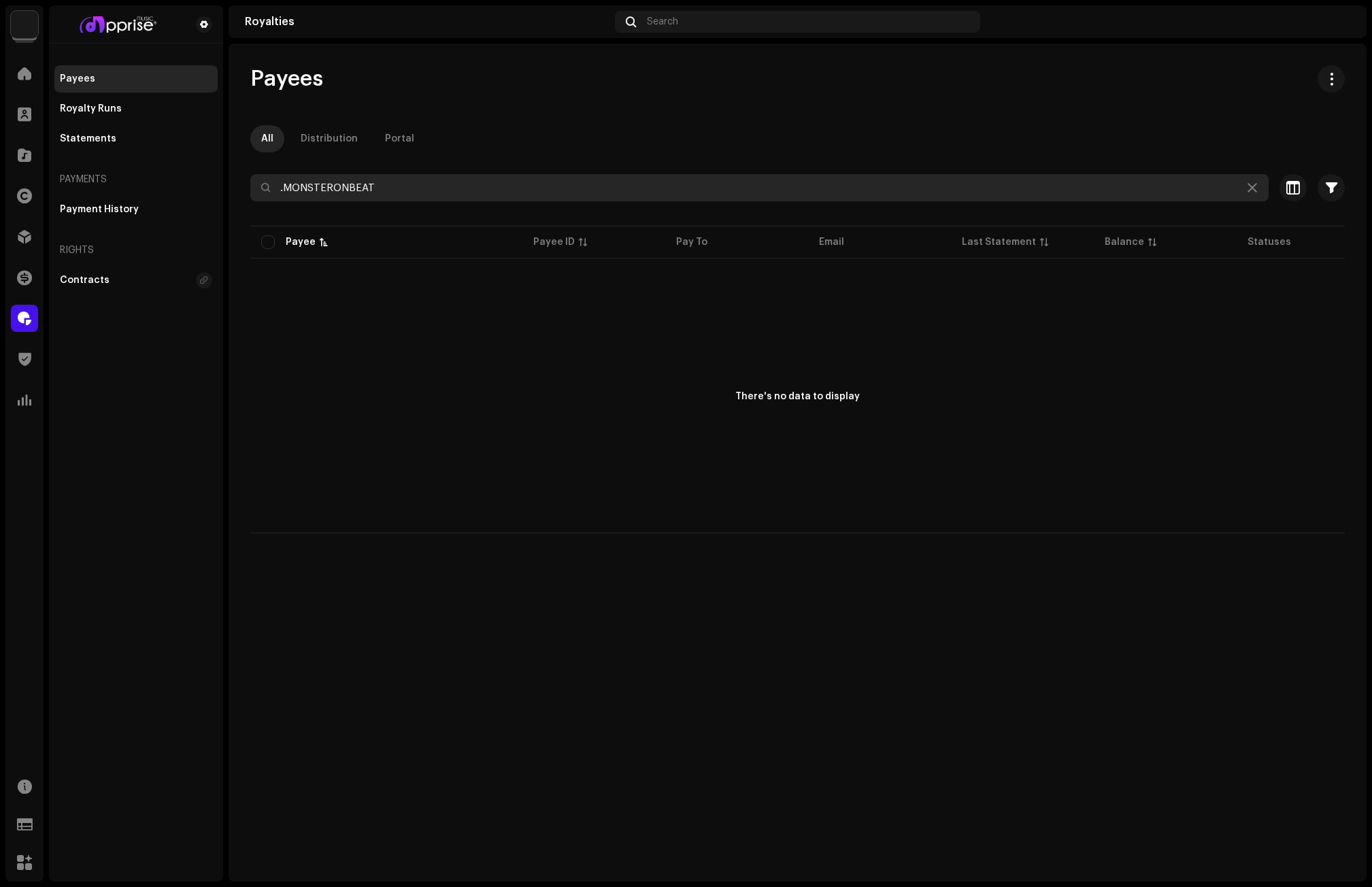
drag, startPoint x: 285, startPoint y: 189, endPoint x: 272, endPoint y: 189, distance: 13.0
click at [272, 189] on input ".MONSTERONBEAT" at bounding box center [759, 187] width 1019 height 27
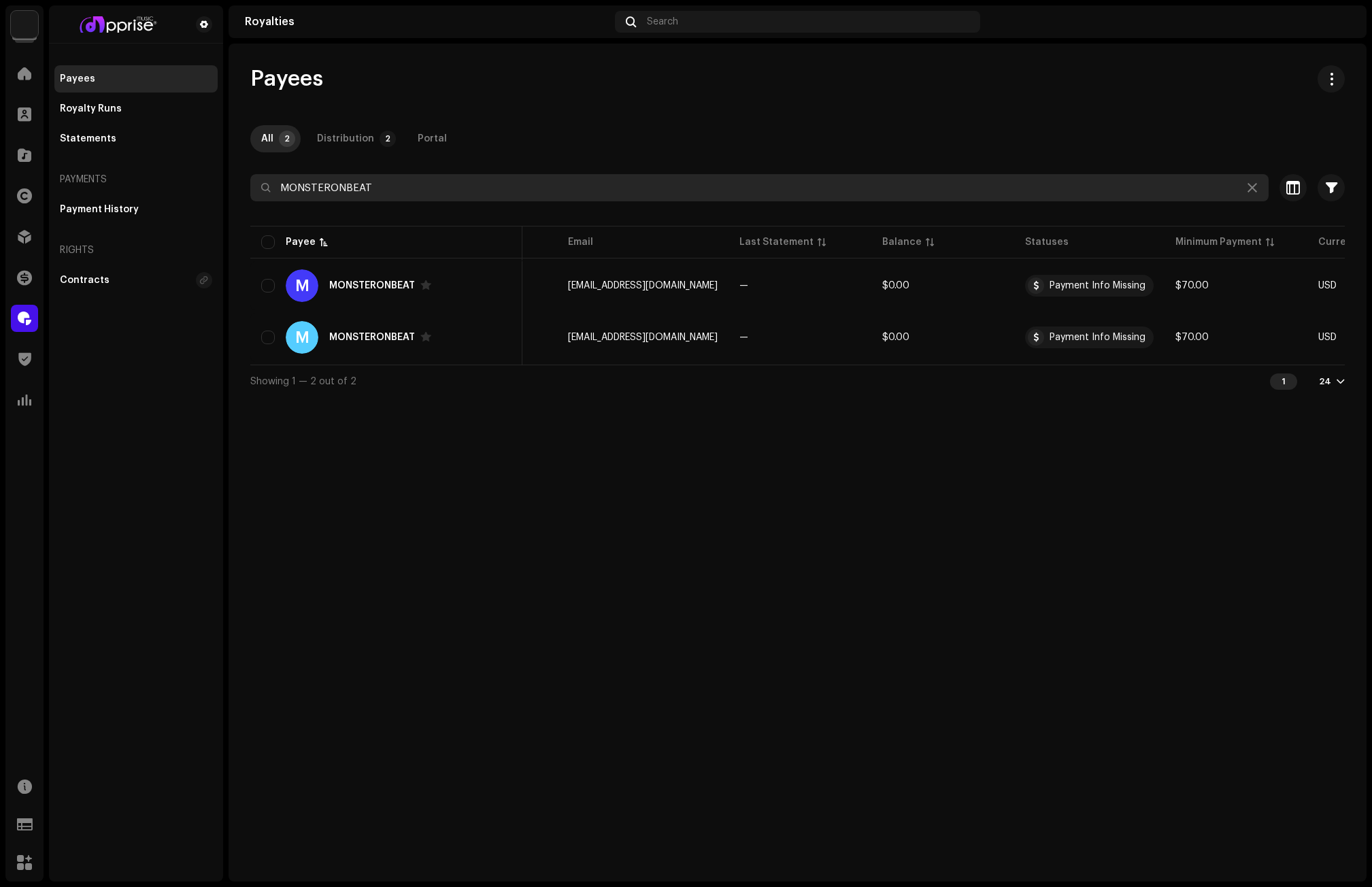
scroll to position [0, 333]
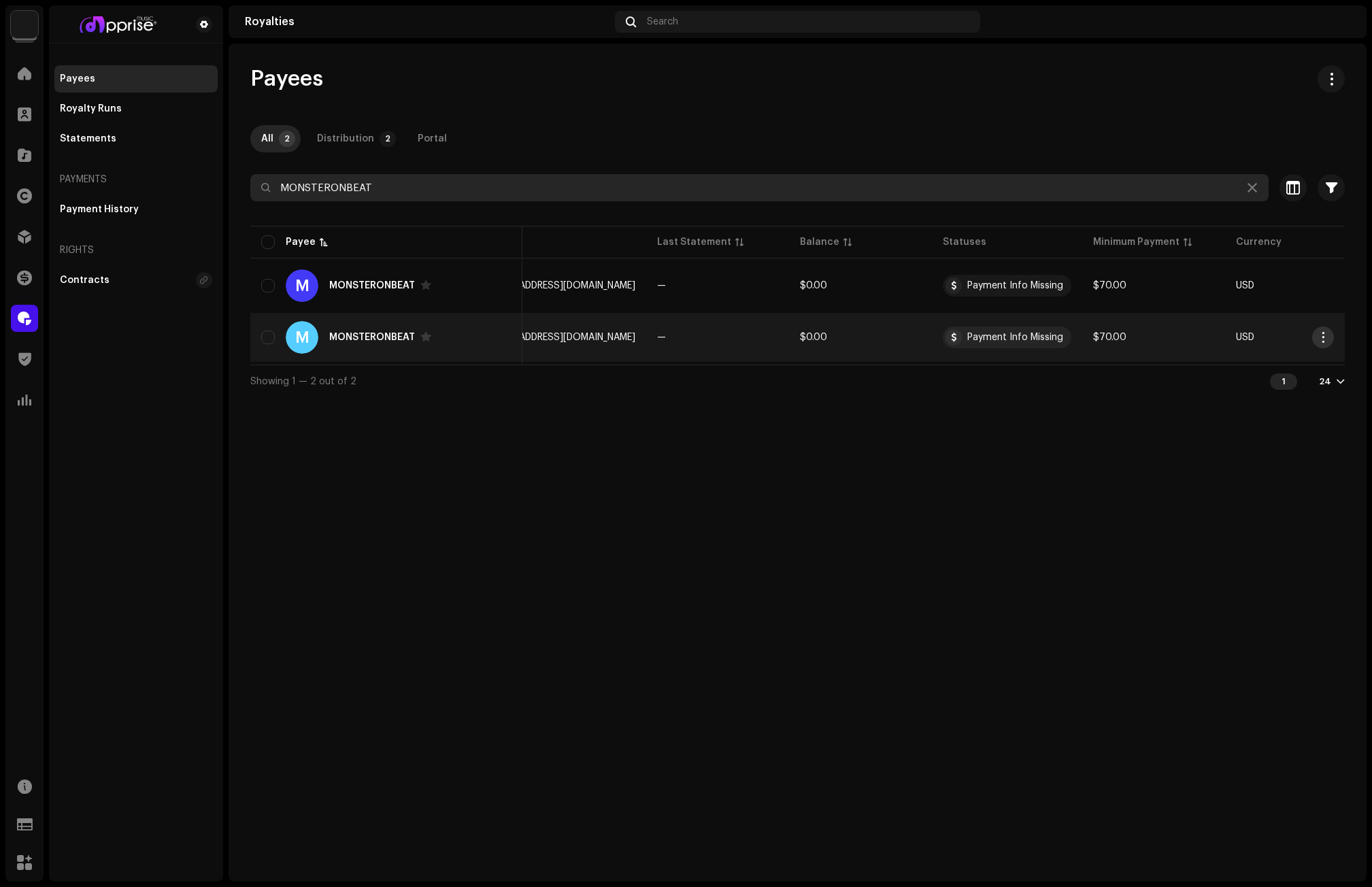
type input "MONSTERONBEAT"
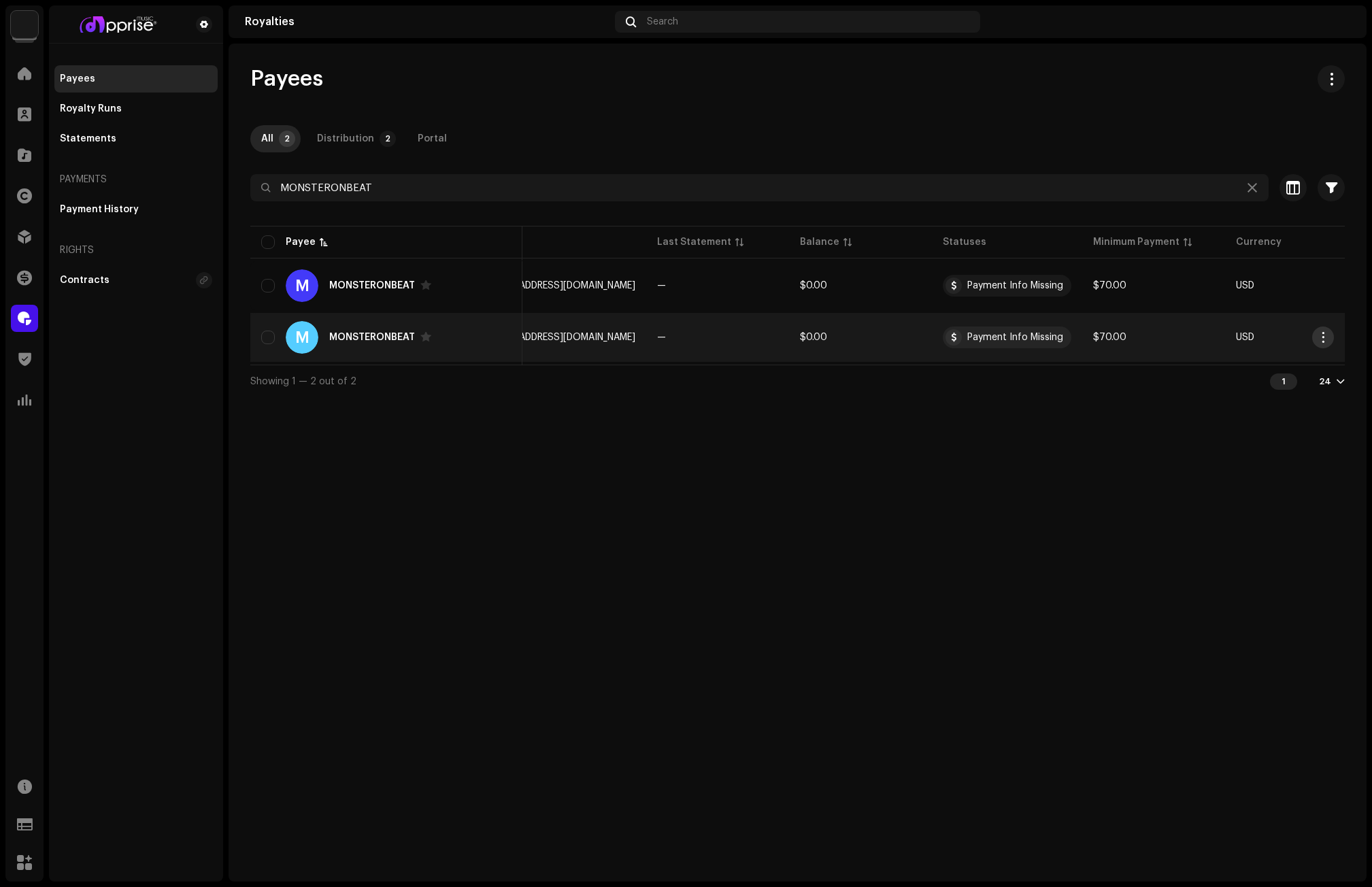
click at [1270, 336] on span "button" at bounding box center [1323, 337] width 10 height 11
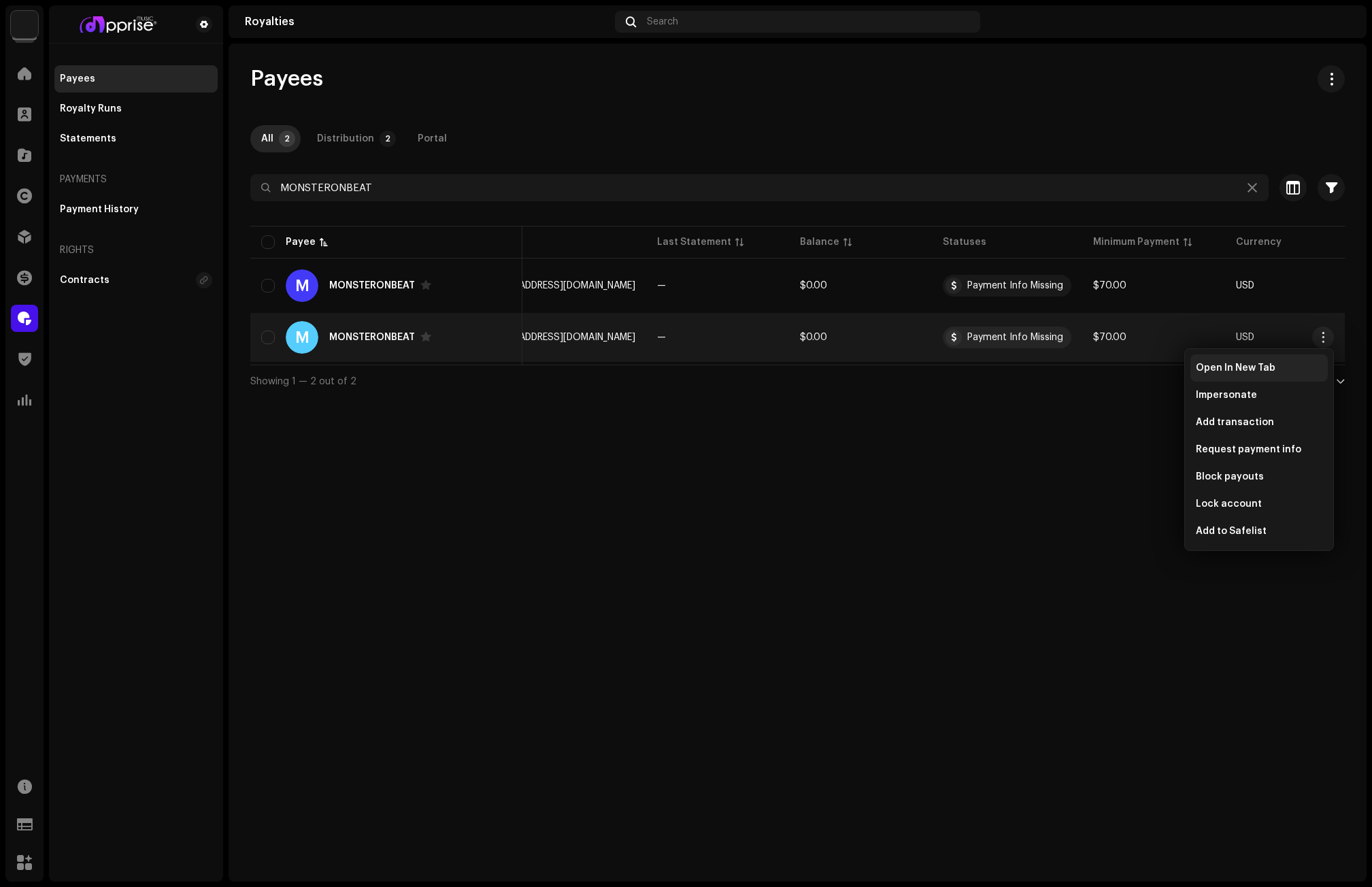
click at [1219, 370] on span "Open In New Tab" at bounding box center [1235, 368] width 79 height 11
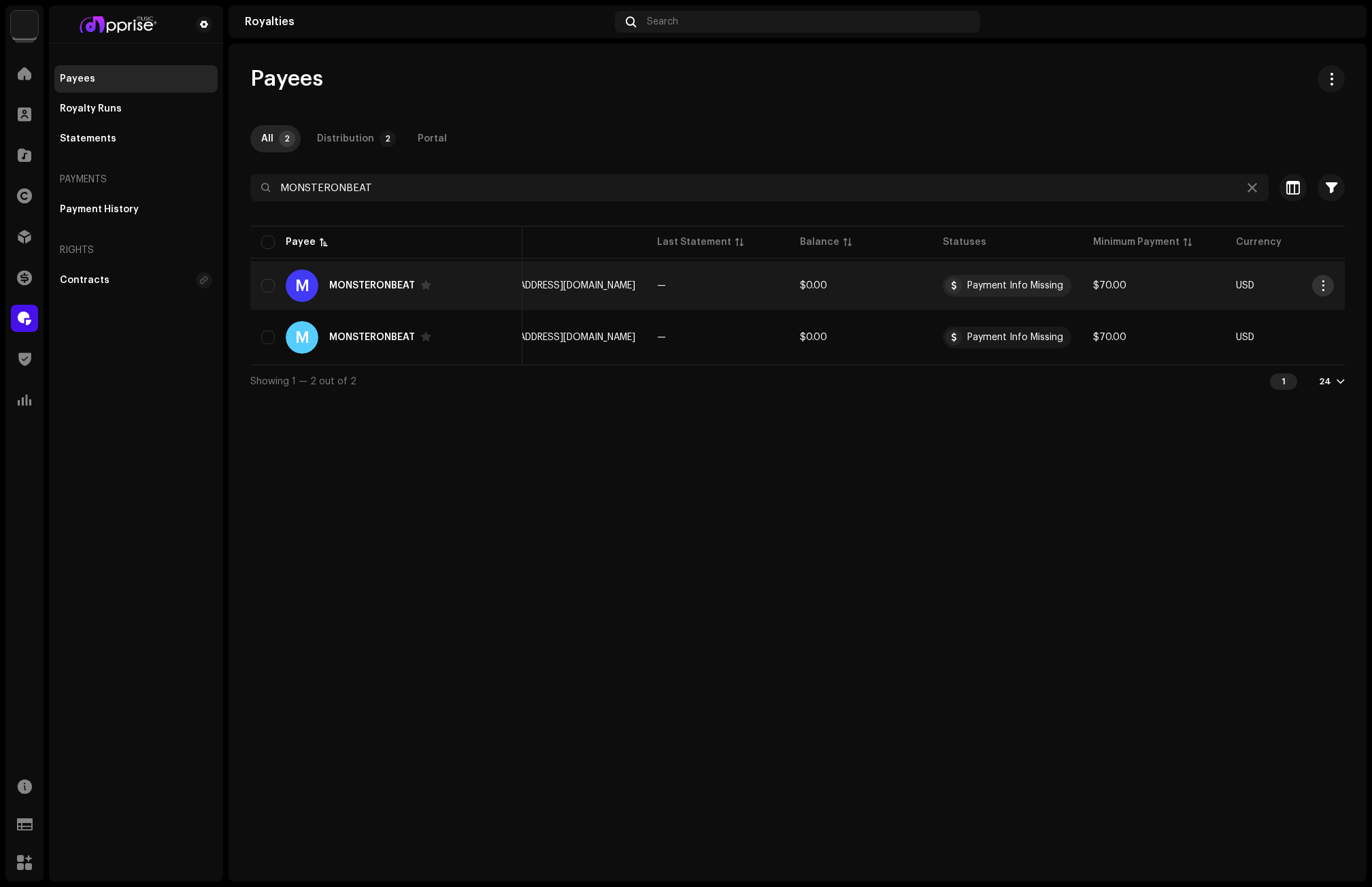
click at [1270, 282] on span "button" at bounding box center [1323, 286] width 10 height 11
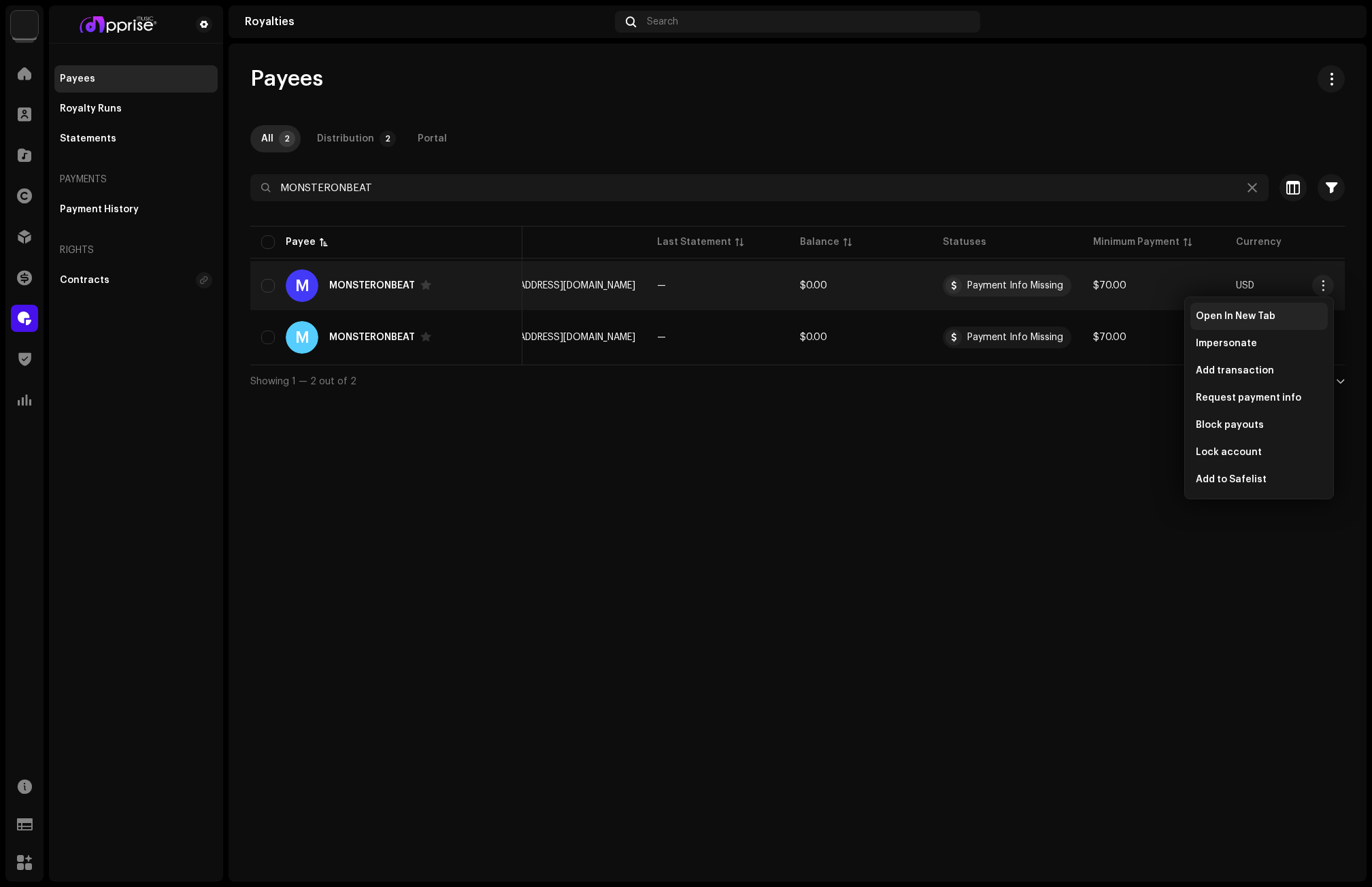
click at [1252, 319] on span "Open In New Tab" at bounding box center [1235, 316] width 79 height 11
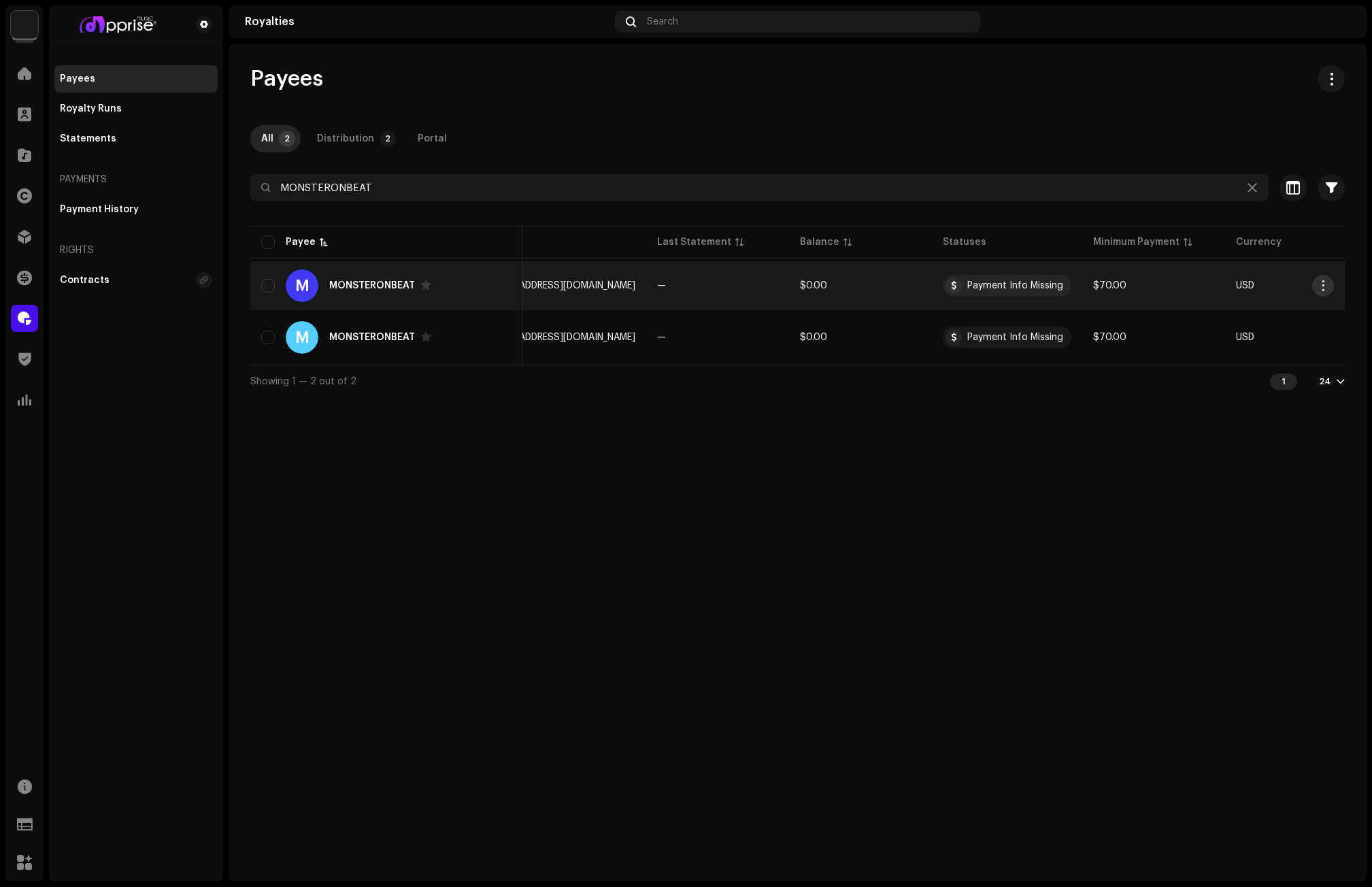
click at [1270, 281] on span "button" at bounding box center [1323, 286] width 10 height 11
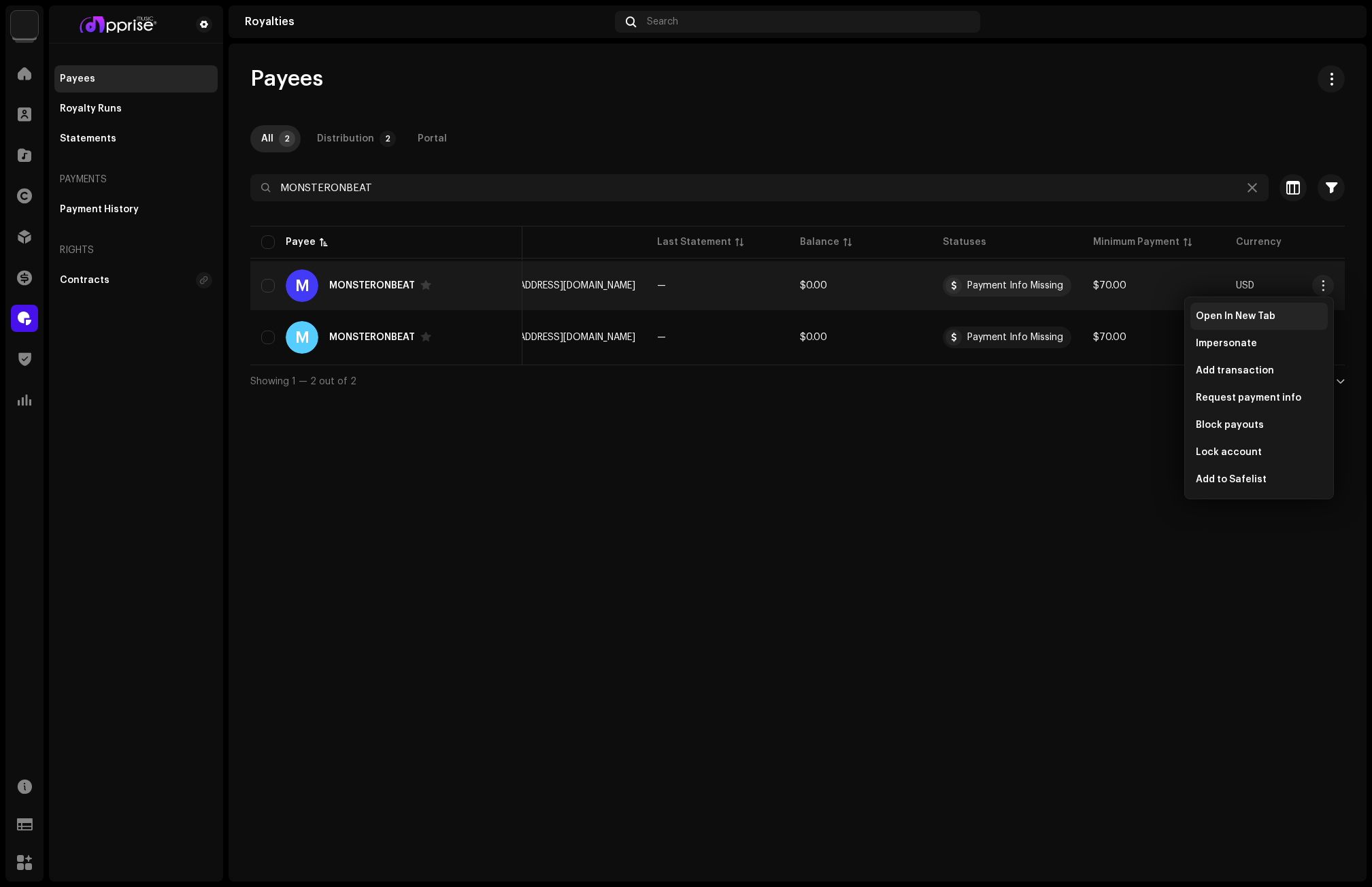
click at [1260, 317] on span "Open In New Tab" at bounding box center [1235, 316] width 79 height 11
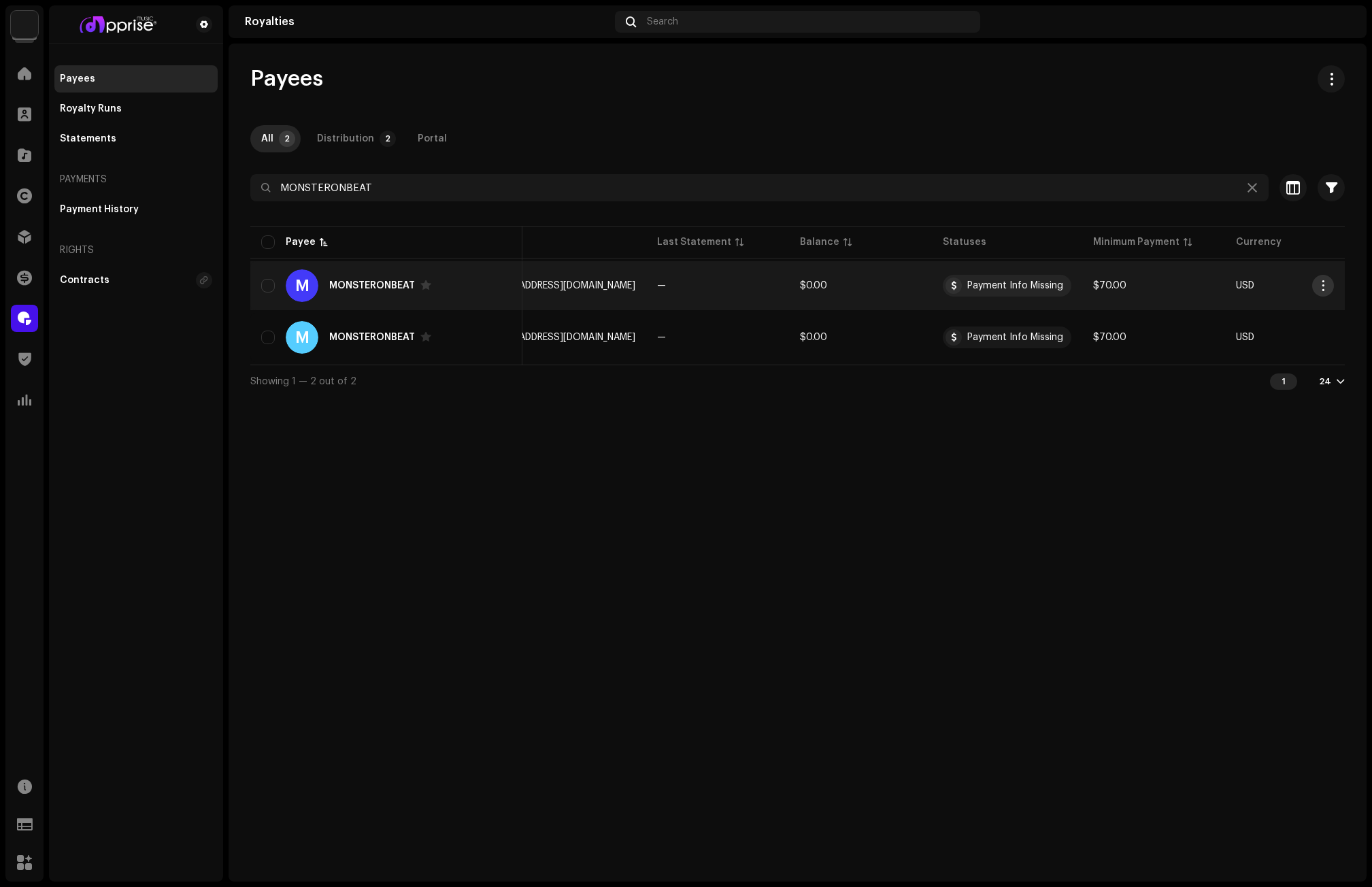
click at [1270, 283] on span "button" at bounding box center [1323, 286] width 10 height 11
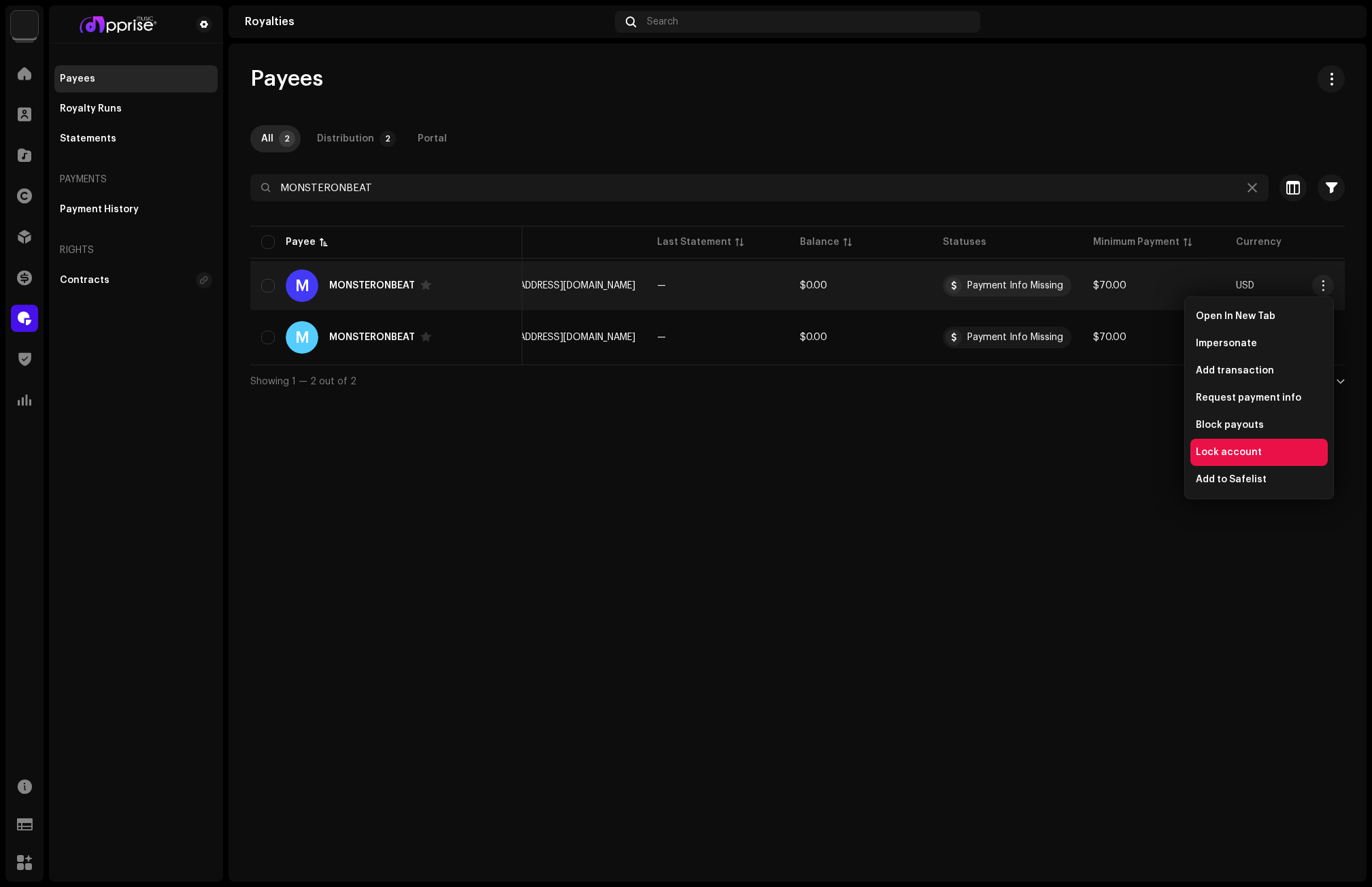
click at [1237, 449] on span "Lock account" at bounding box center [1228, 452] width 66 height 11
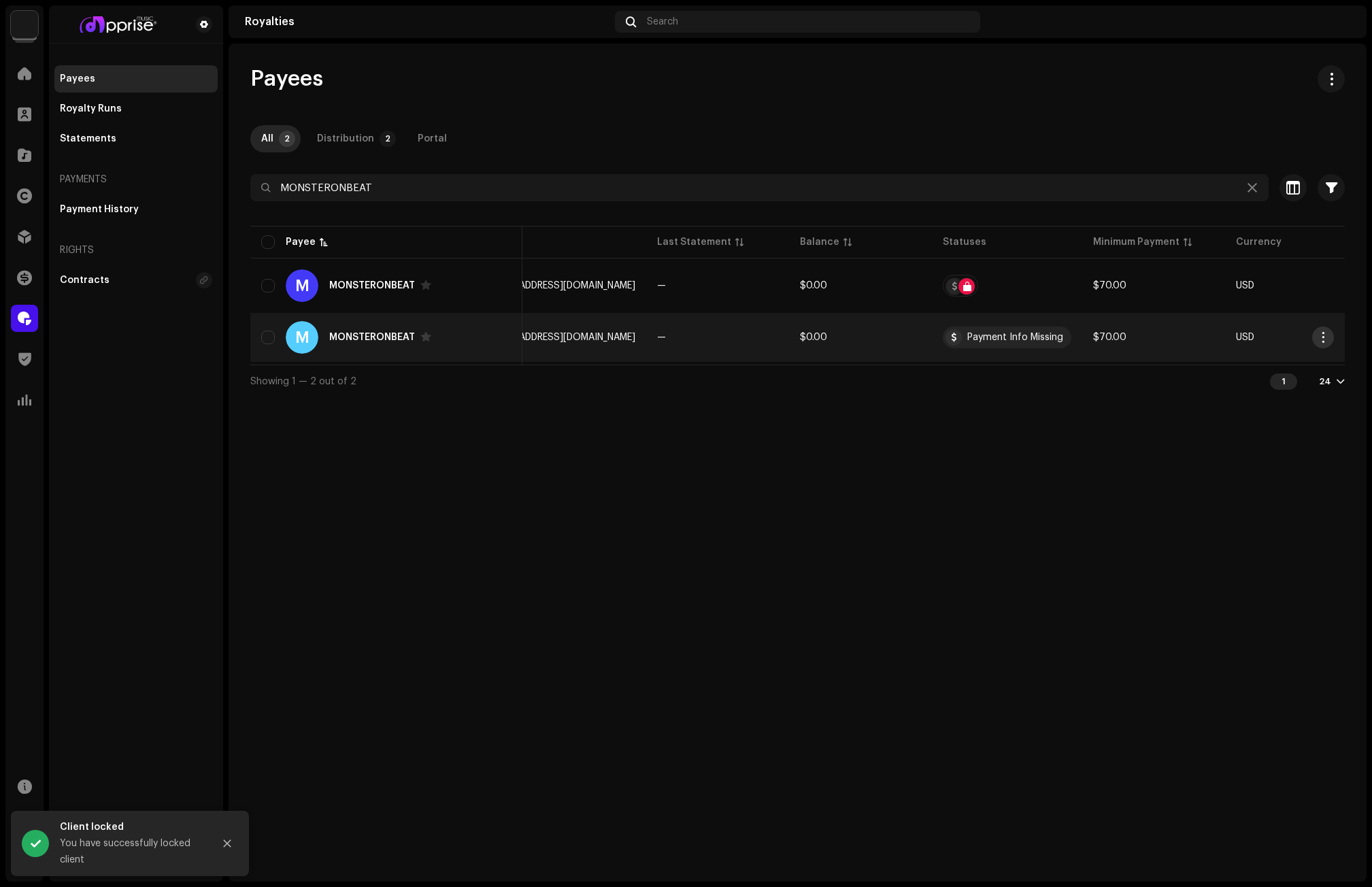
click at [1270, 336] on span "button" at bounding box center [1323, 337] width 10 height 11
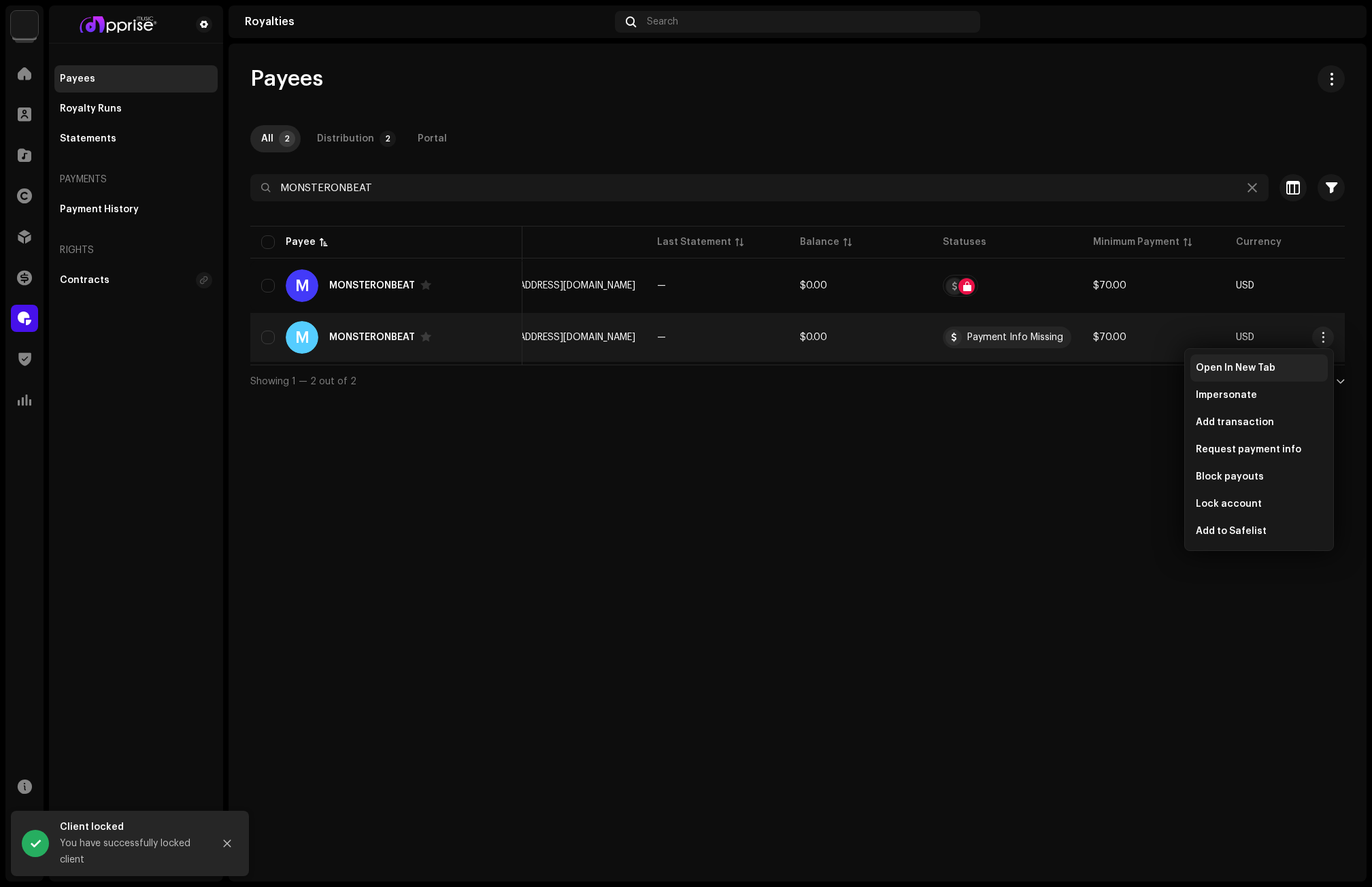
click at [1222, 367] on span "Open In New Tab" at bounding box center [1235, 368] width 79 height 11
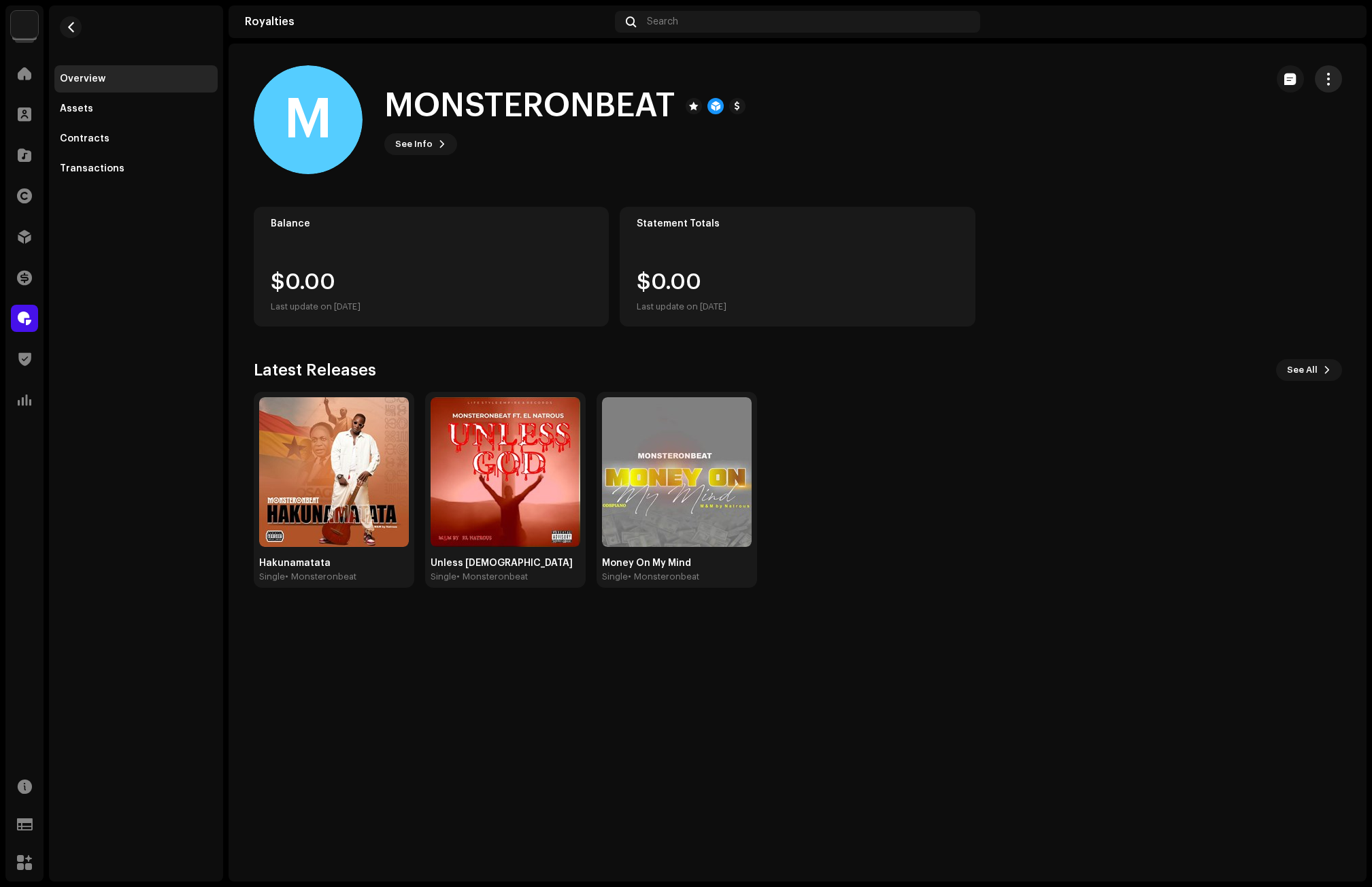
click at [1327, 78] on span "button" at bounding box center [1328, 79] width 13 height 11
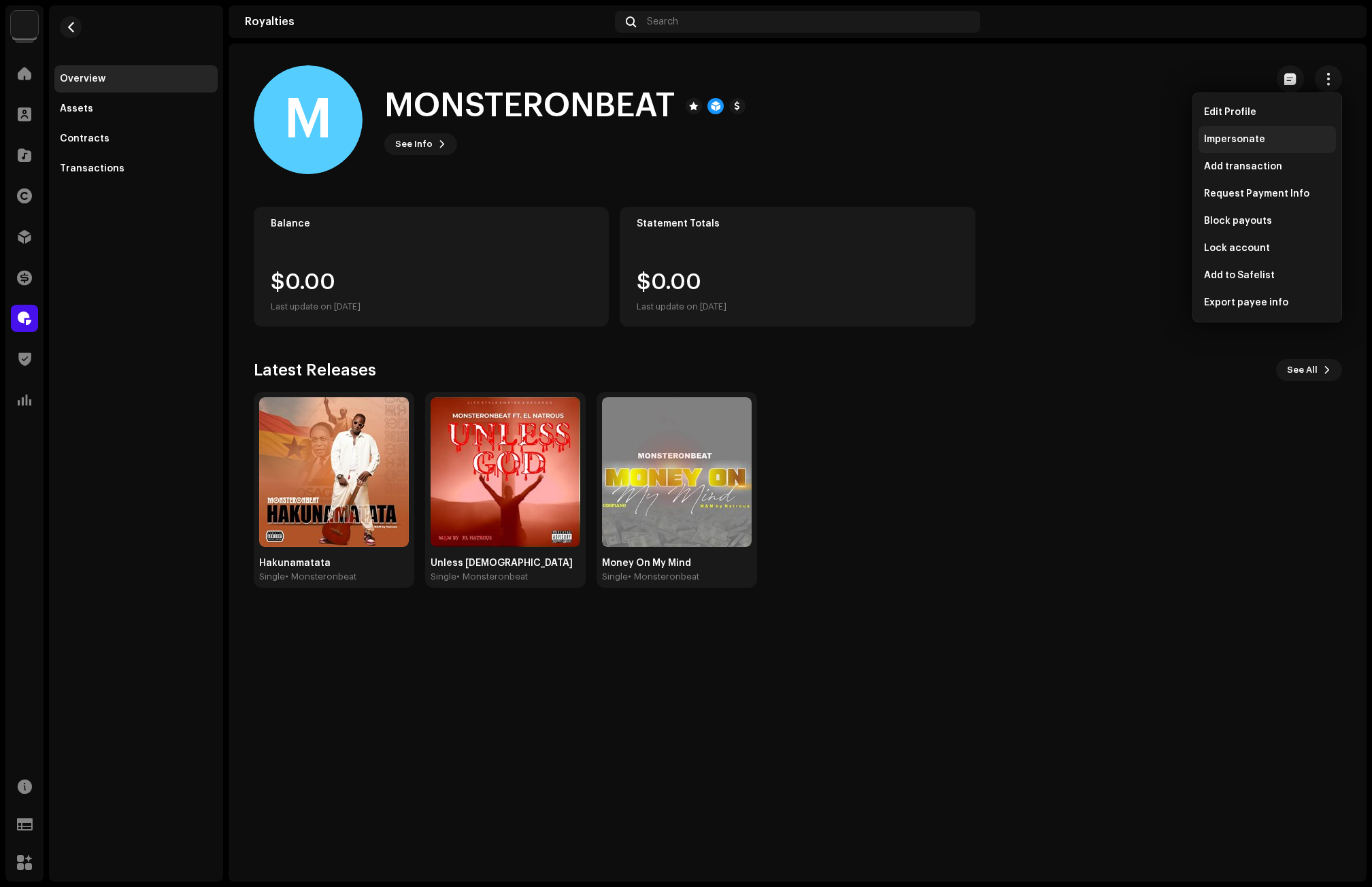
click at [1233, 134] on span "Impersonate" at bounding box center [1234, 139] width 61 height 11
